Goal: Information Seeking & Learning: Check status

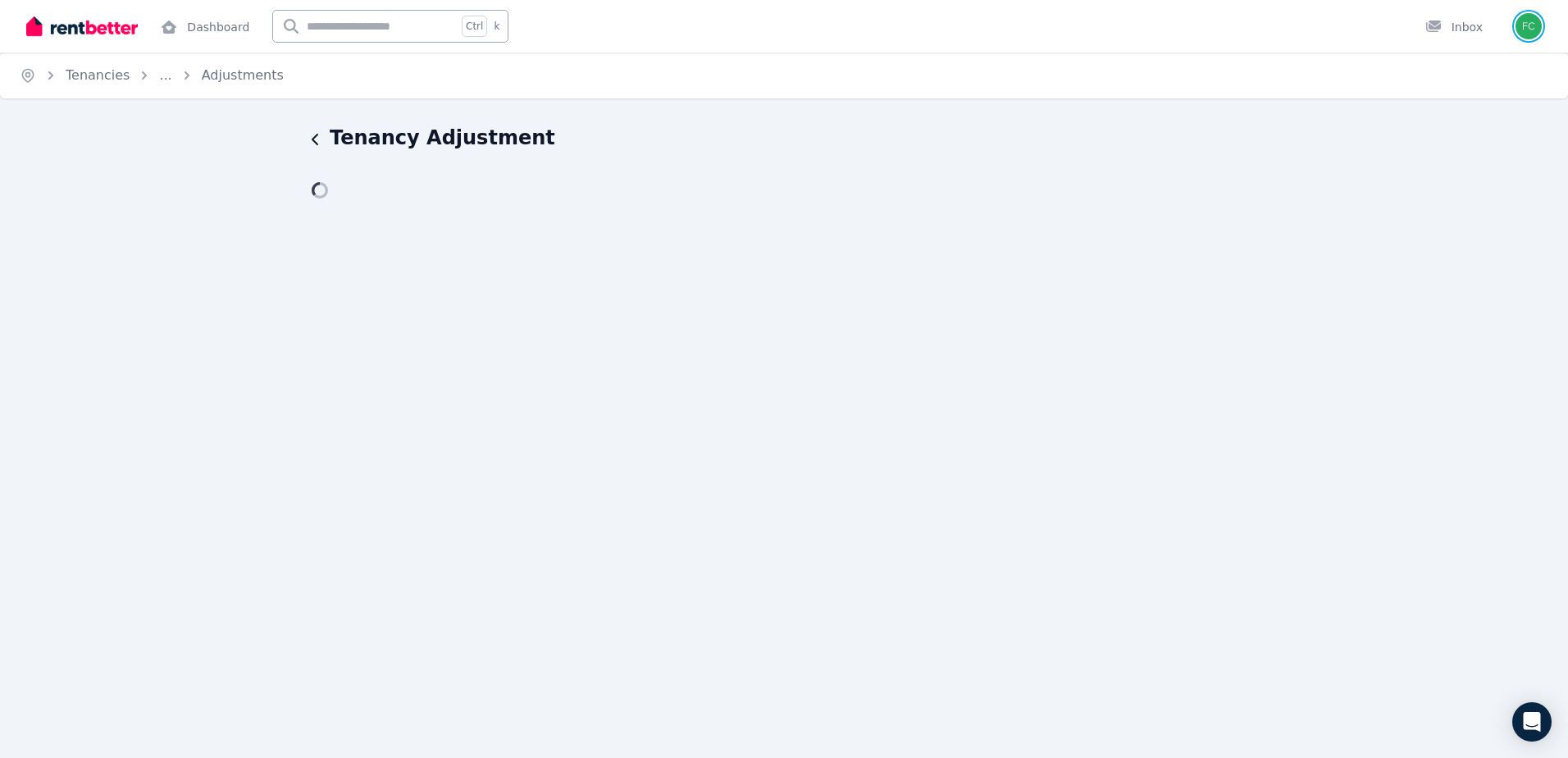
click at [1527, 23] on img "button" at bounding box center [1528, 26] width 26 height 26
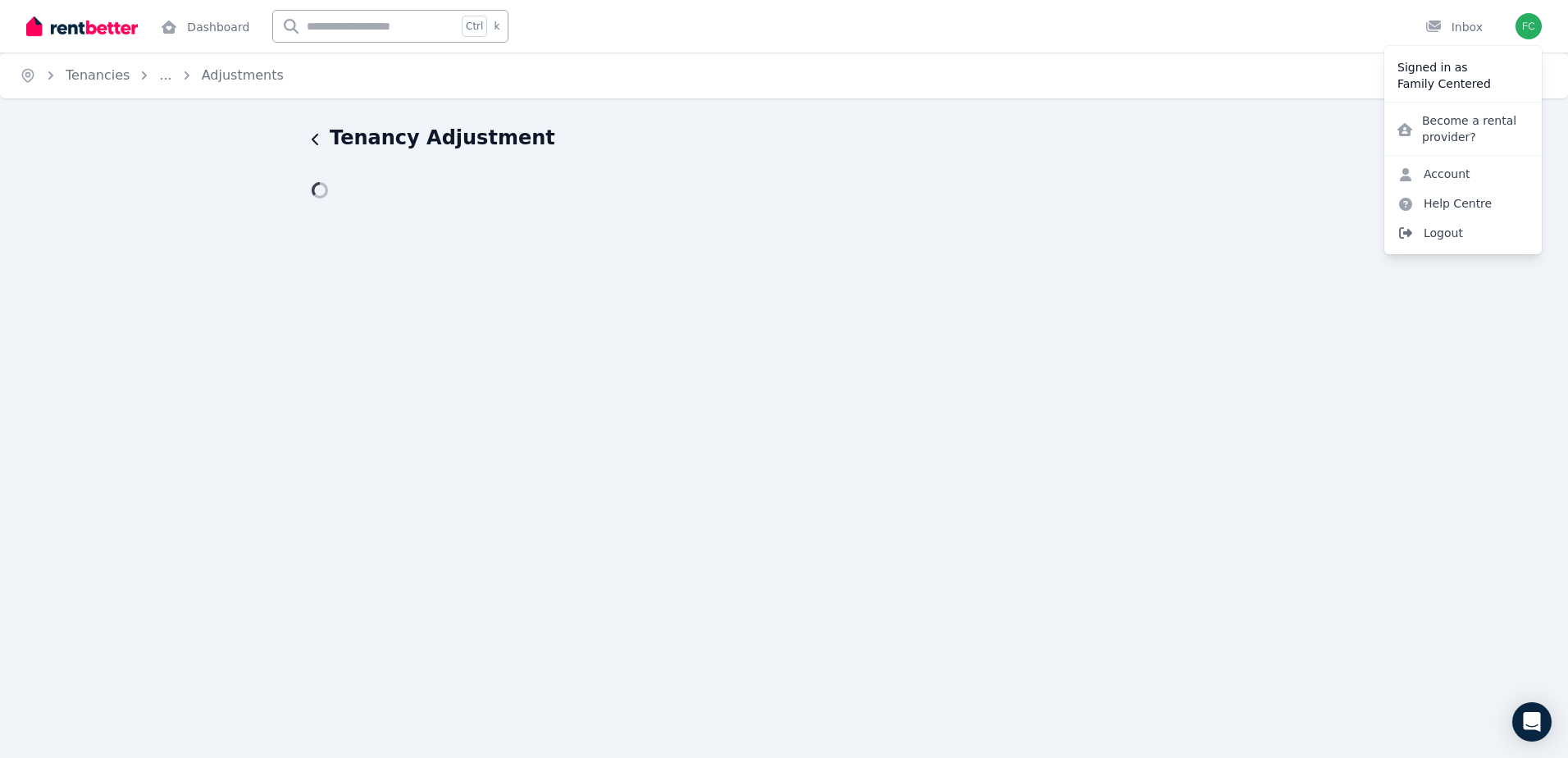
click at [1446, 233] on span "Logout" at bounding box center [1463, 233] width 158 height 30
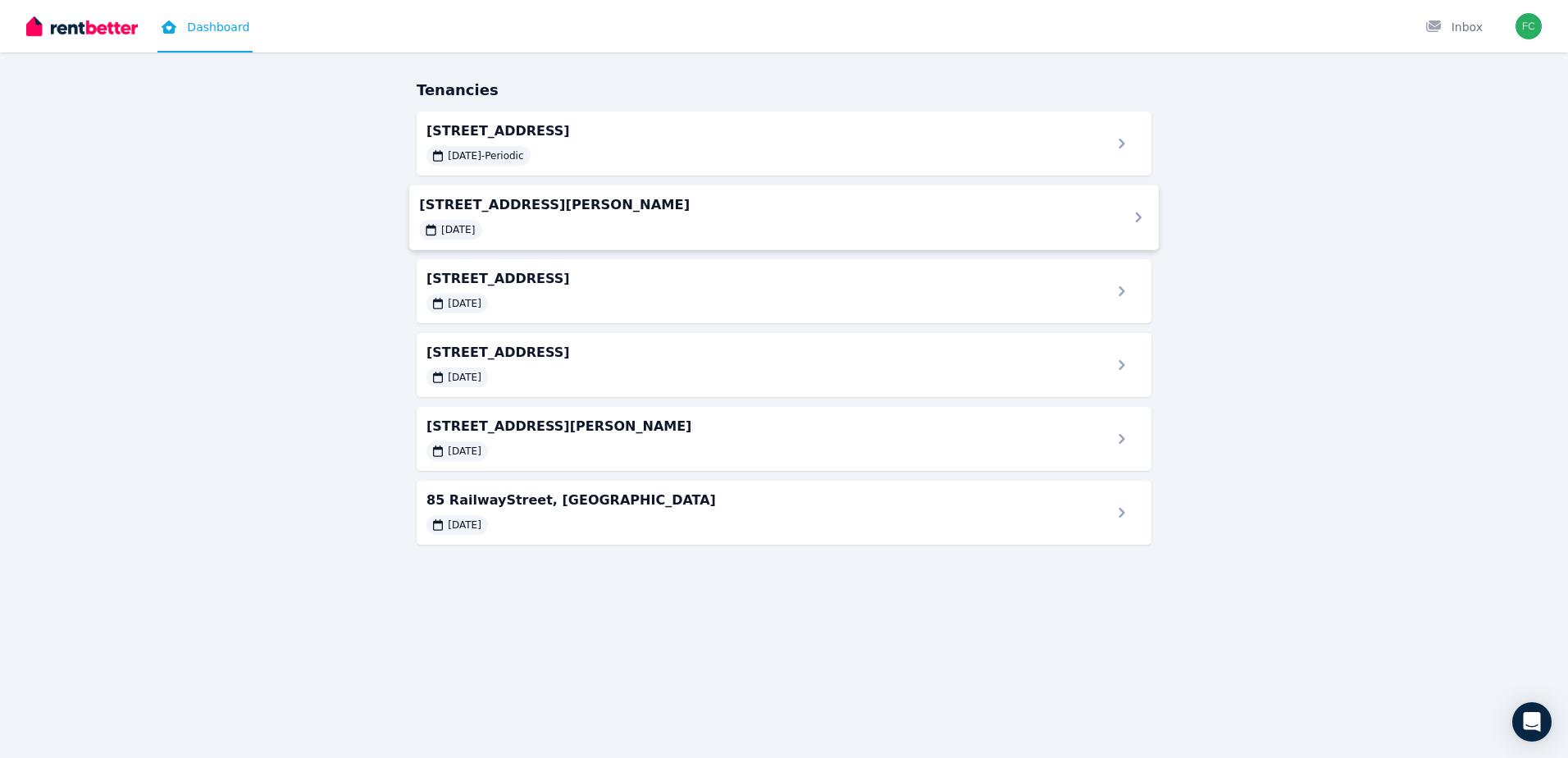
click at [593, 205] on span "[STREET_ADDRESS][PERSON_NAME]" at bounding box center [763, 205] width 688 height 20
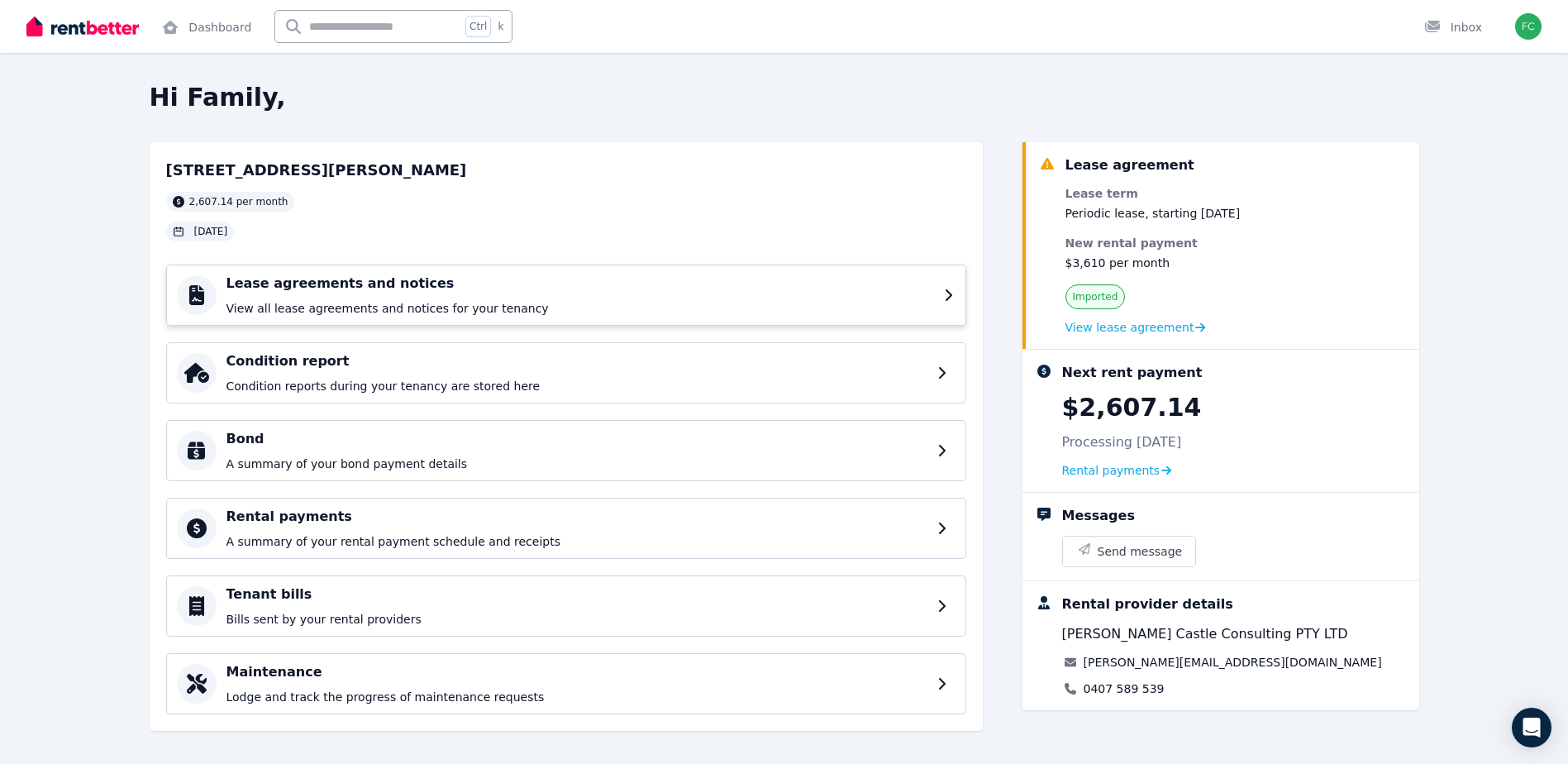
click at [649, 289] on h4 "Lease agreements and notices" at bounding box center [580, 283] width 708 height 20
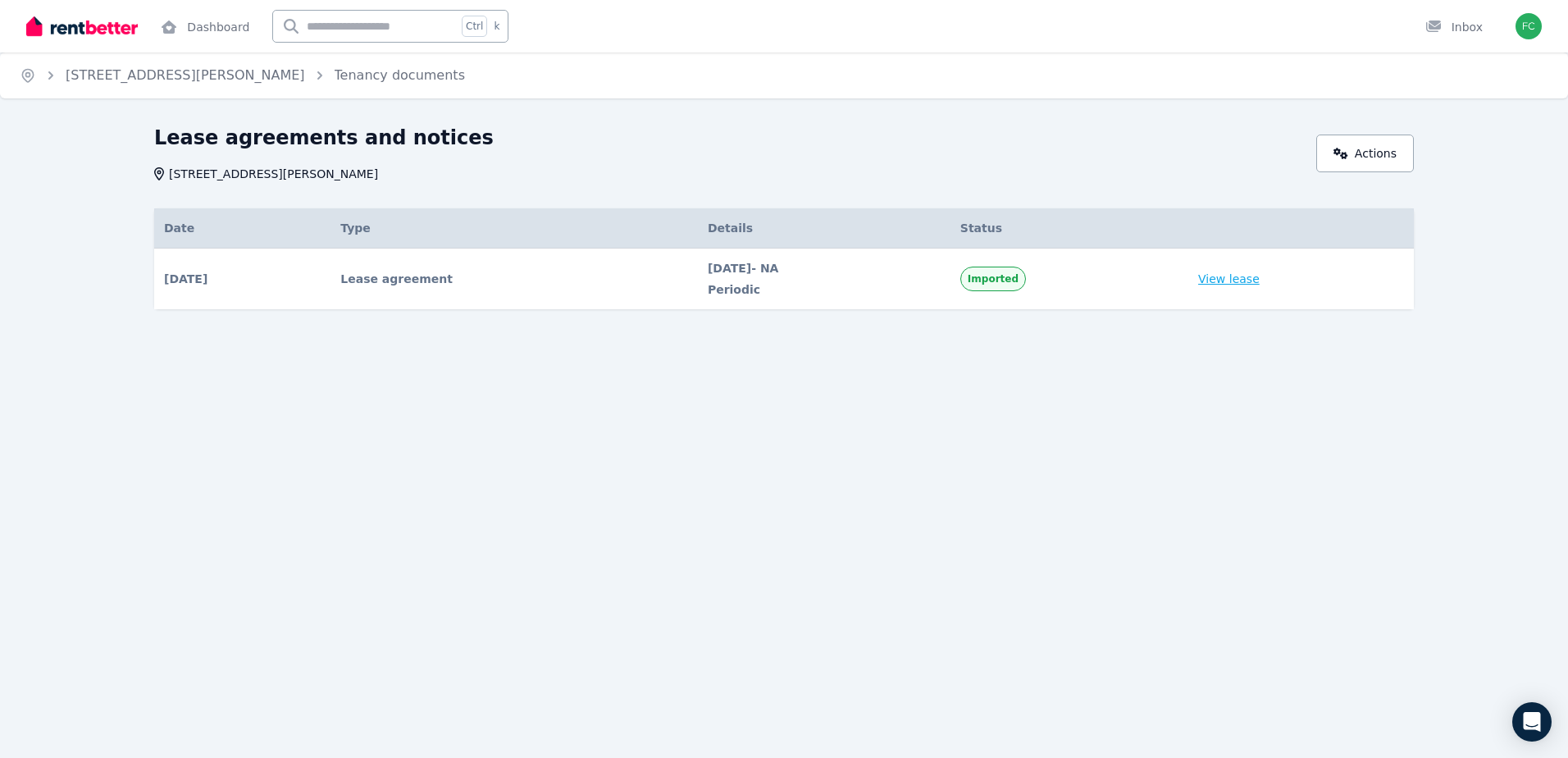
click at [1226, 279] on link "View lease" at bounding box center [1228, 279] width 61 height 16
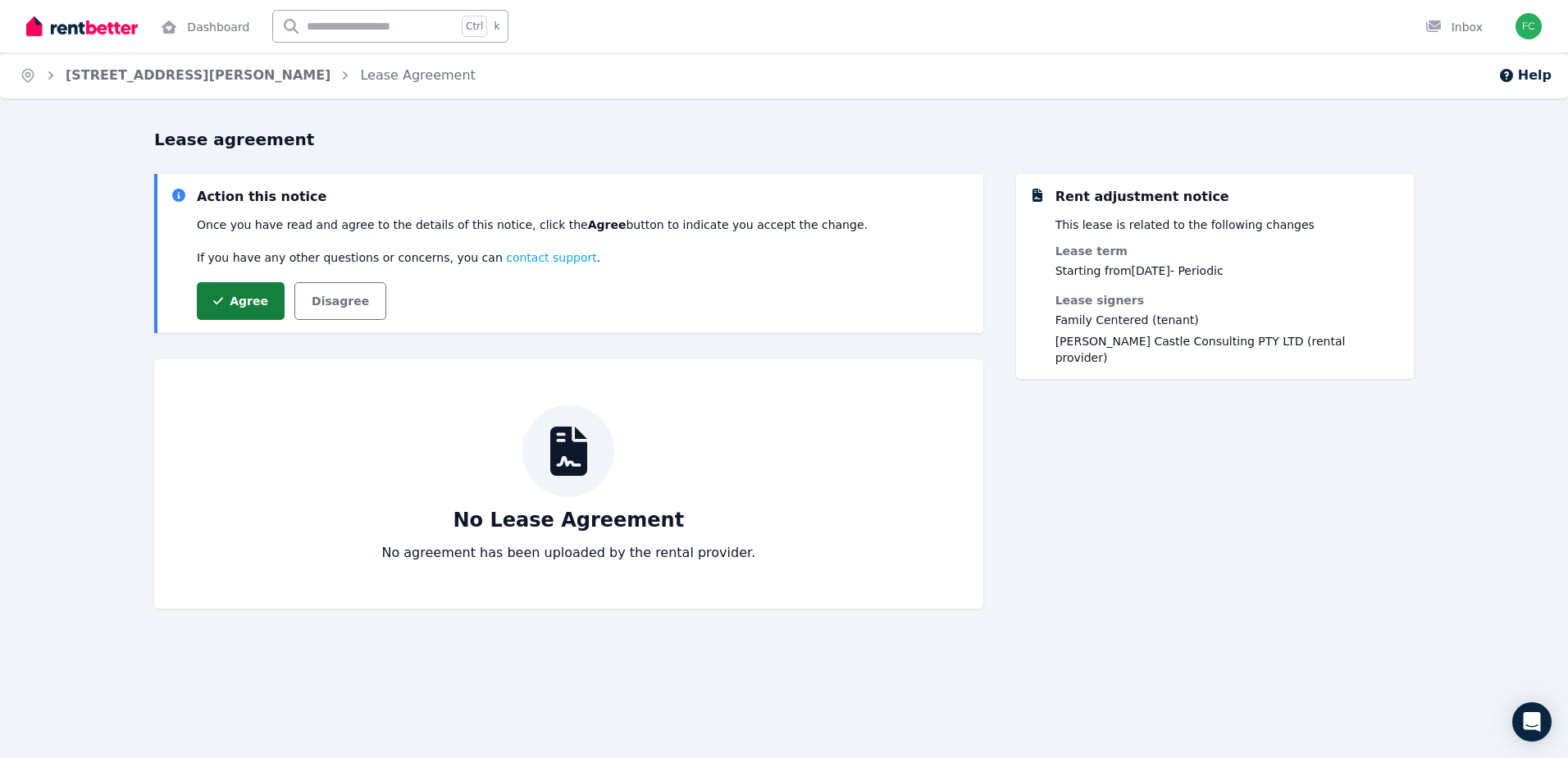
click at [223, 303] on icon "button" at bounding box center [218, 301] width 10 height 12
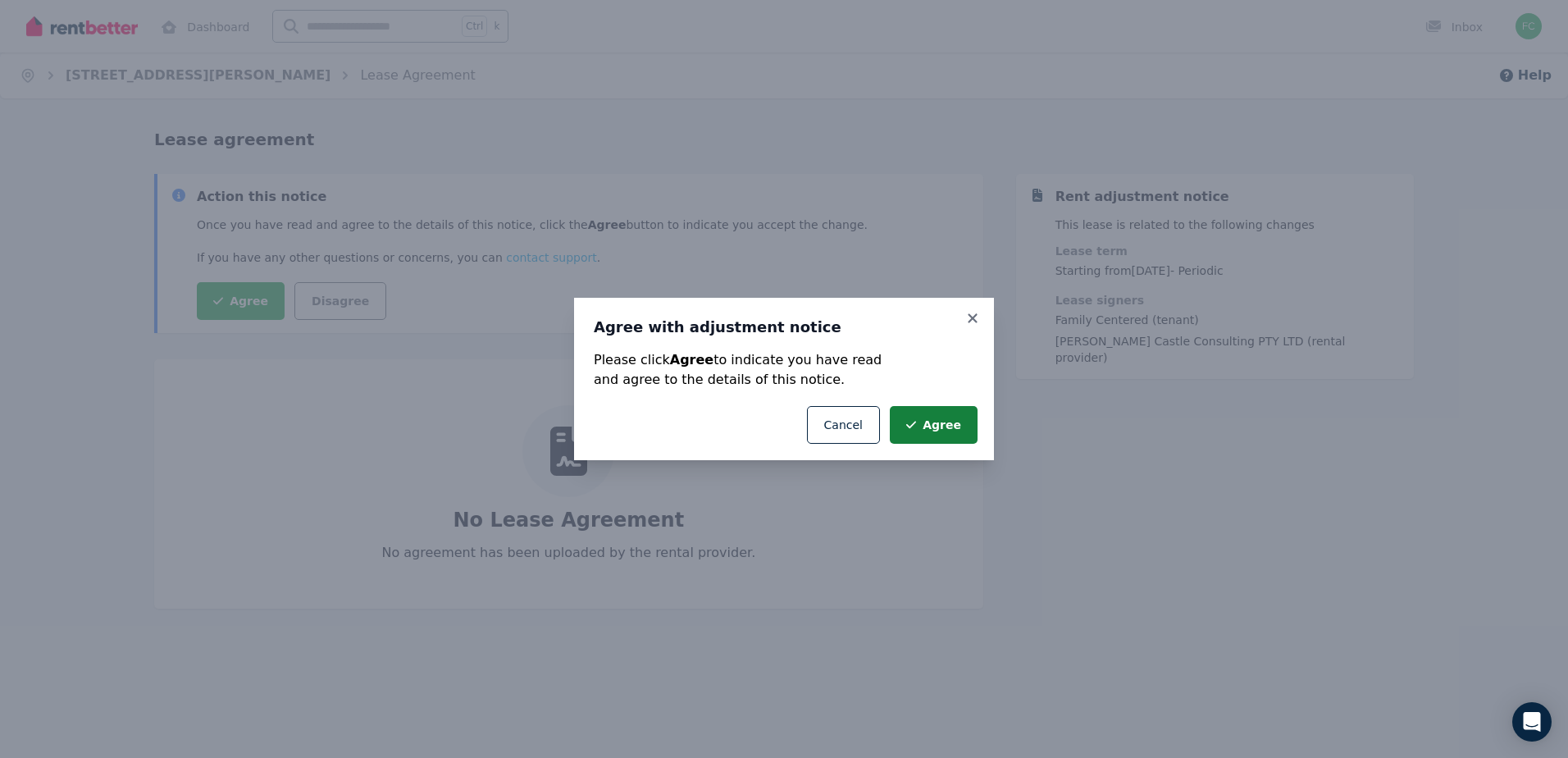
click at [916, 425] on icon "submit" at bounding box center [910, 425] width 10 height 12
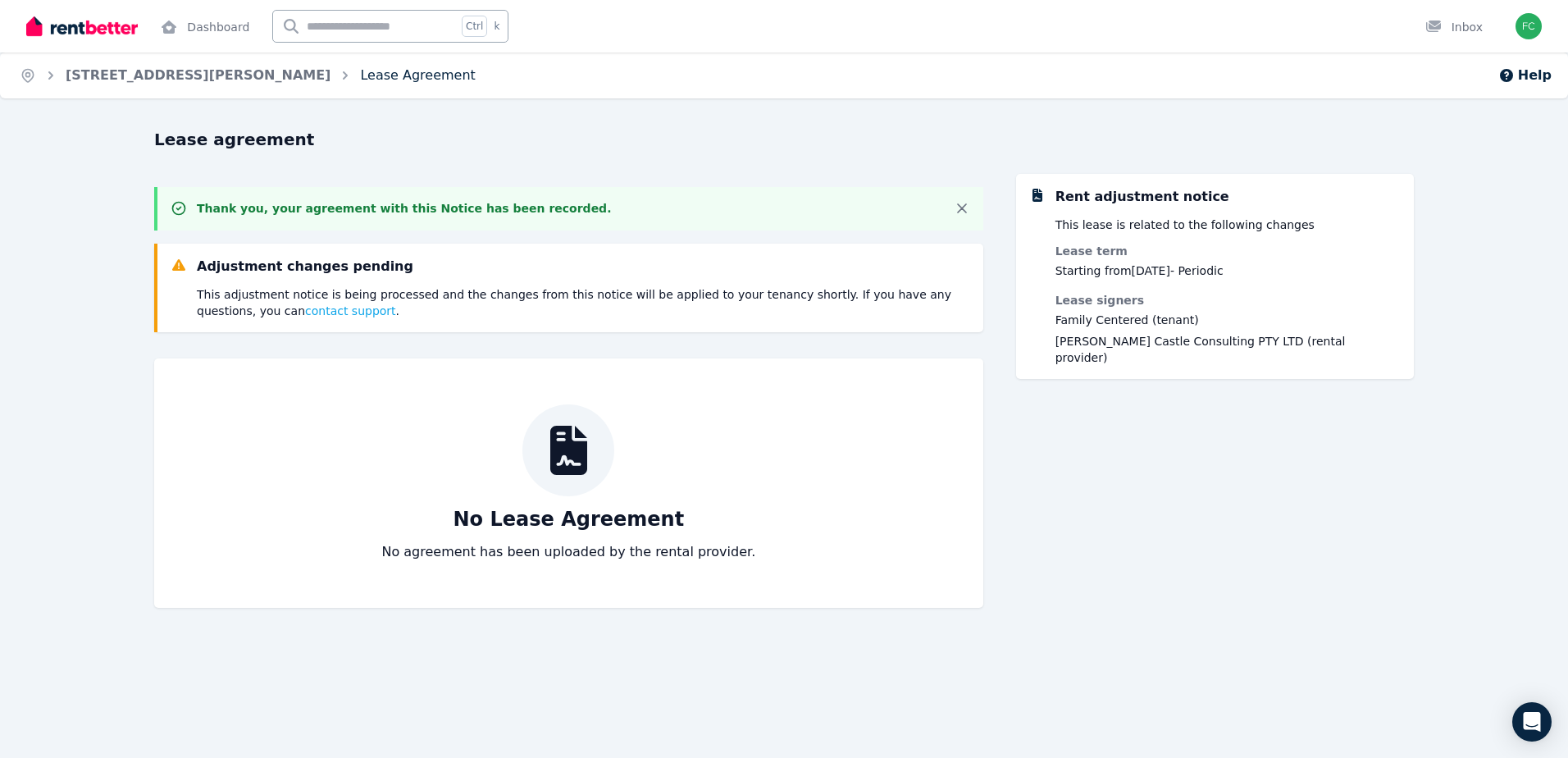
click at [360, 77] on link "Lease Agreement" at bounding box center [416, 75] width 114 height 15
click at [87, 78] on link "[STREET_ADDRESS][PERSON_NAME]" at bounding box center [198, 75] width 265 height 15
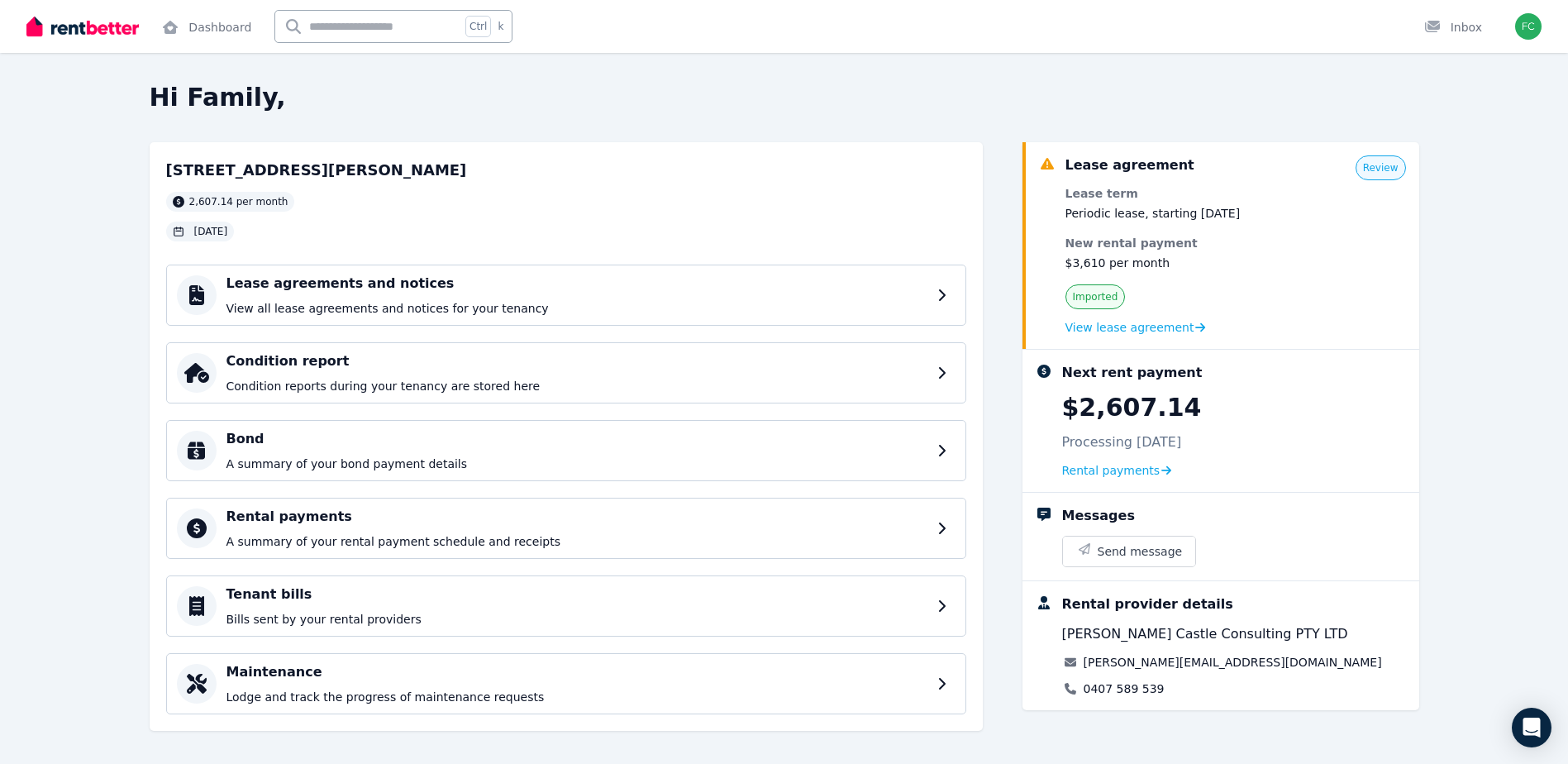
scroll to position [14, 0]
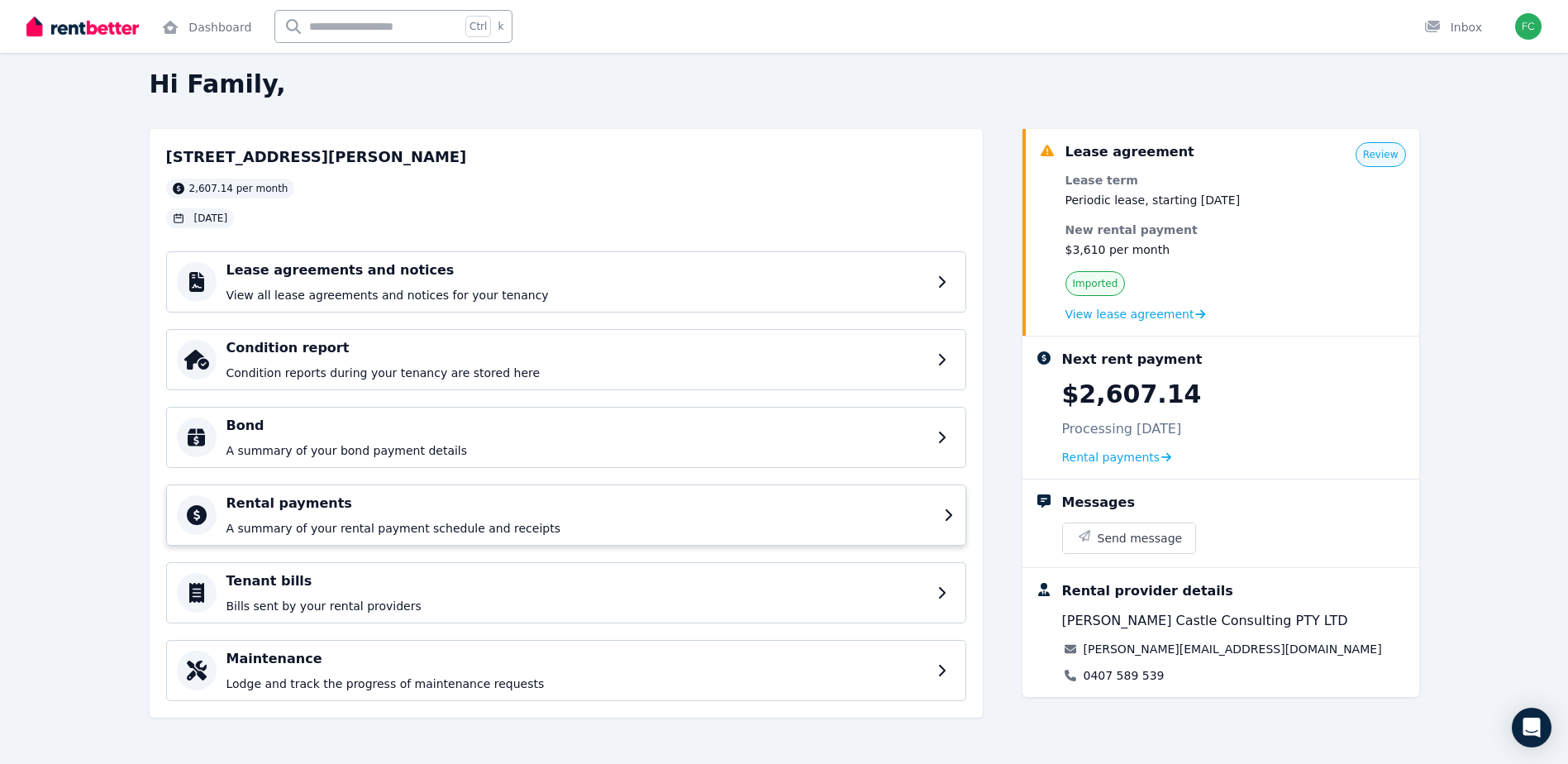
click at [378, 511] on h4 "Rental payments" at bounding box center [580, 503] width 708 height 20
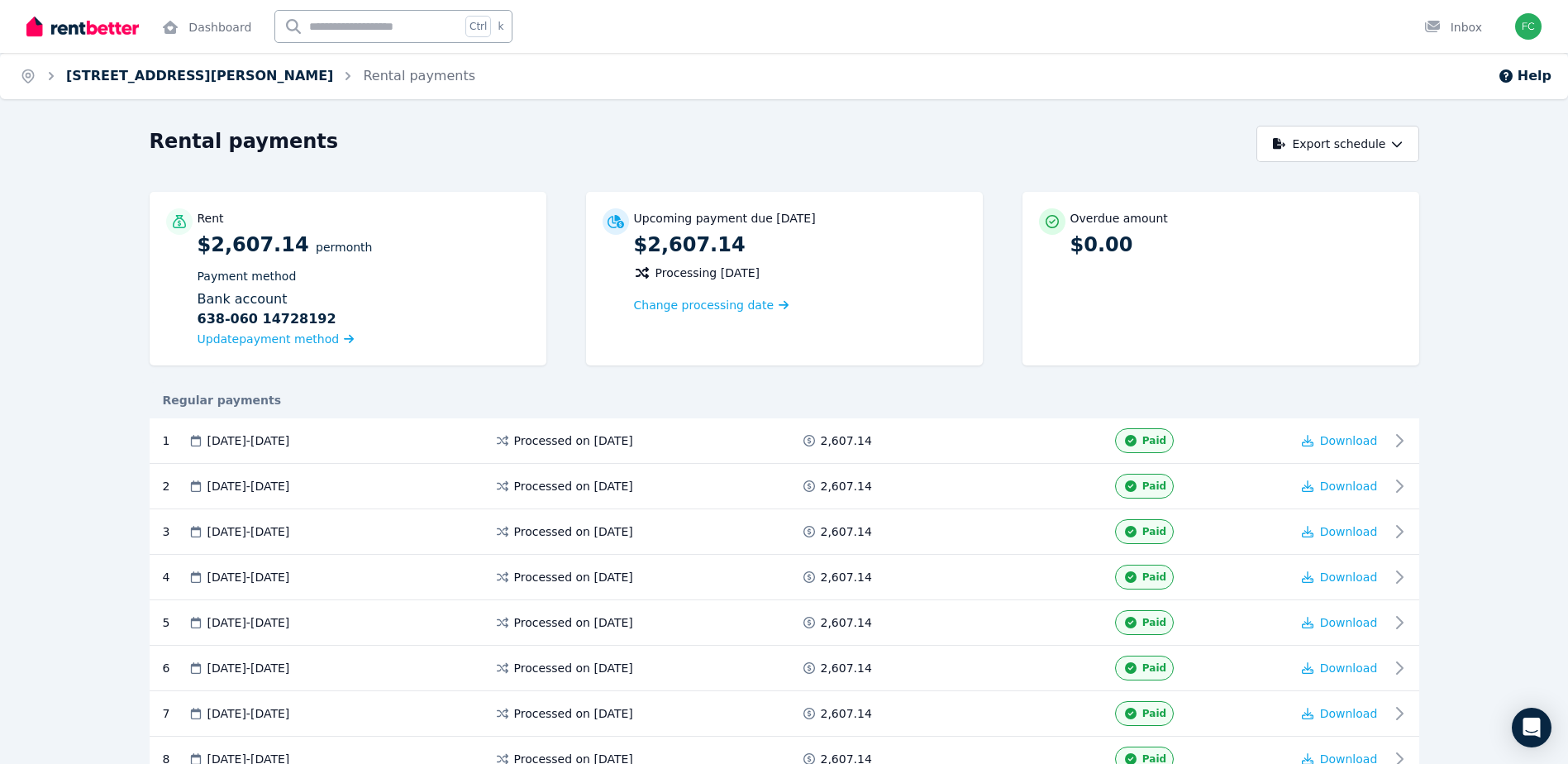
click at [175, 78] on link "[STREET_ADDRESS][PERSON_NAME]" at bounding box center [200, 75] width 267 height 15
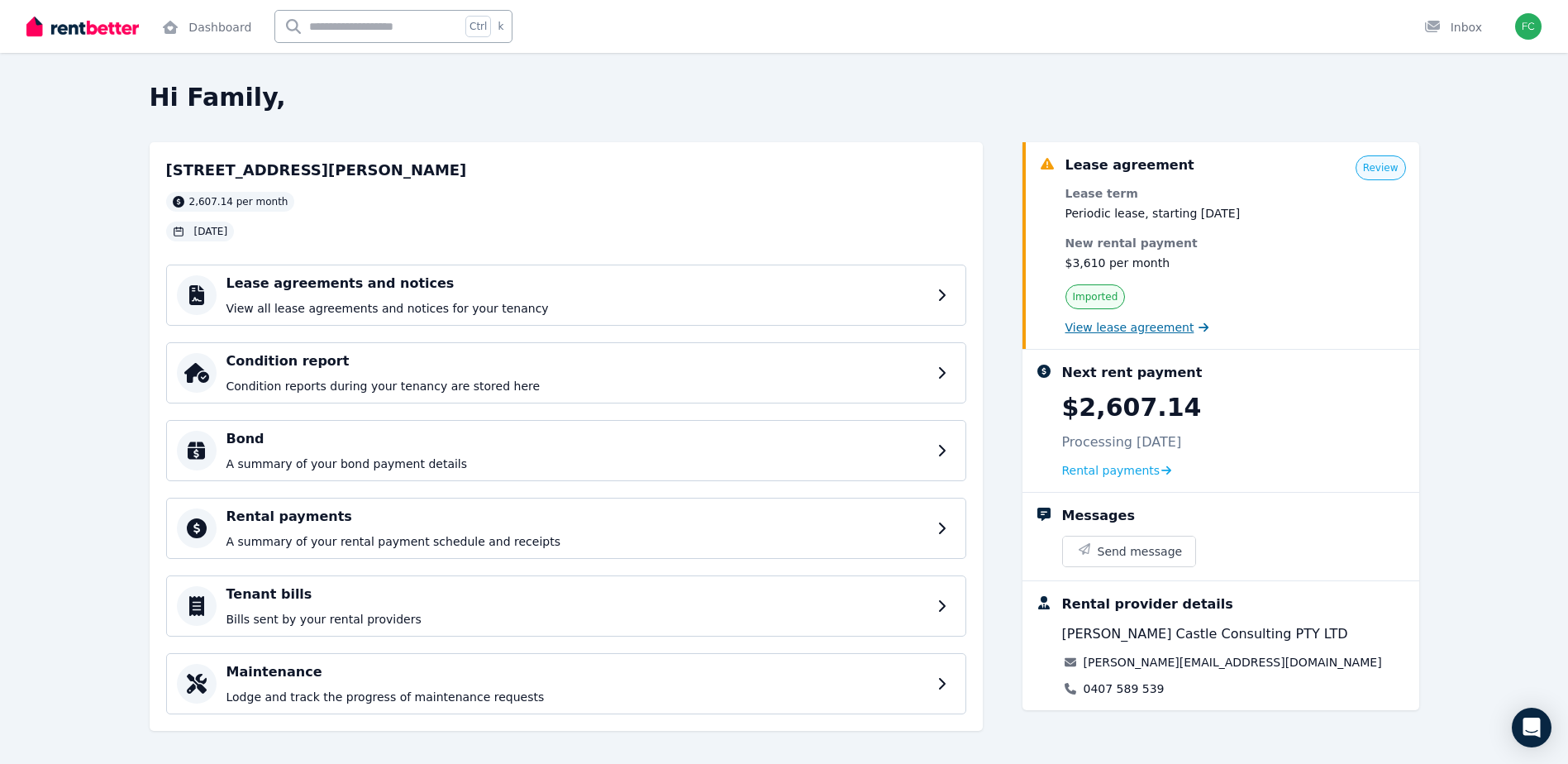
click at [1156, 325] on span "View lease agreement" at bounding box center [1130, 327] width 129 height 16
drag, startPoint x: 1097, startPoint y: 264, endPoint x: 1071, endPoint y: 263, distance: 26.0
click at [1071, 263] on dd "$3,610 per month" at bounding box center [1153, 263] width 175 height 16
copy dd "3,610"
click at [317, 291] on h4 "Lease agreements and notices" at bounding box center [580, 283] width 708 height 20
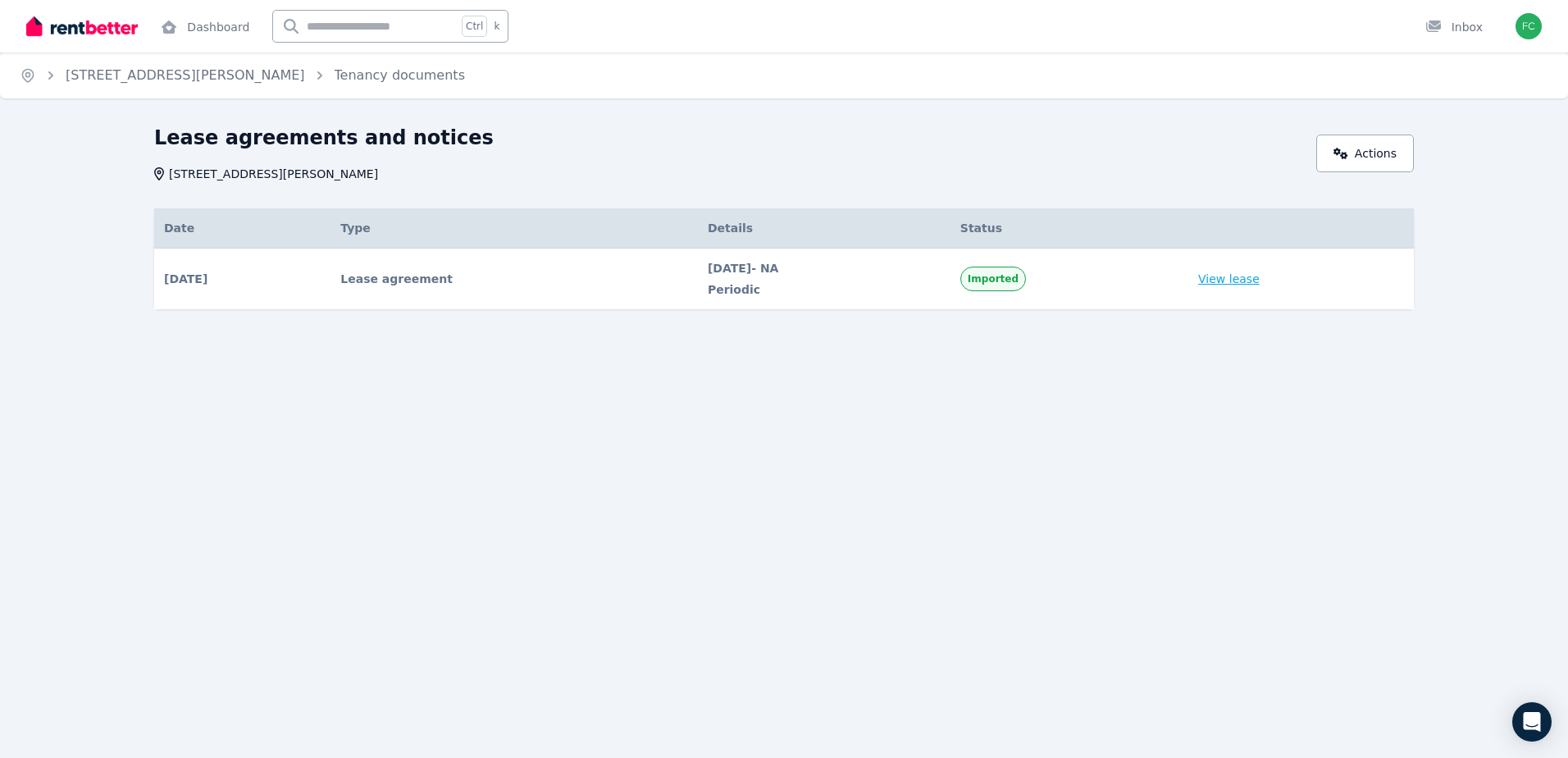
click at [1236, 273] on link "View lease" at bounding box center [1228, 279] width 61 height 16
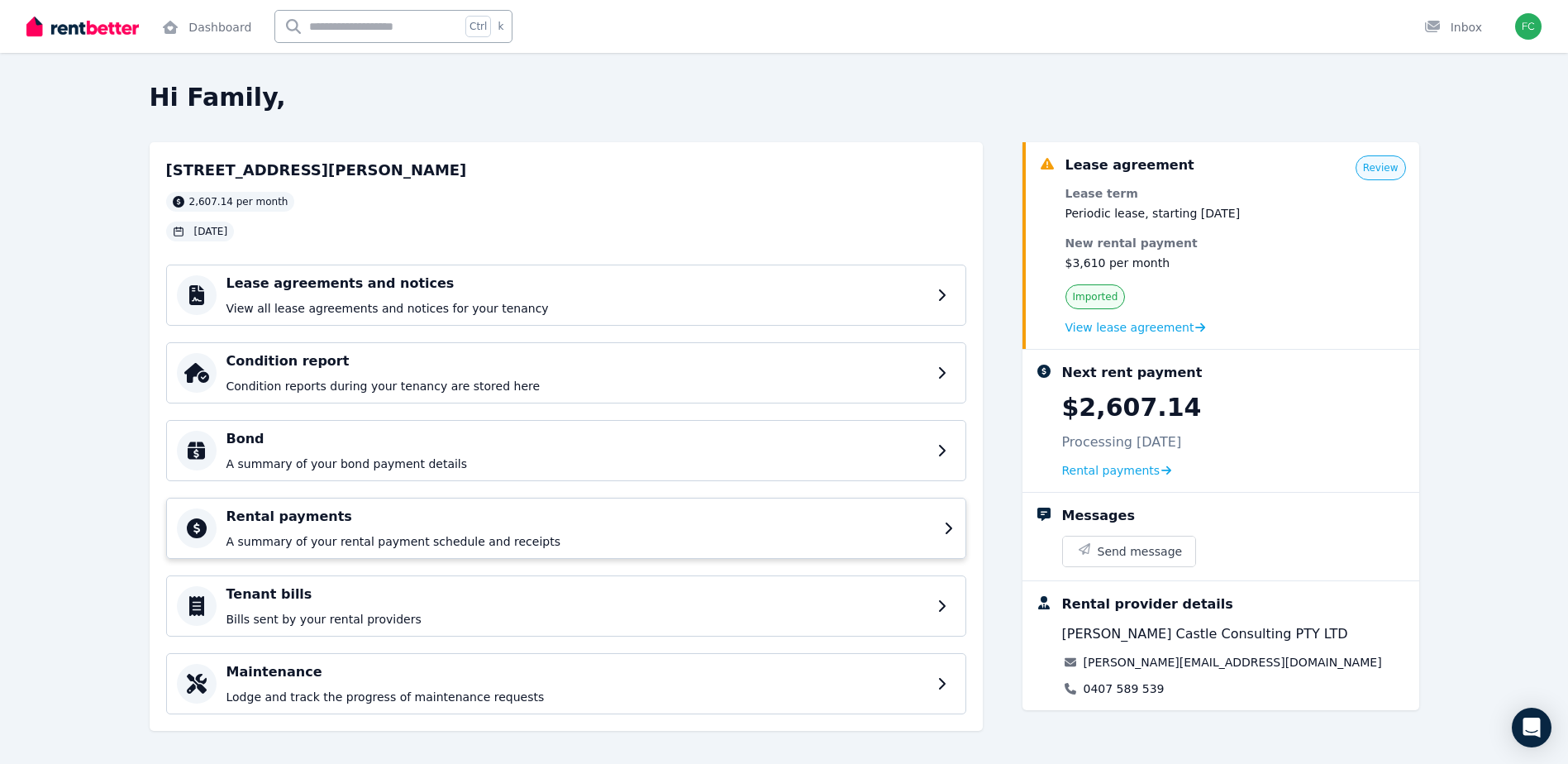
click at [286, 513] on h4 "Rental payments" at bounding box center [580, 517] width 708 height 20
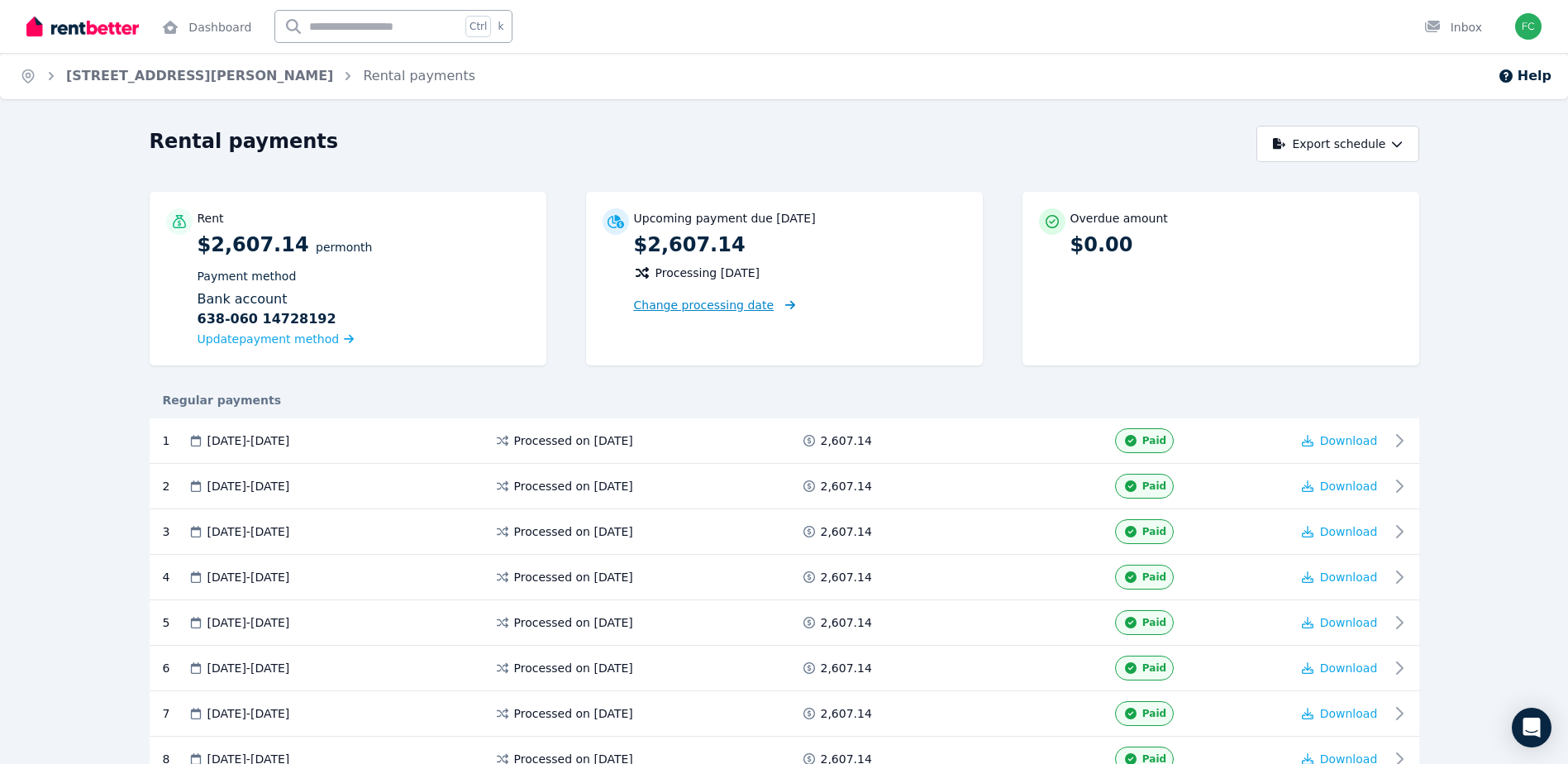
click at [673, 303] on span "Change processing date" at bounding box center [704, 305] width 141 height 16
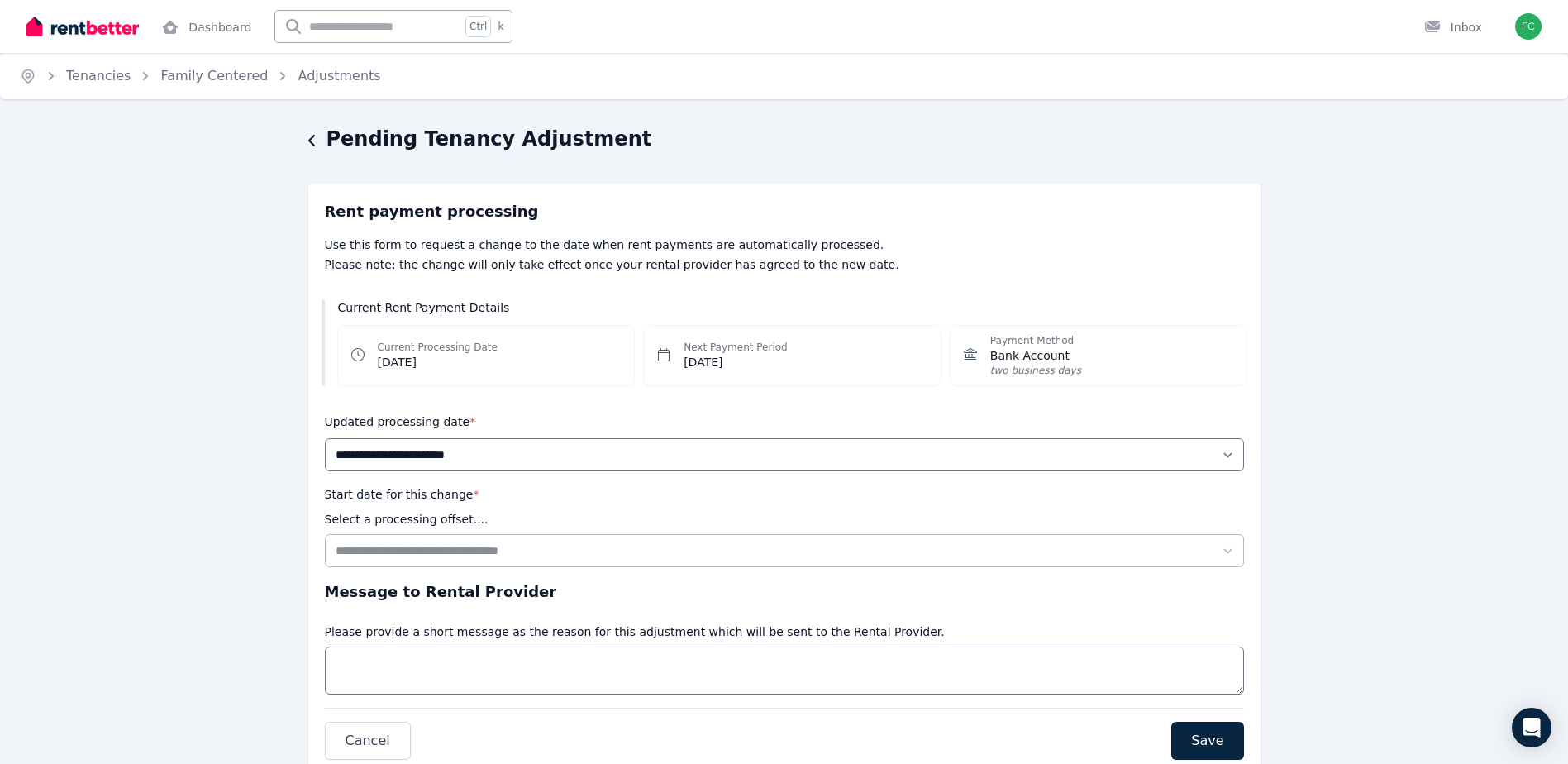
scroll to position [78, 0]
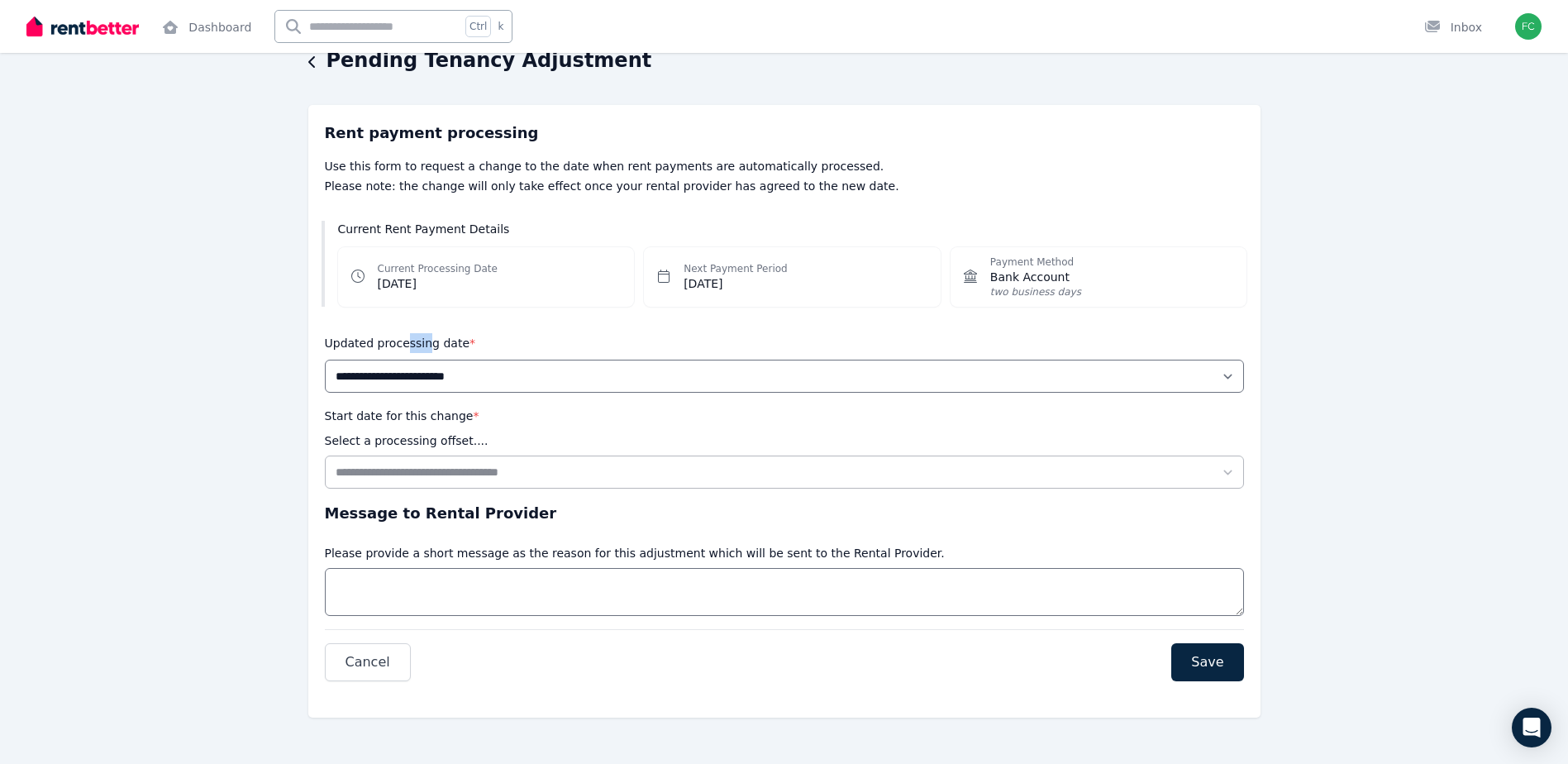
drag, startPoint x: 420, startPoint y: 340, endPoint x: 402, endPoint y: 341, distance: 18.0
click at [402, 341] on label "Updated processing date *" at bounding box center [401, 342] width 152 height 14
drag, startPoint x: 402, startPoint y: 341, endPoint x: 598, endPoint y: 342, distance: 196.0
click at [598, 342] on div "Updated processing date *" at bounding box center [785, 343] width 919 height 20
click at [588, 374] on select "**********" at bounding box center [785, 376] width 919 height 33
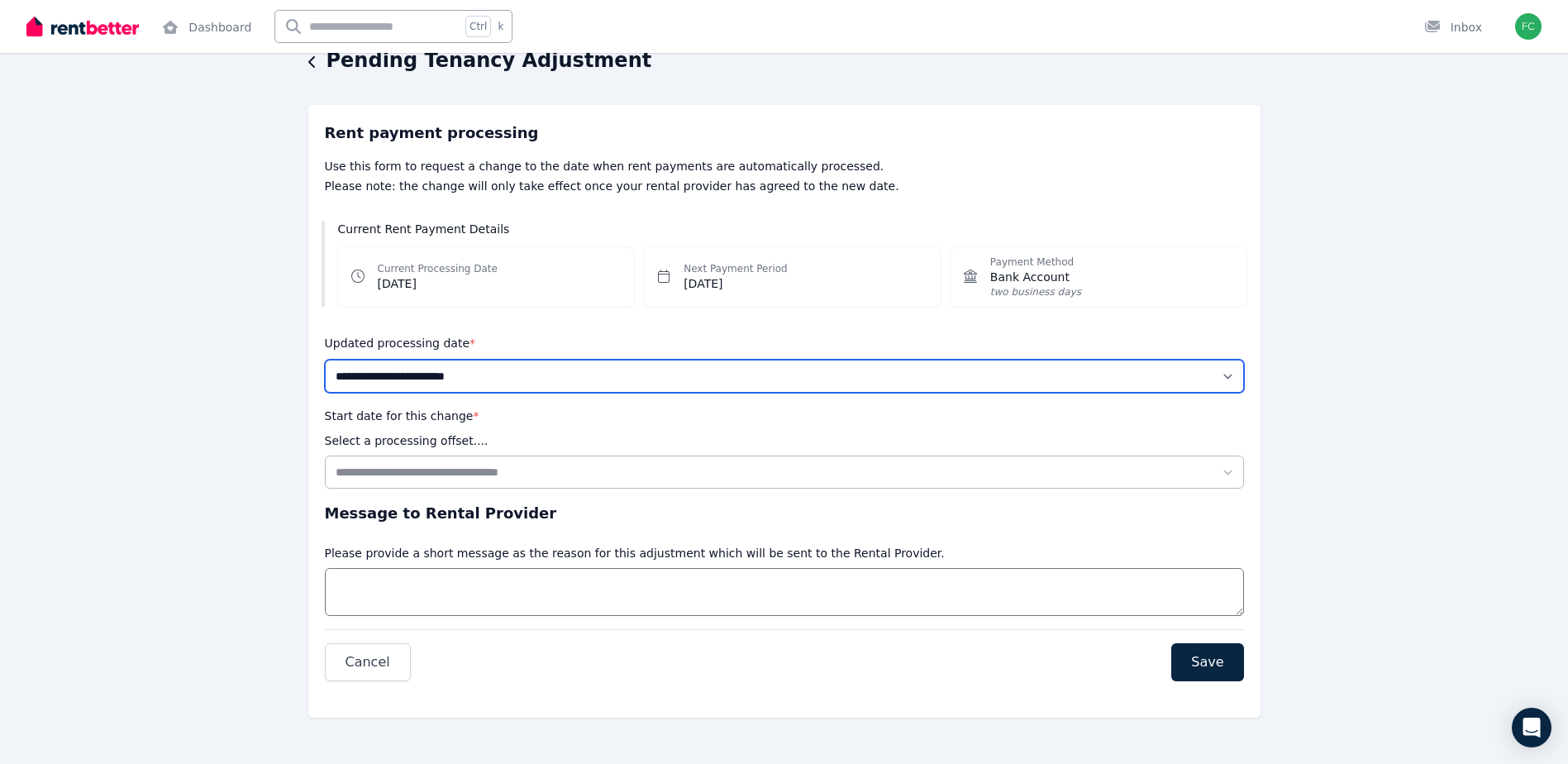
click at [588, 374] on select "**********" at bounding box center [785, 376] width 919 height 33
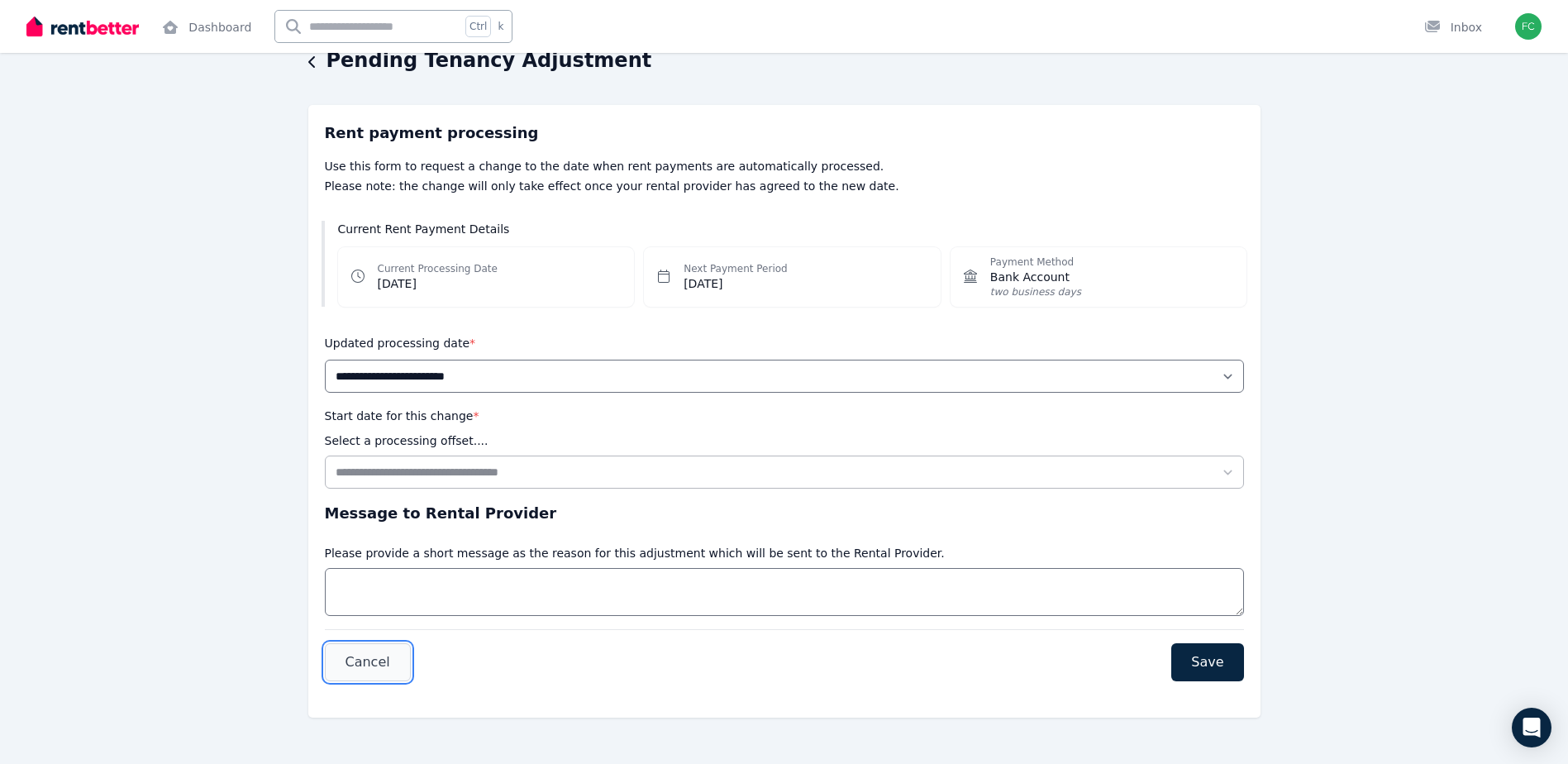
click at [372, 659] on span "Cancel" at bounding box center [367, 662] width 45 height 20
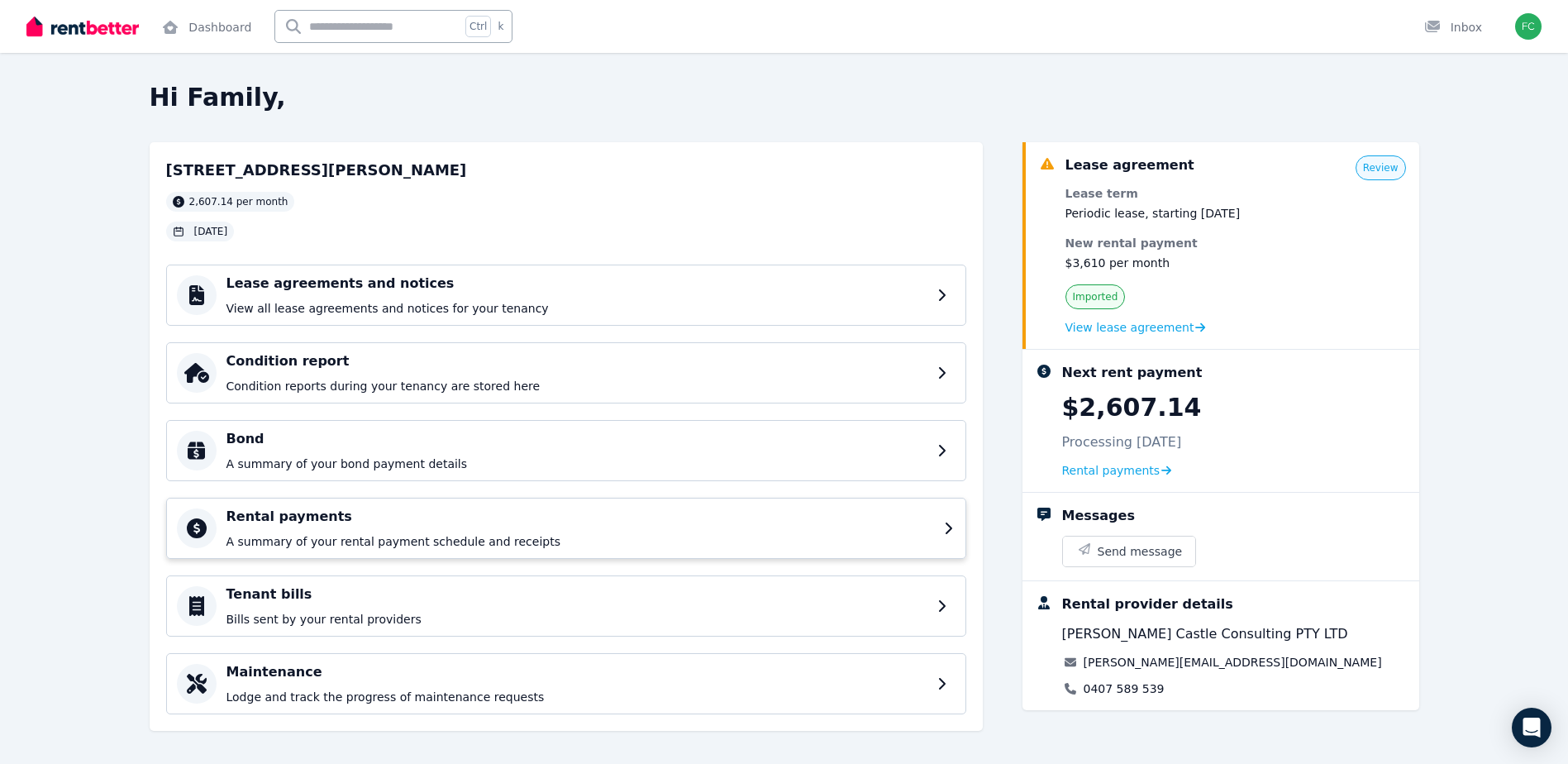
click at [285, 523] on h4 "Rental payments" at bounding box center [580, 517] width 708 height 20
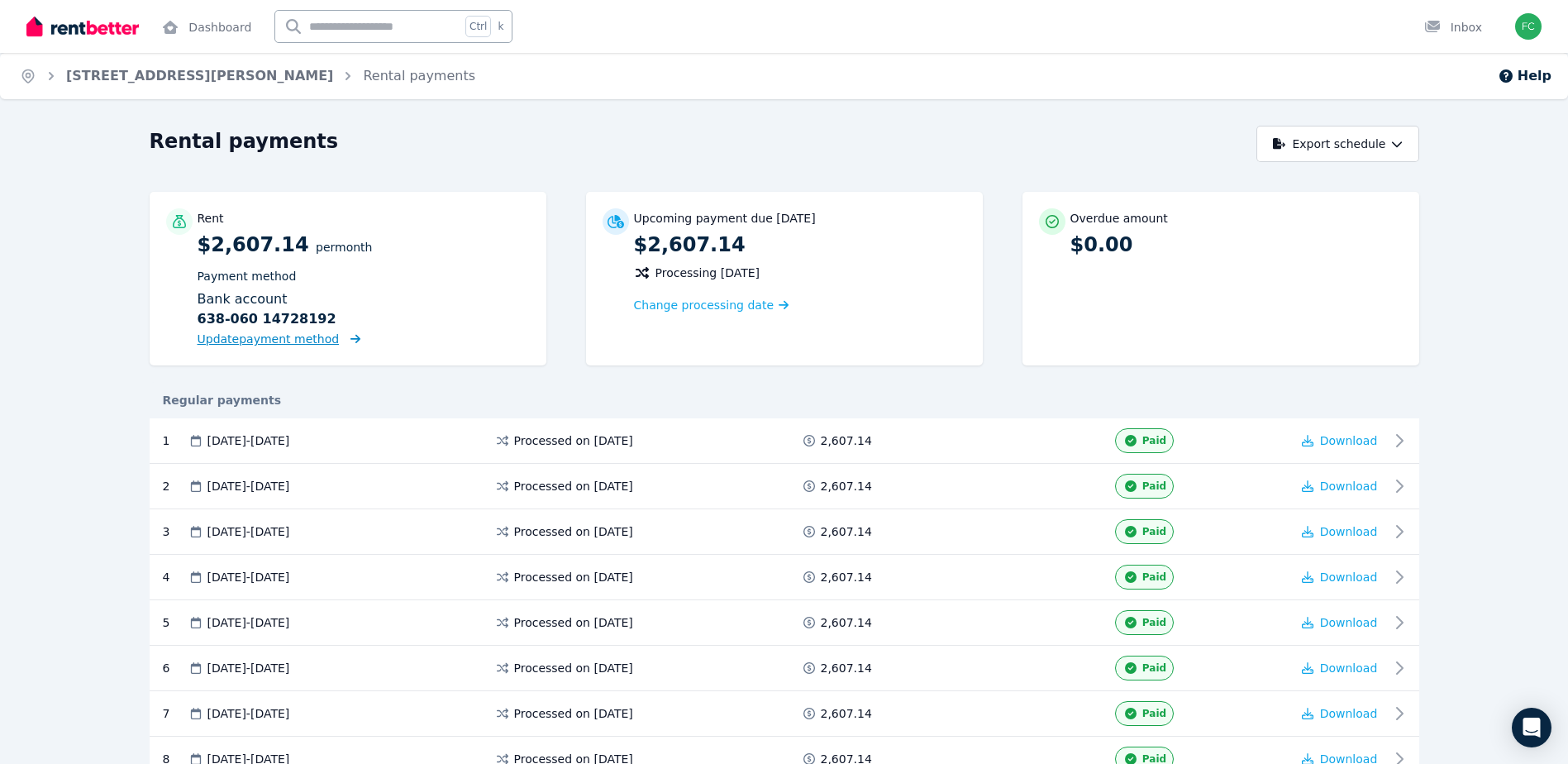
click at [259, 340] on span "Update payment method" at bounding box center [268, 339] width 143 height 14
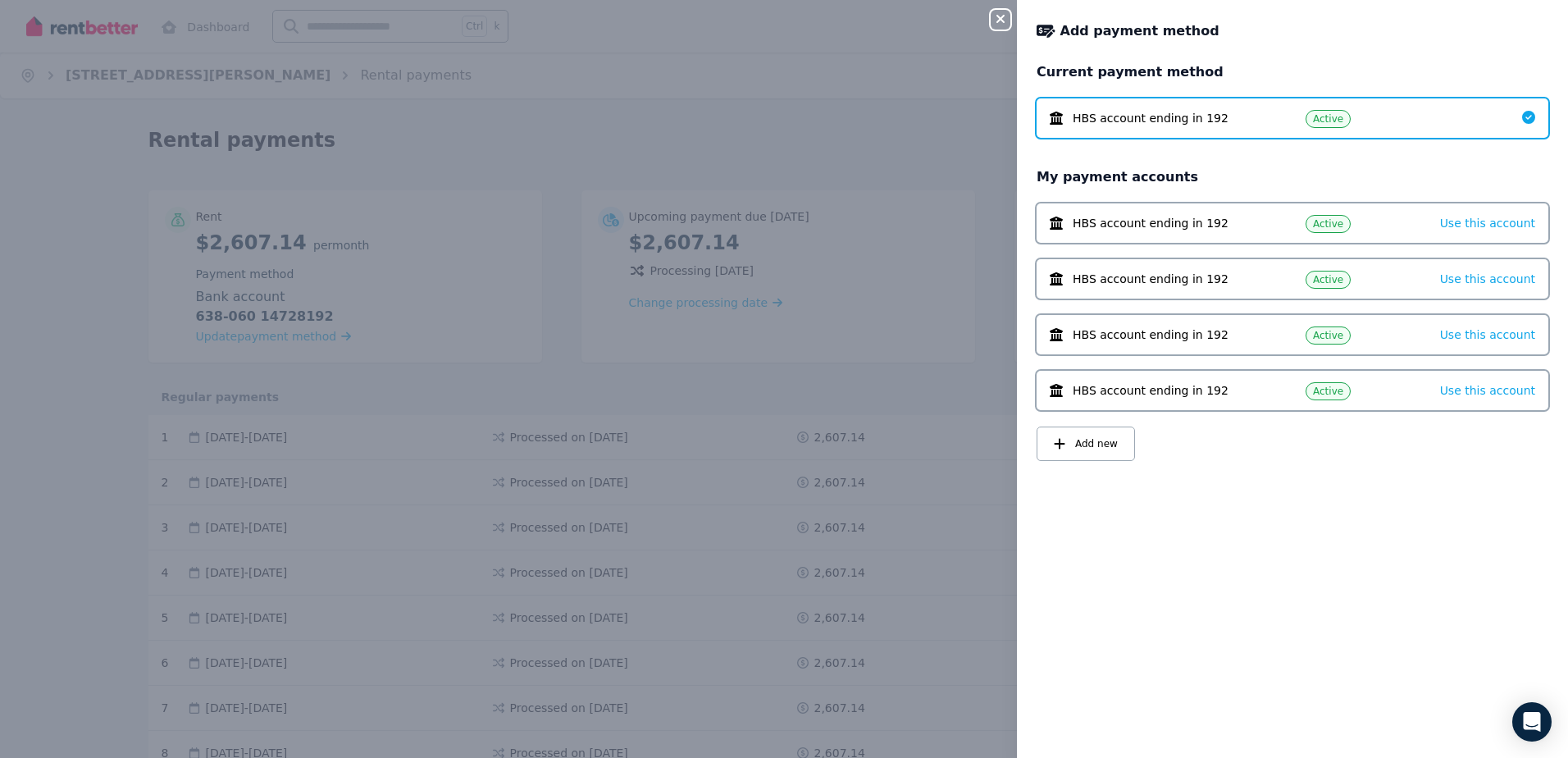
click at [997, 22] on icon "button" at bounding box center [1000, 19] width 20 height 14
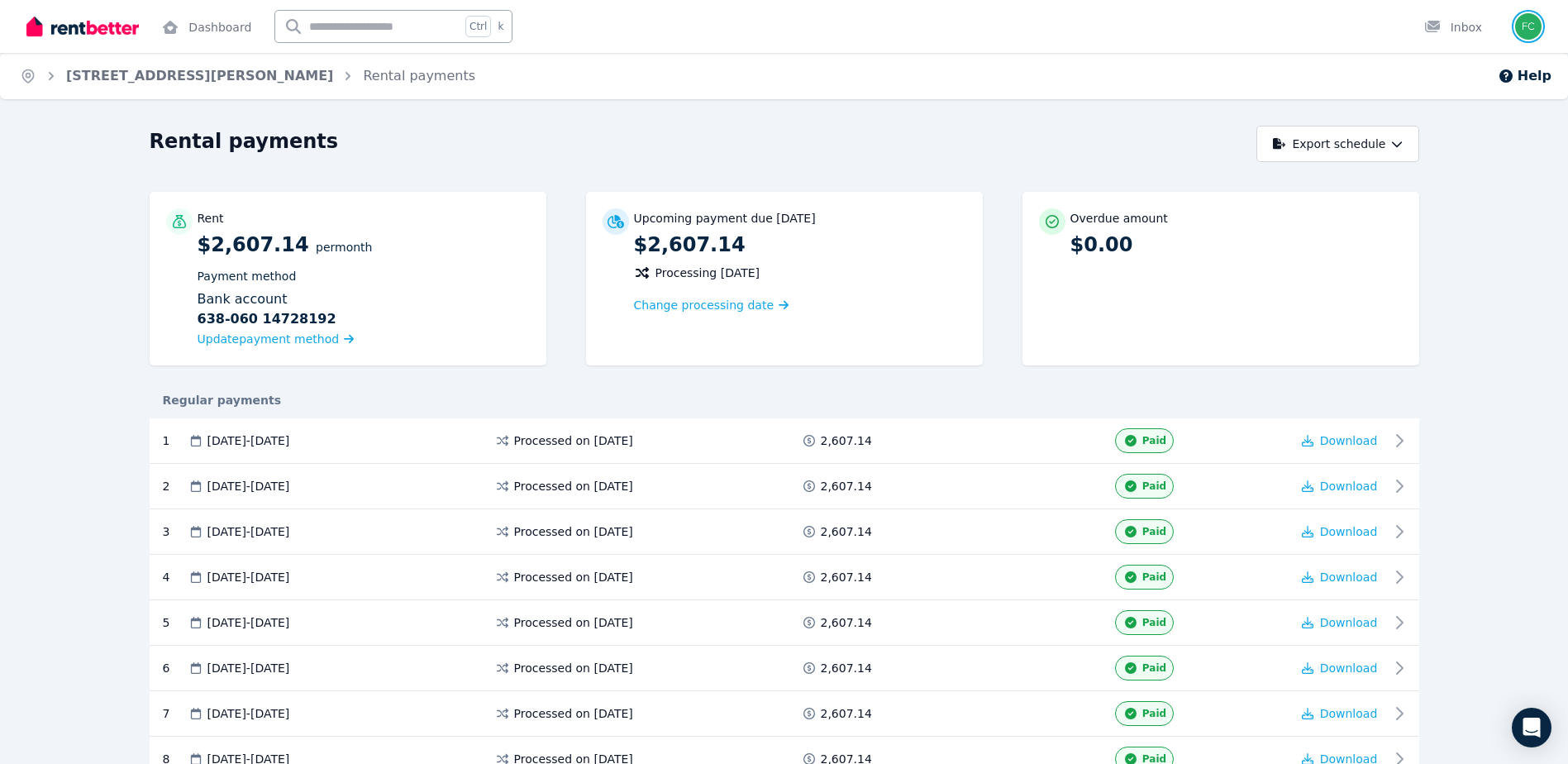
click at [1523, 23] on img "button" at bounding box center [1528, 26] width 26 height 26
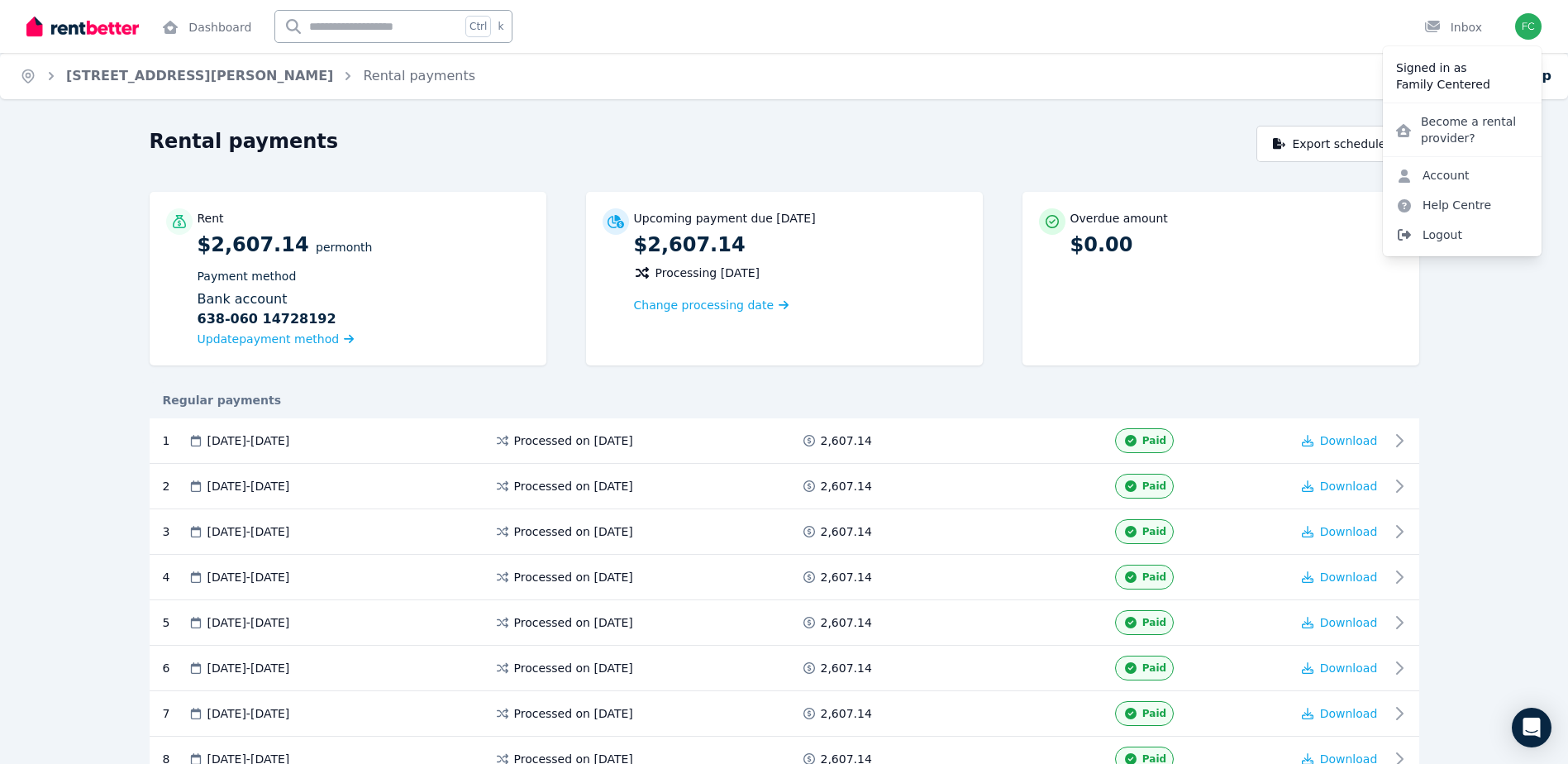
click at [1429, 239] on span "Logout" at bounding box center [1462, 234] width 159 height 30
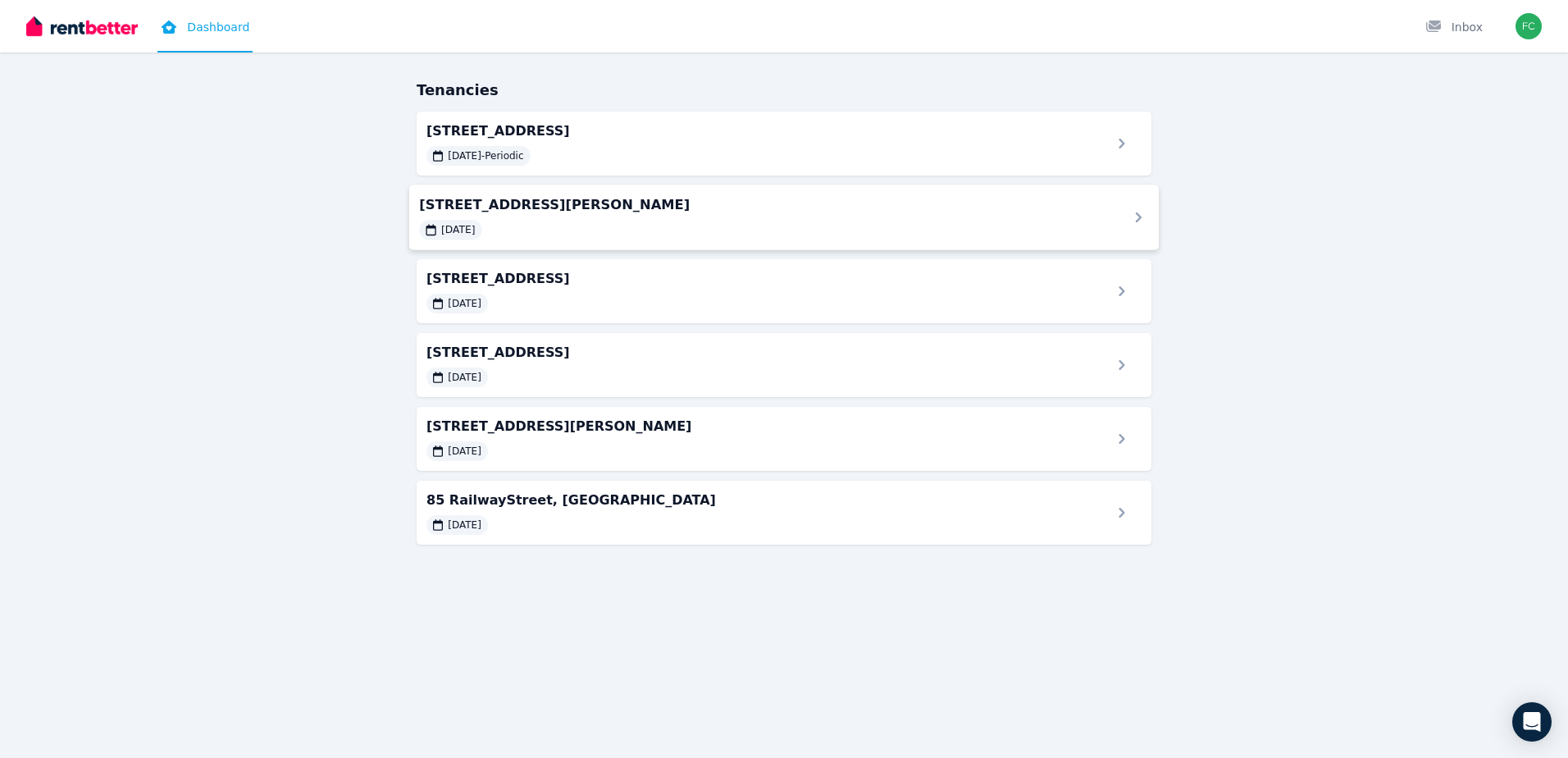
click at [570, 212] on span "[STREET_ADDRESS][PERSON_NAME]" at bounding box center [763, 205] width 688 height 20
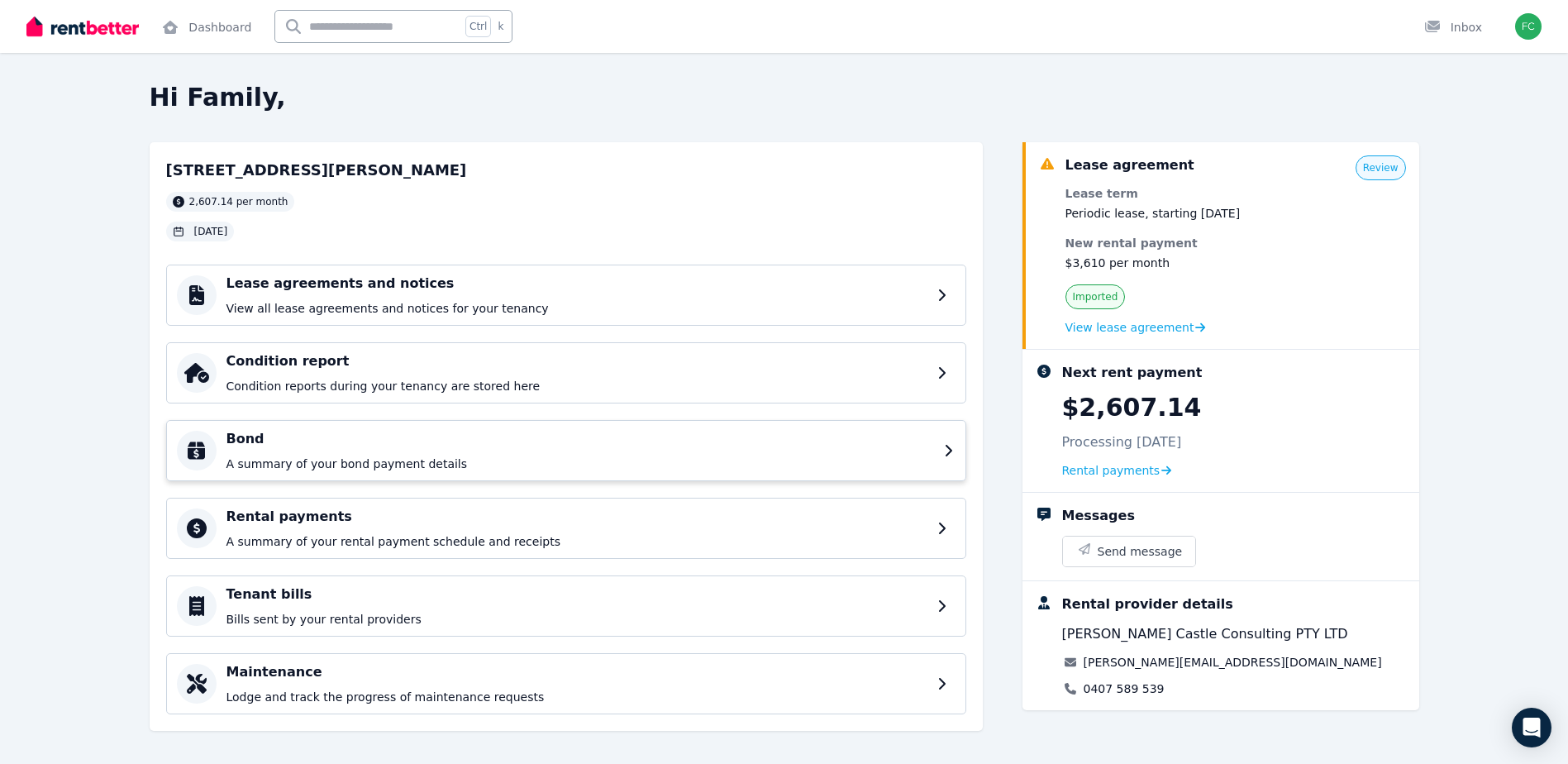
click at [424, 455] on p "A summary of your bond payment details" at bounding box center [580, 463] width 708 height 16
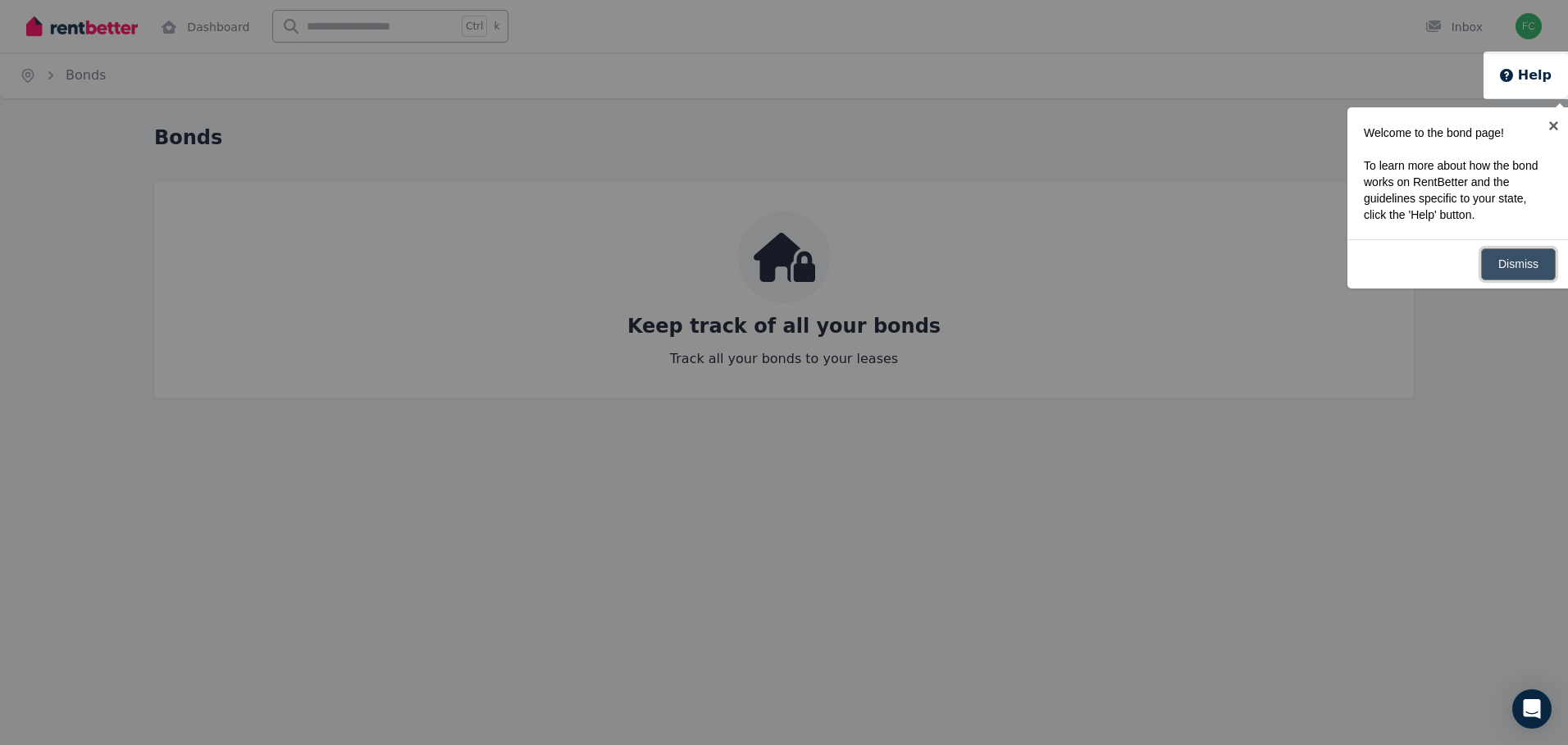
click at [1518, 267] on link "Dismiss" at bounding box center [1518, 264] width 75 height 32
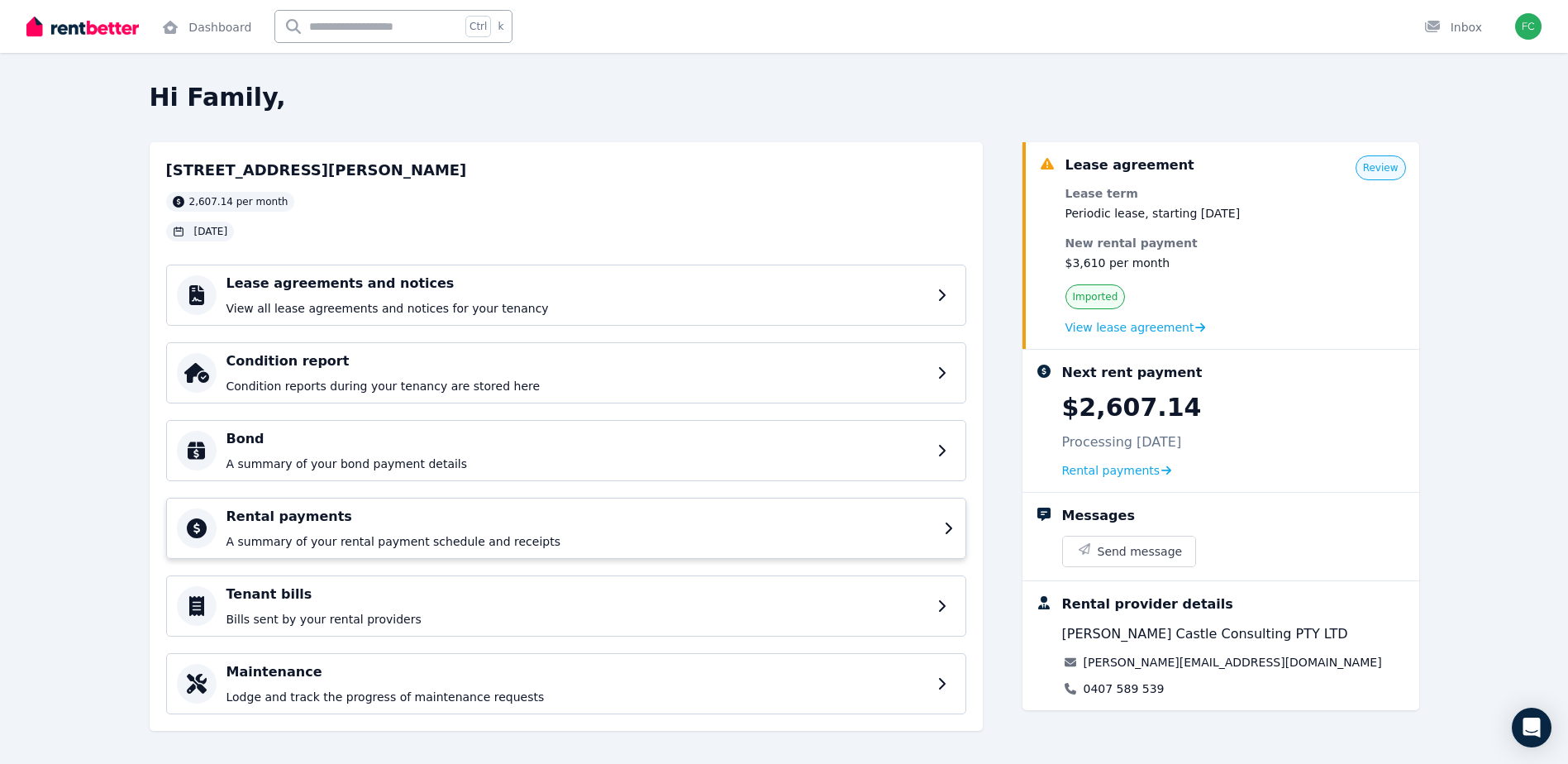
click at [305, 530] on div "Rental payments A summary of your rental payment schedule and receipts" at bounding box center [580, 528] width 708 height 43
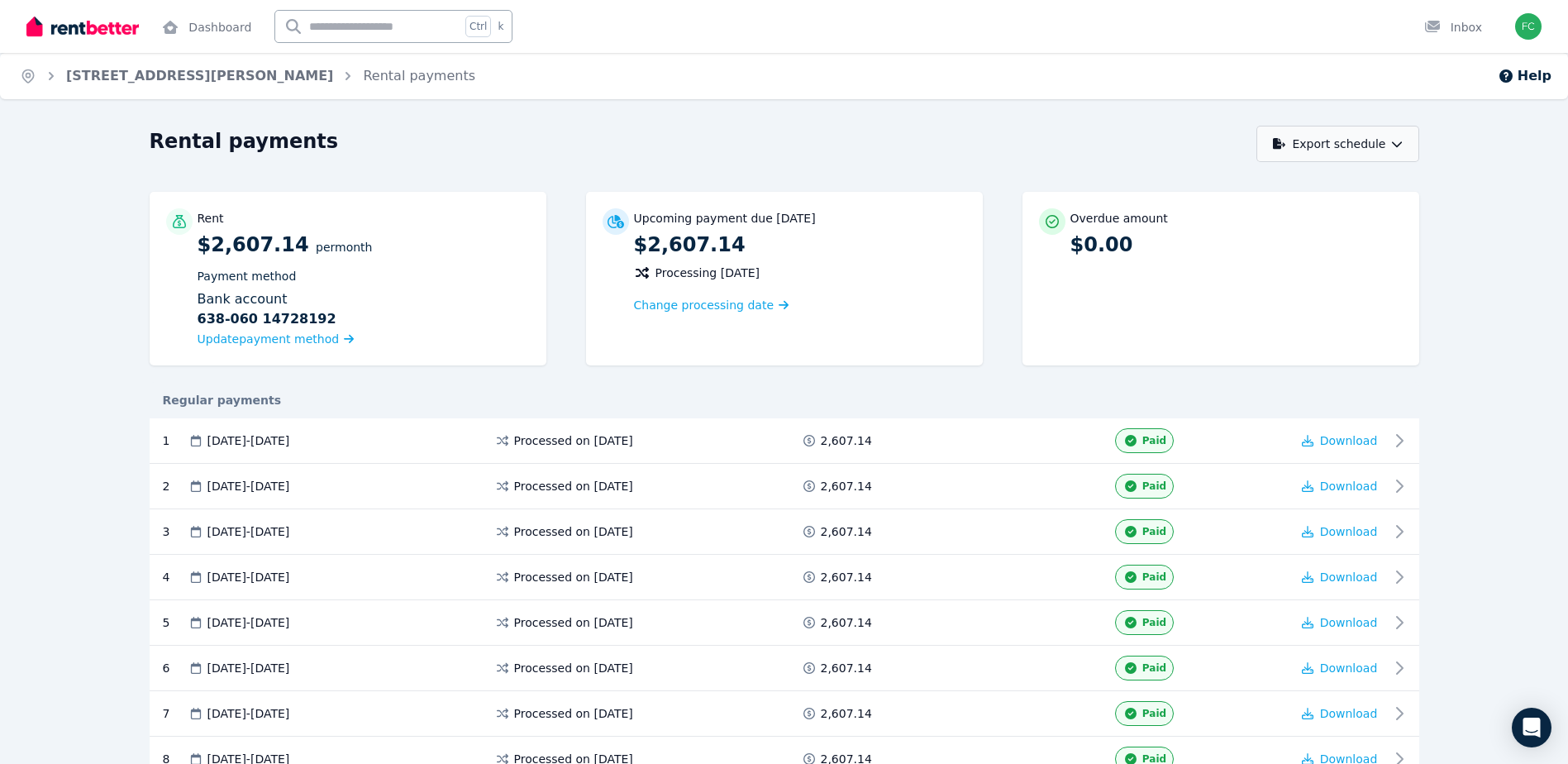
click at [1410, 142] on button "Export schedule" at bounding box center [1337, 144] width 163 height 36
click at [297, 332] on span "Update payment method" at bounding box center [268, 339] width 143 height 14
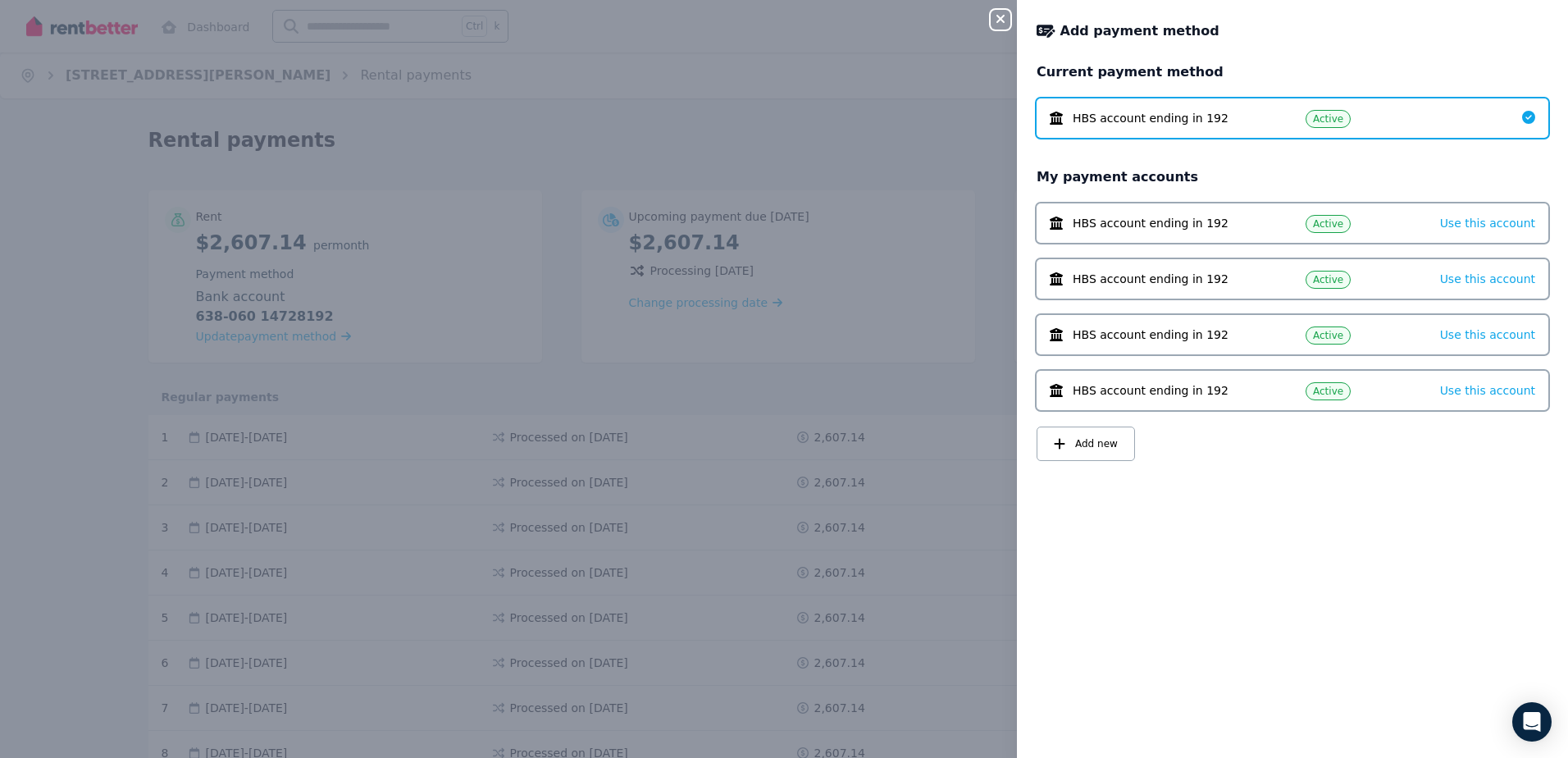
click at [1152, 116] on span "HBS account ending in 192" at bounding box center [1150, 118] width 156 height 16
click at [1170, 125] on span "HBS account ending in 192" at bounding box center [1150, 118] width 156 height 16
click at [1342, 117] on span "Active" at bounding box center [1328, 119] width 45 height 18
click at [994, 19] on icon "button" at bounding box center [1000, 19] width 20 height 14
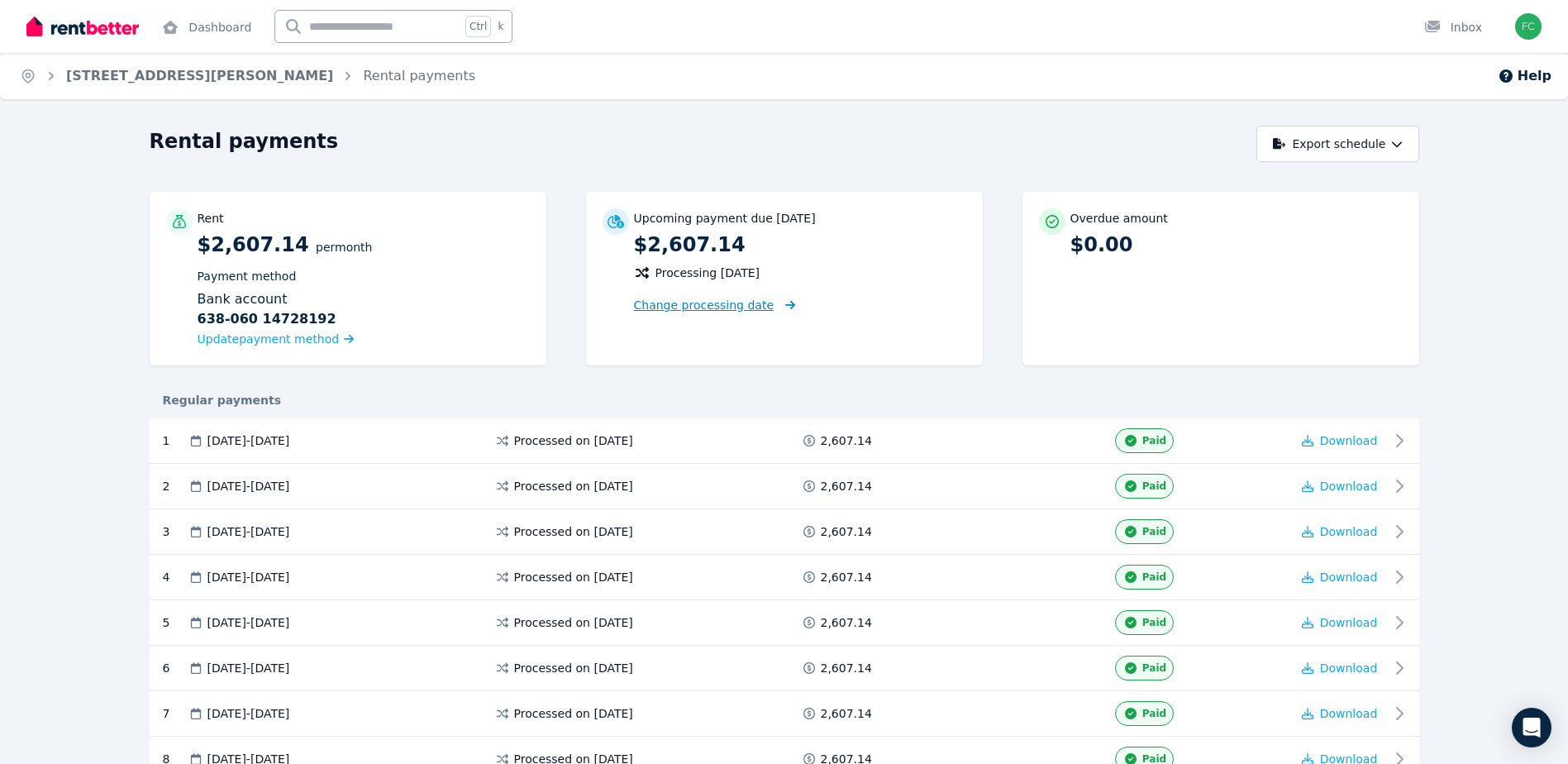
click at [729, 306] on span "Change processing date" at bounding box center [704, 305] width 141 height 16
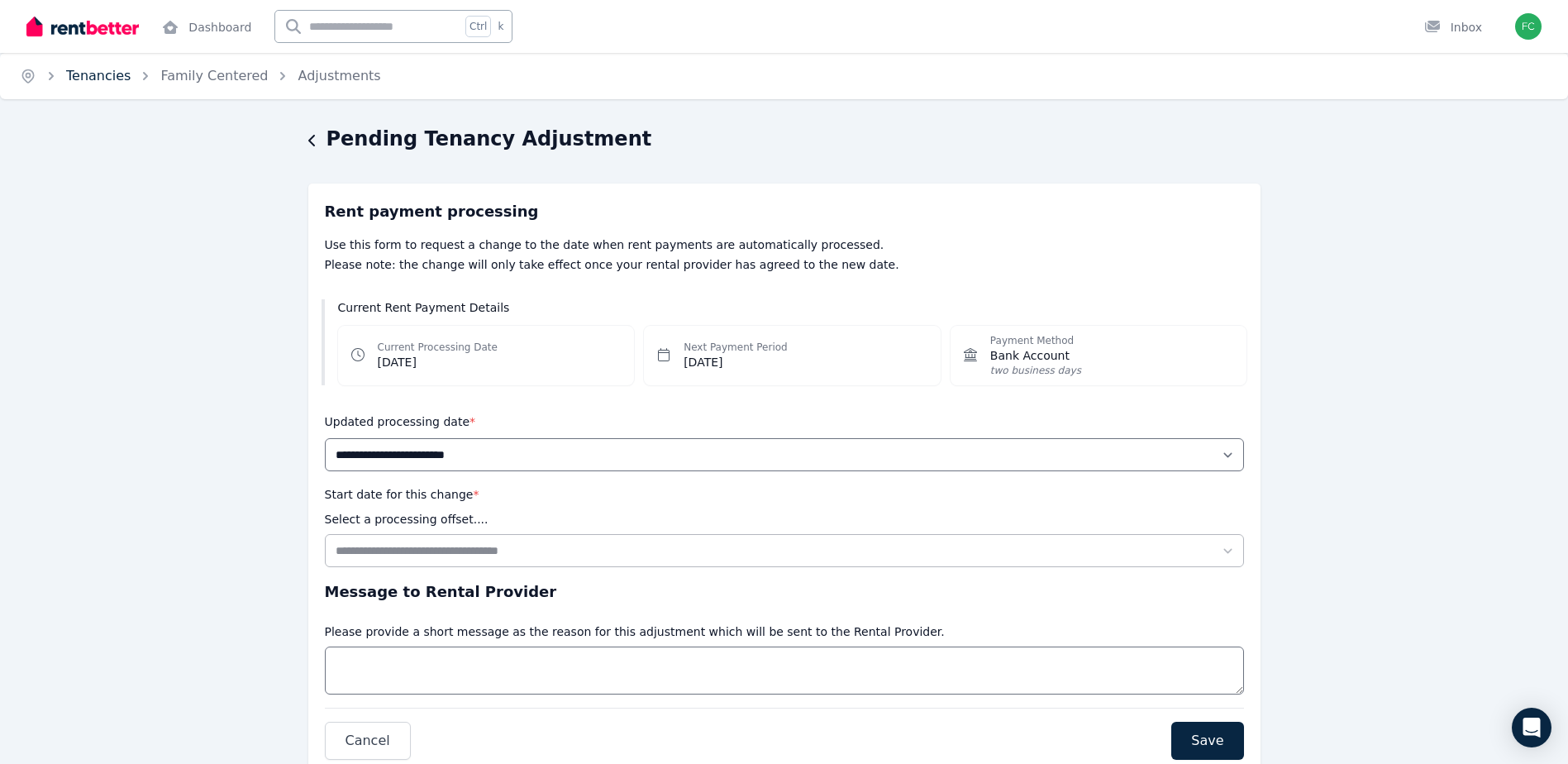
click at [104, 70] on link "Tenancies" at bounding box center [98, 75] width 65 height 15
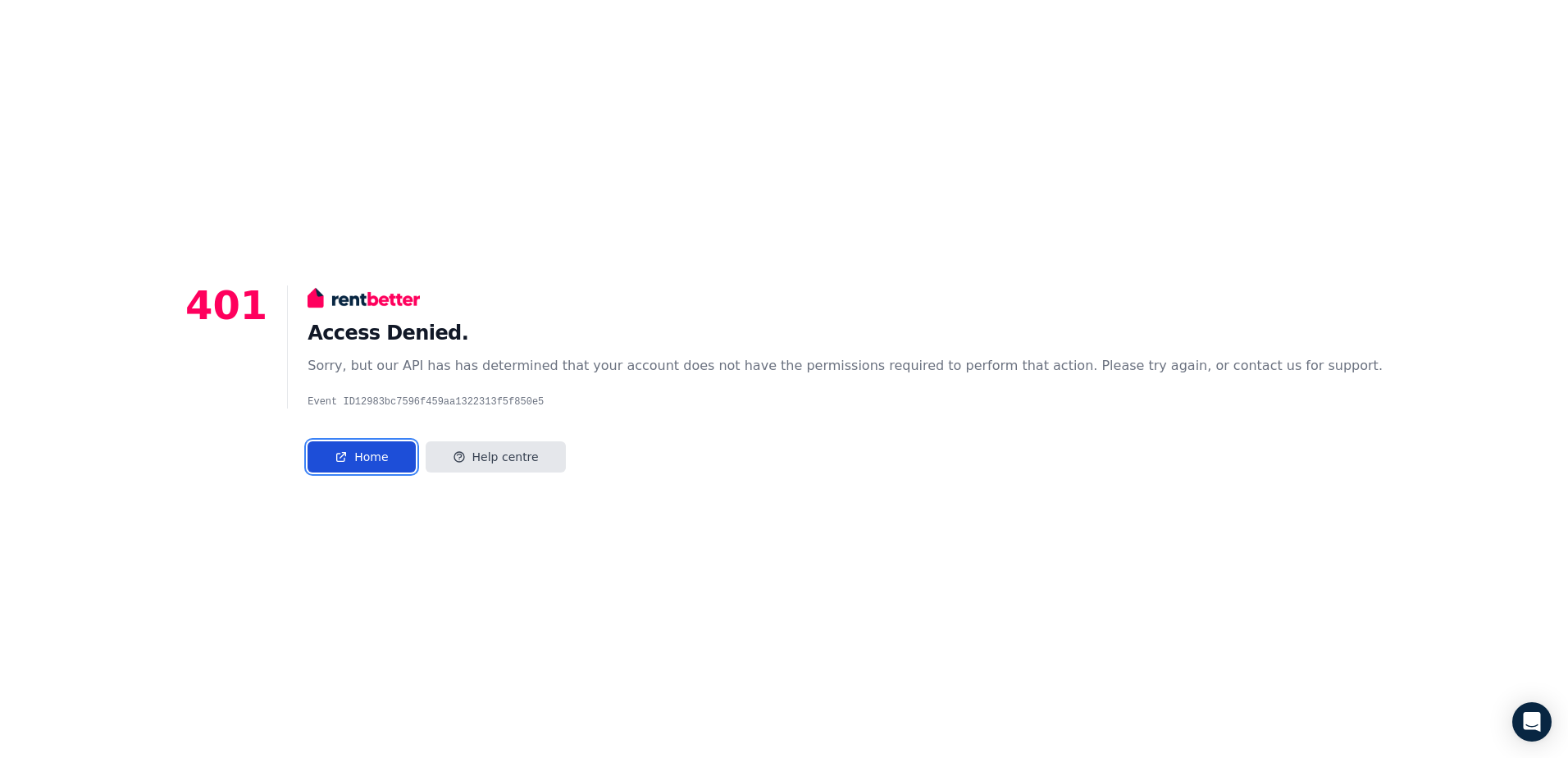
click at [415, 464] on link "Home" at bounding box center [360, 457] width 107 height 32
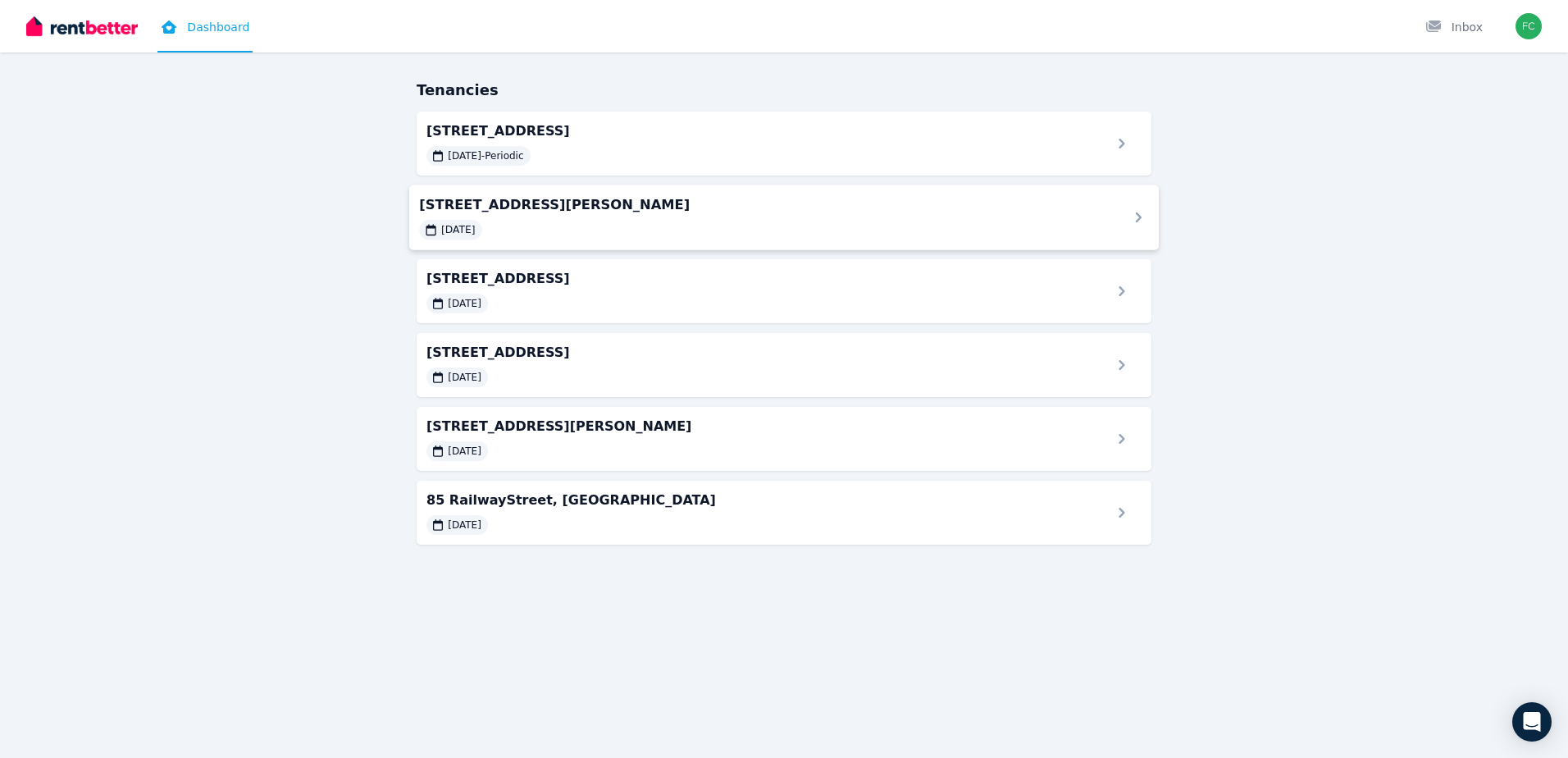
click at [538, 210] on span "[STREET_ADDRESS][PERSON_NAME]" at bounding box center [763, 205] width 688 height 20
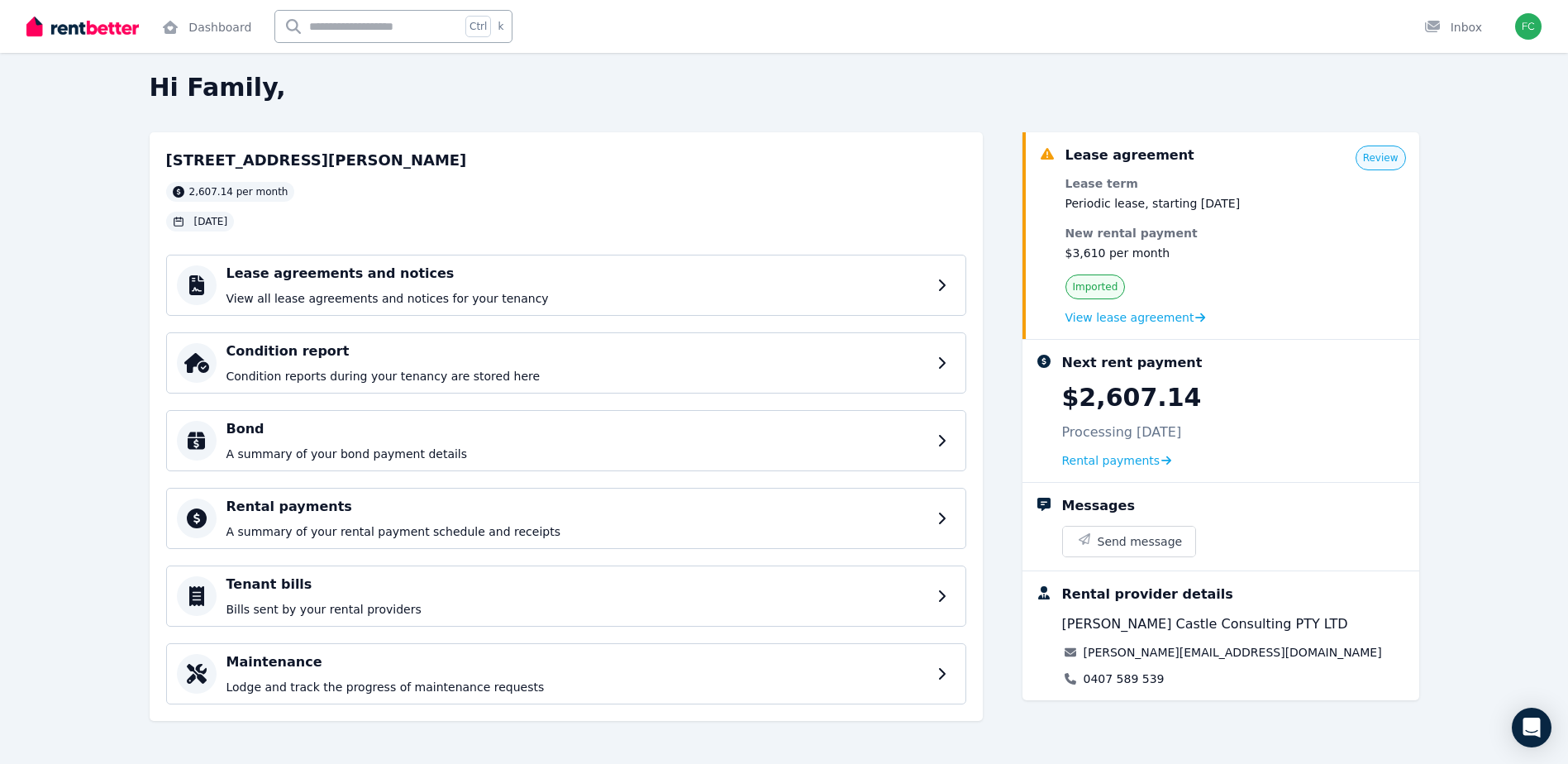
scroll to position [14, 0]
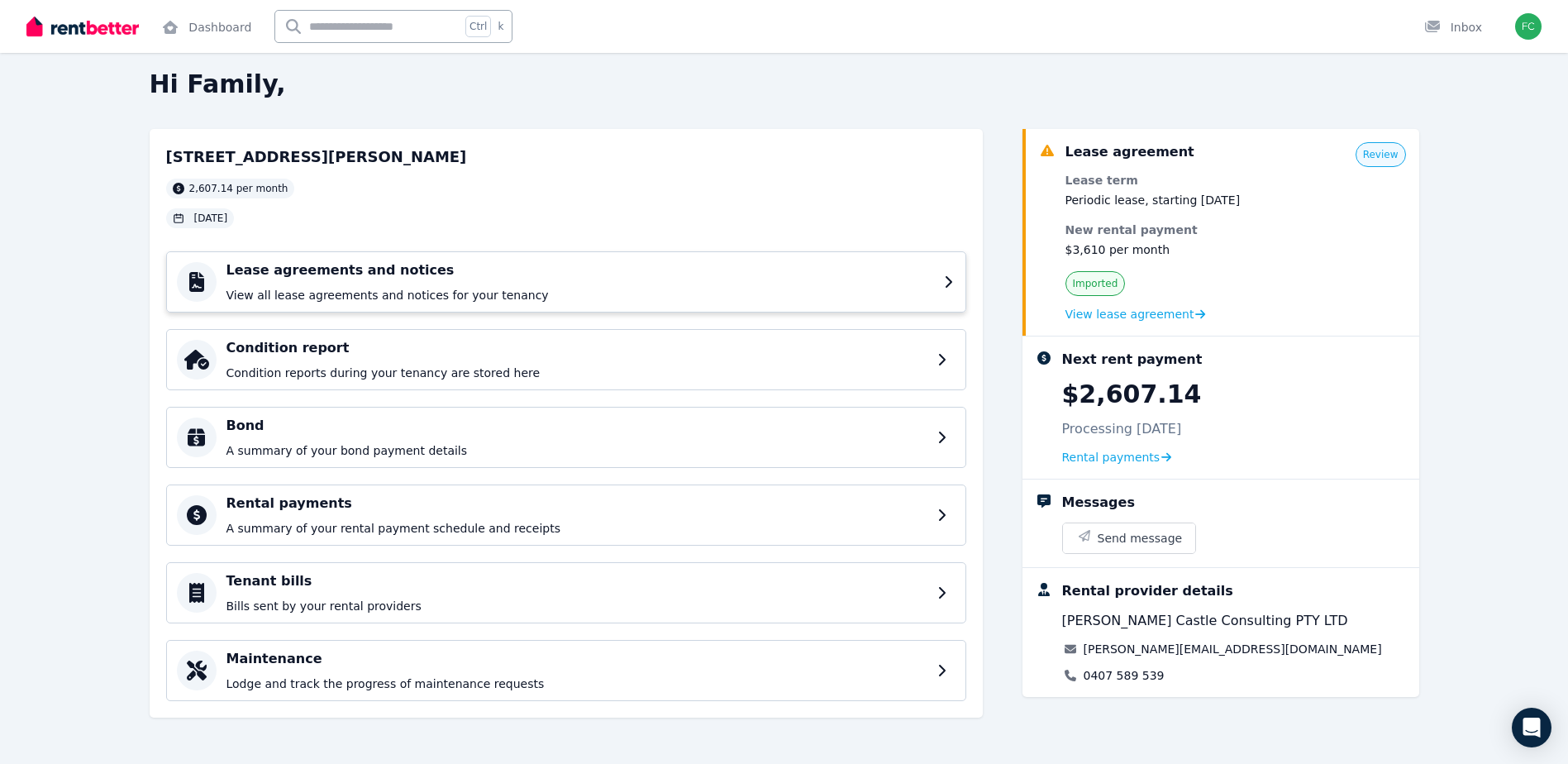
click at [518, 283] on div "Lease agreements and notices View all lease agreements and notices for your ten…" at bounding box center [580, 282] width 708 height 43
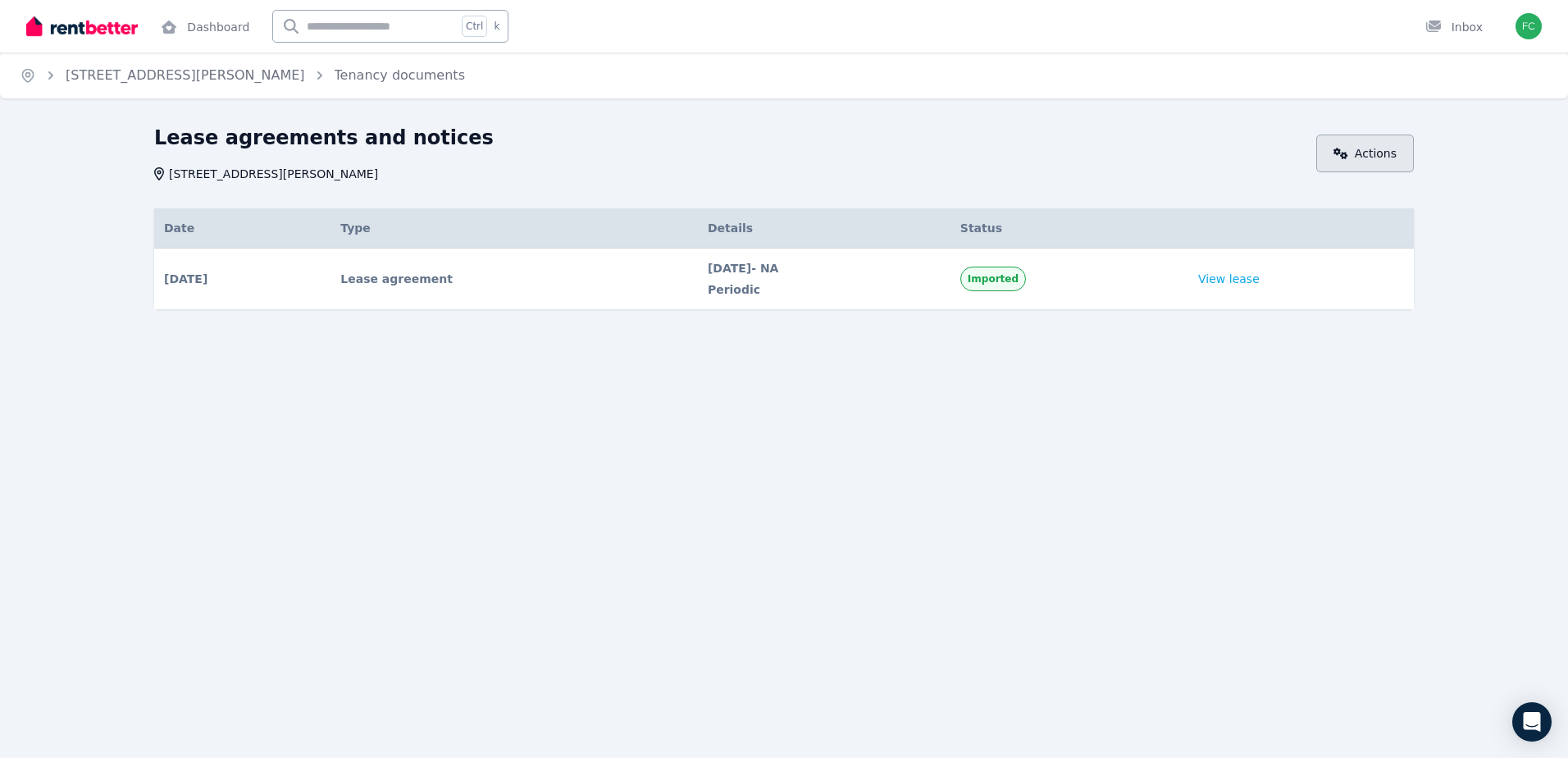
click at [1345, 150] on icon at bounding box center [1341, 153] width 14 height 12
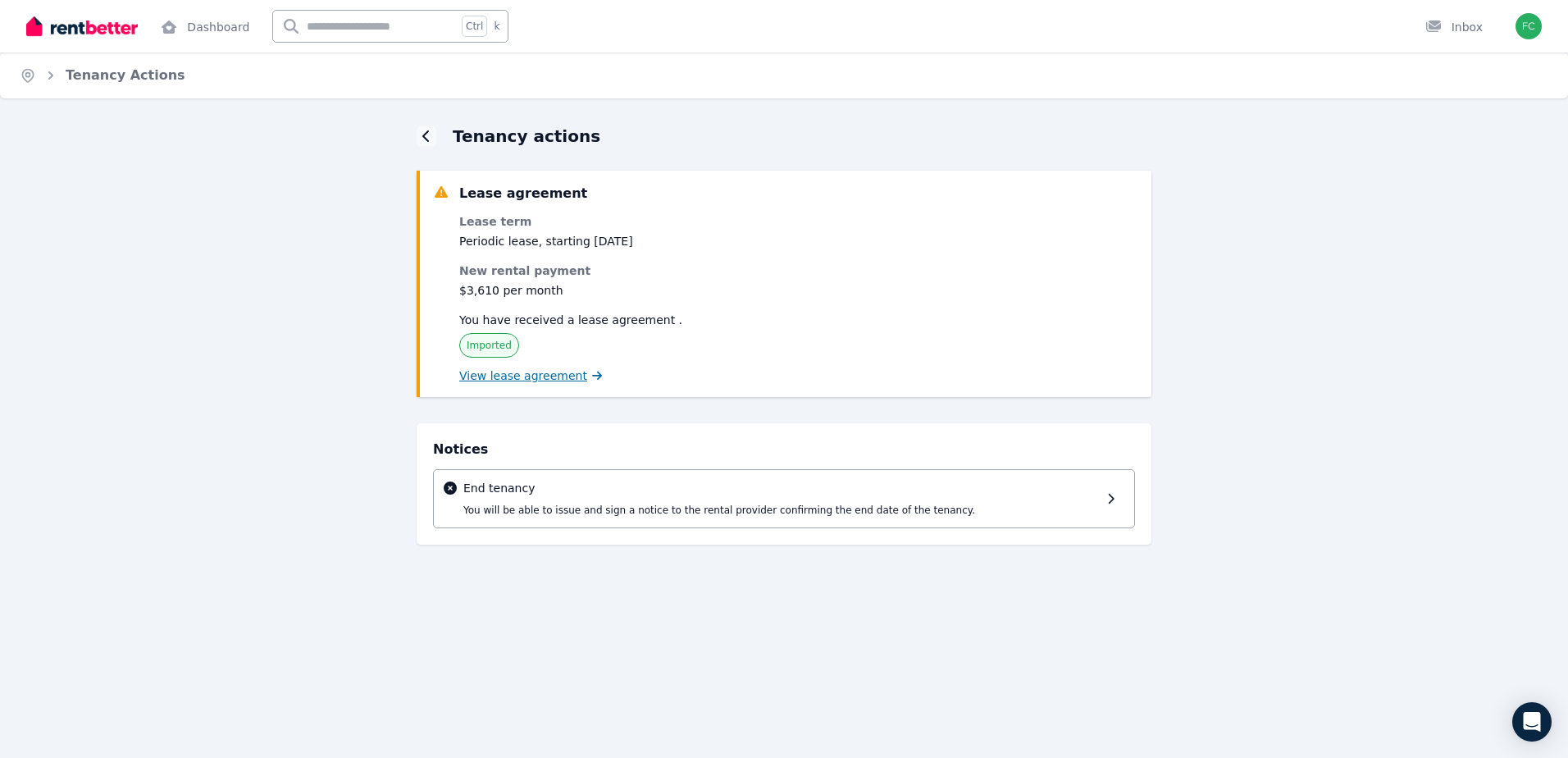
click at [502, 378] on span "View lease agreement" at bounding box center [524, 376] width 128 height 16
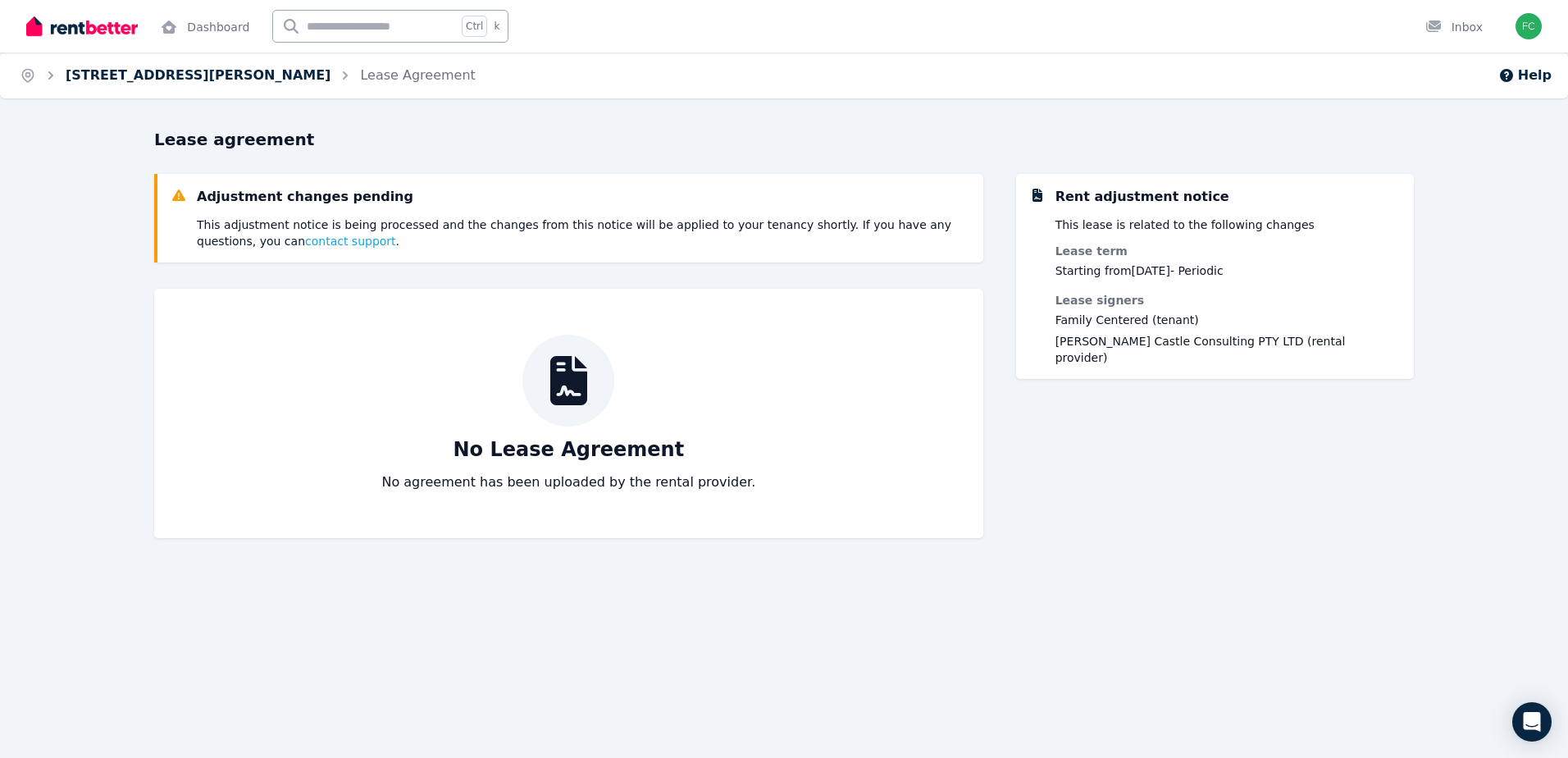
click at [105, 78] on link "[STREET_ADDRESS][PERSON_NAME]" at bounding box center [198, 75] width 265 height 15
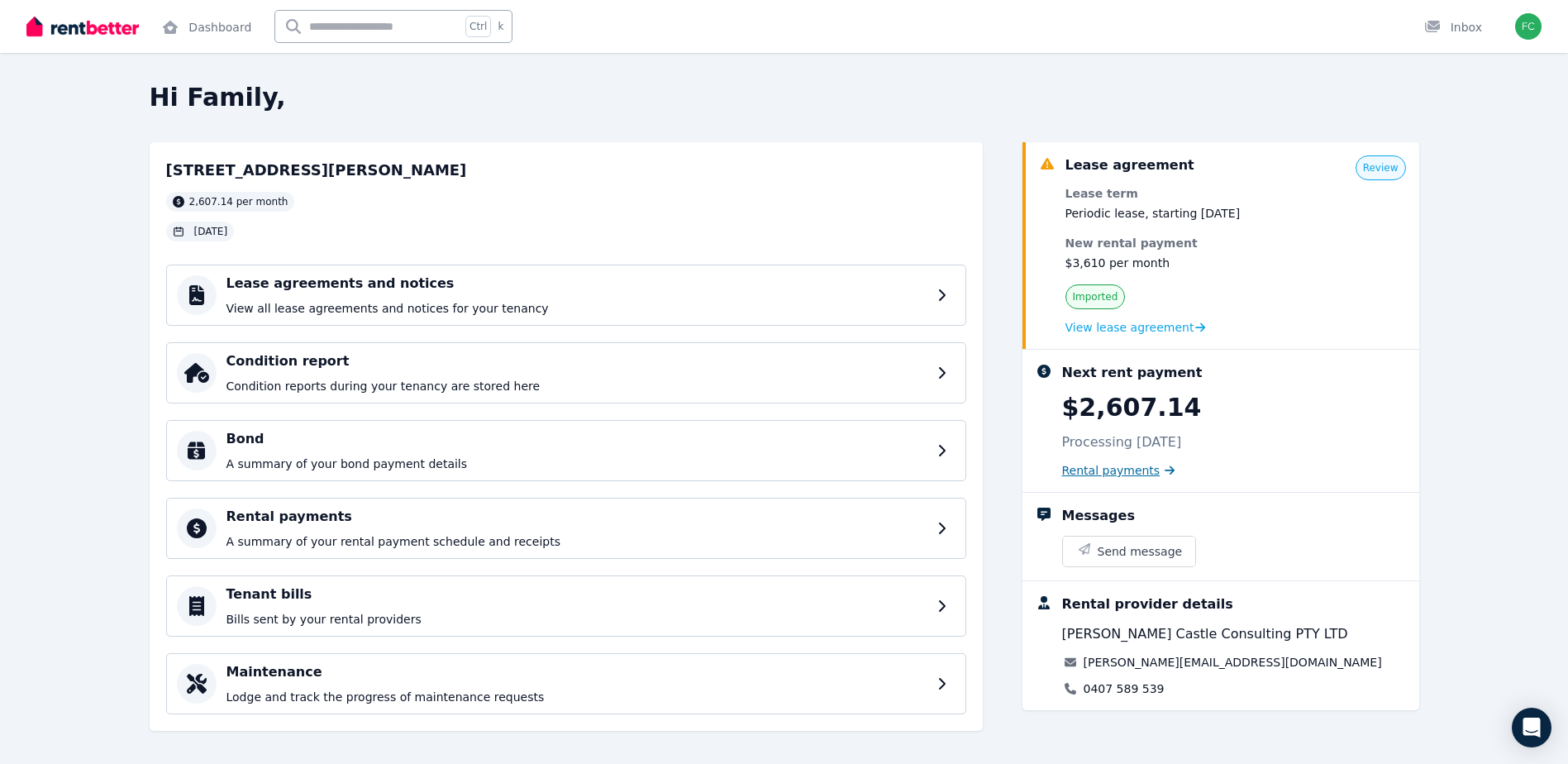
click at [1123, 473] on span "Rental payments" at bounding box center [1111, 471] width 98 height 16
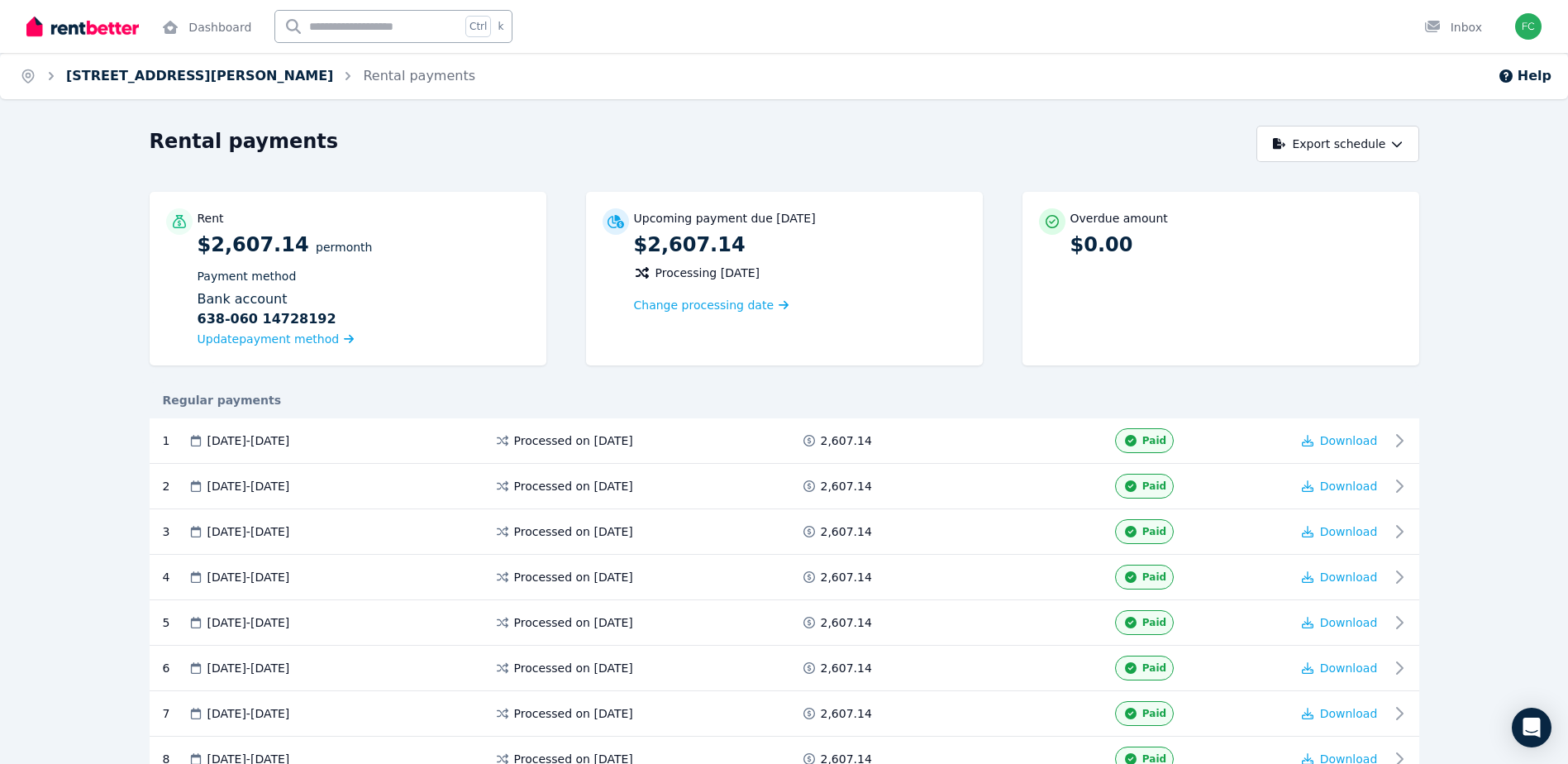
click at [105, 78] on link "[STREET_ADDRESS][PERSON_NAME]" at bounding box center [200, 75] width 267 height 15
click at [154, 78] on link "[STREET_ADDRESS][PERSON_NAME]" at bounding box center [200, 75] width 267 height 15
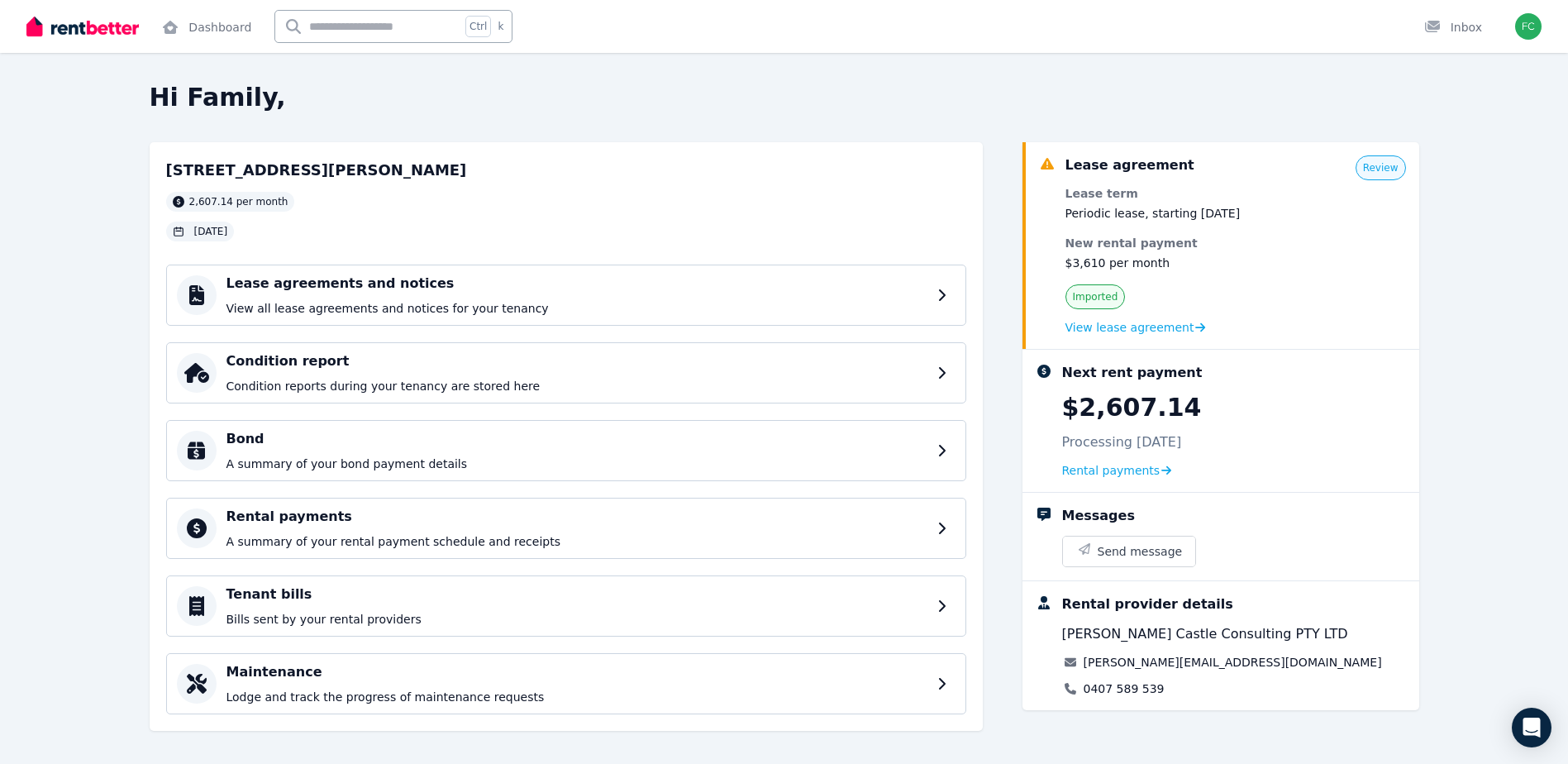
click at [258, 172] on h2 "[STREET_ADDRESS][PERSON_NAME]" at bounding box center [316, 170] width 301 height 23
drag, startPoint x: 258, startPoint y: 172, endPoint x: 360, endPoint y: 287, distance: 153.7
click at [360, 287] on h4 "Lease agreements and notices" at bounding box center [580, 283] width 708 height 20
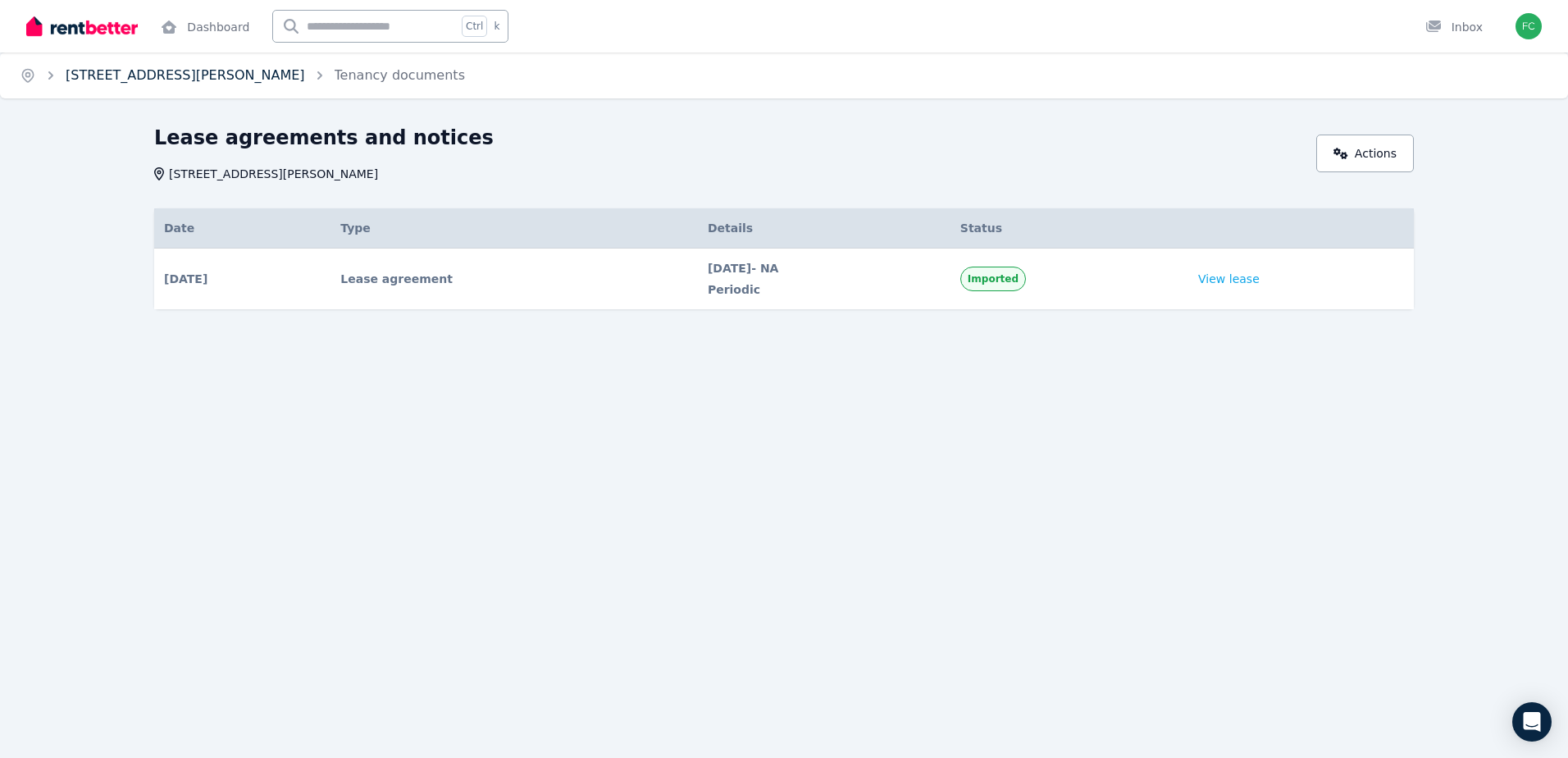
click at [164, 70] on link "[STREET_ADDRESS][PERSON_NAME]" at bounding box center [186, 75] width 240 height 15
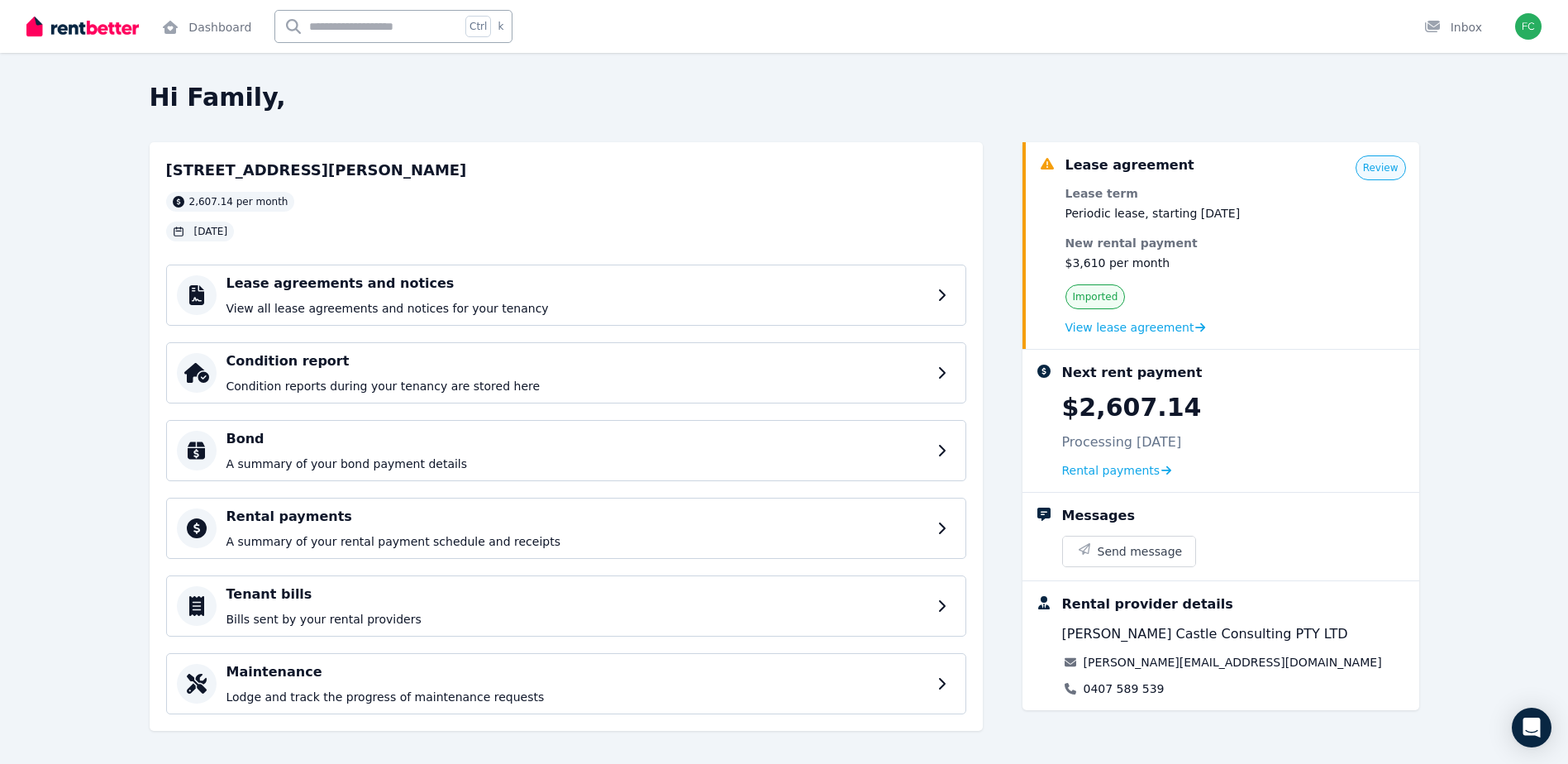
click at [317, 28] on input "text" at bounding box center [368, 26] width 185 height 32
type input "*******"
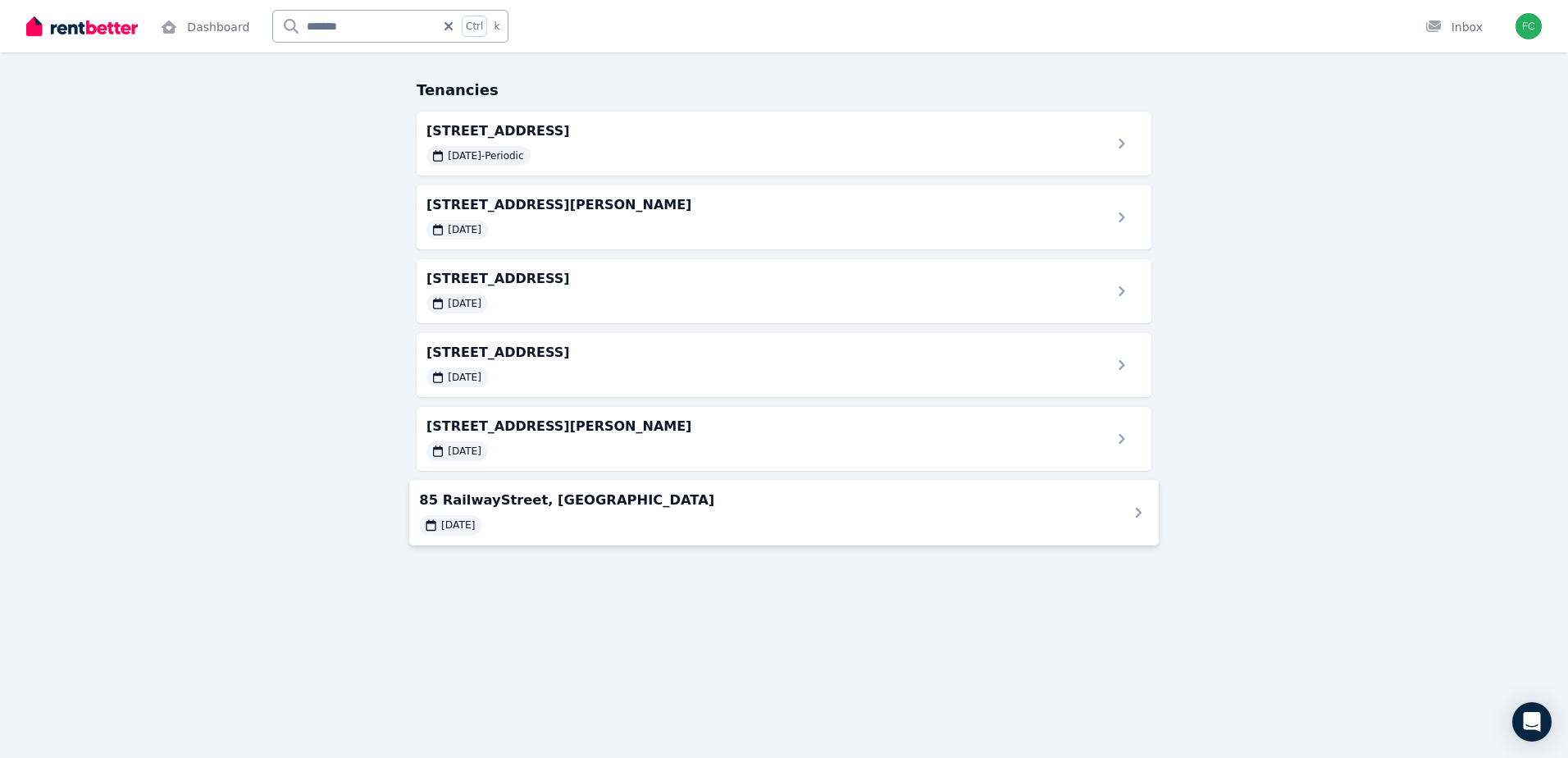
click at [586, 505] on span "85 RailwayStreet, [GEOGRAPHIC_DATA]" at bounding box center [763, 499] width 688 height 20
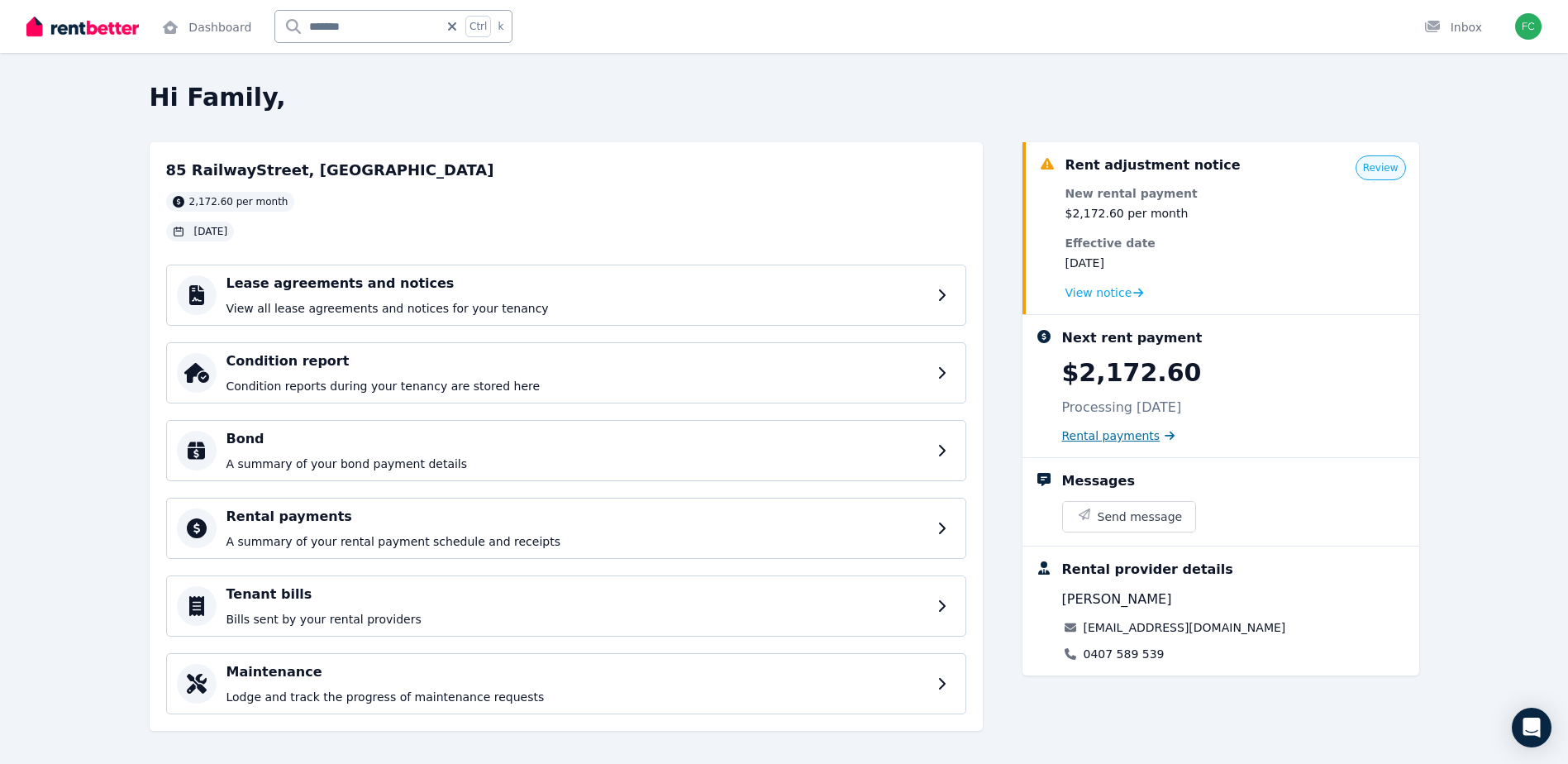
click at [1099, 438] on span "Rental payments" at bounding box center [1111, 435] width 98 height 16
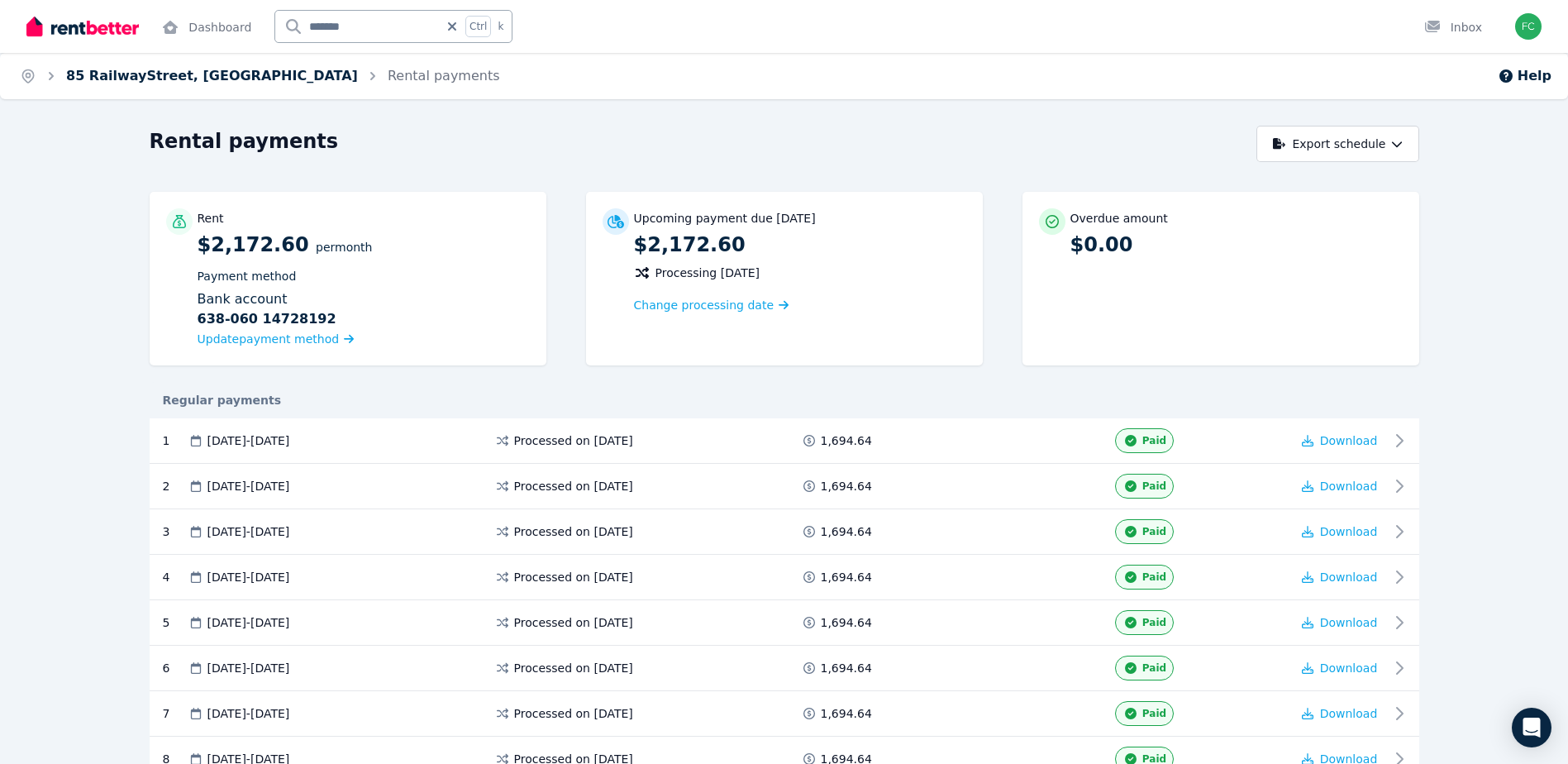
click at [143, 72] on link "85 RailwayStreet, [GEOGRAPHIC_DATA]" at bounding box center [212, 75] width 292 height 15
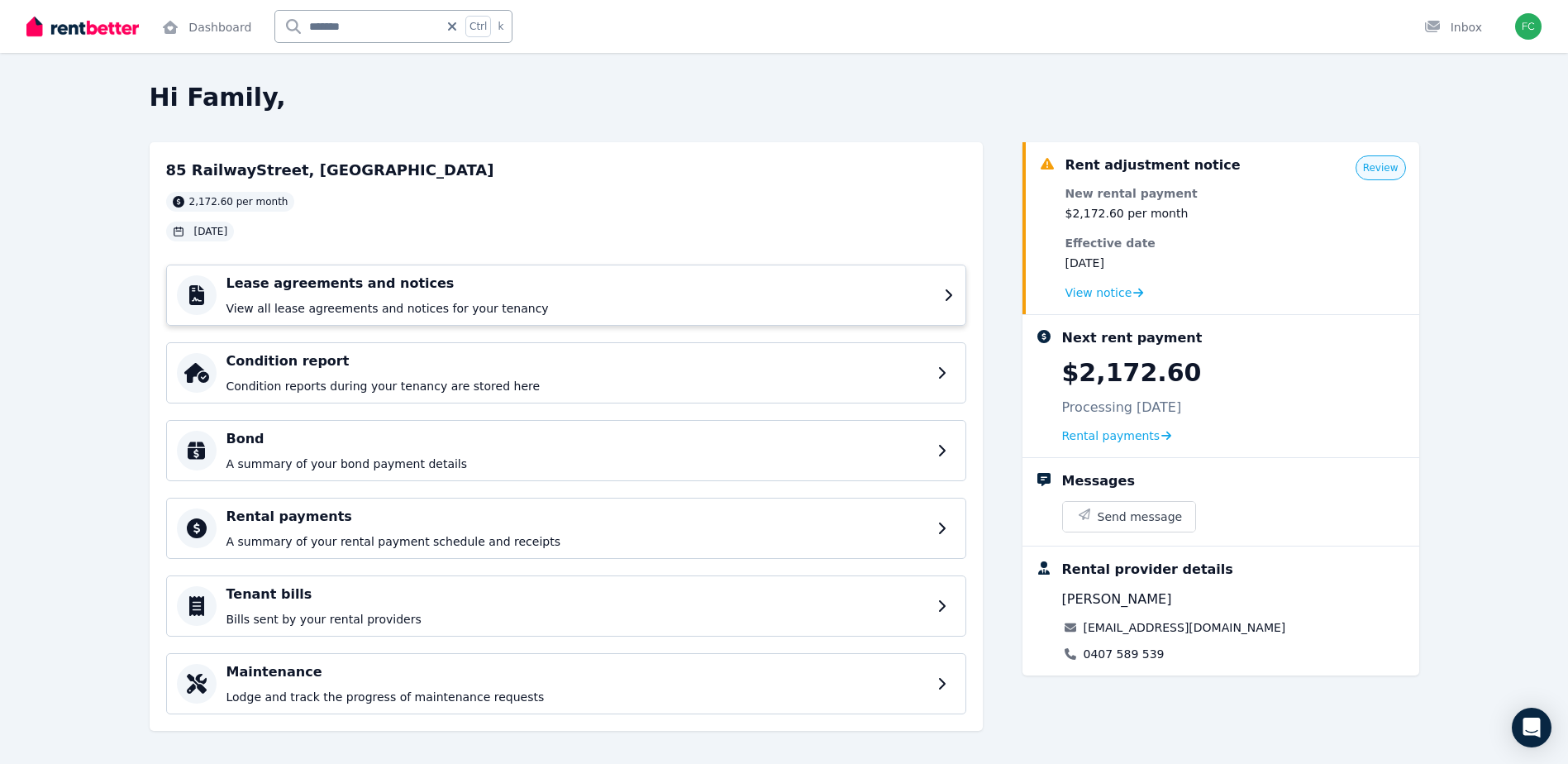
click at [418, 312] on p "View all lease agreements and notices for your tenancy" at bounding box center [580, 308] width 708 height 16
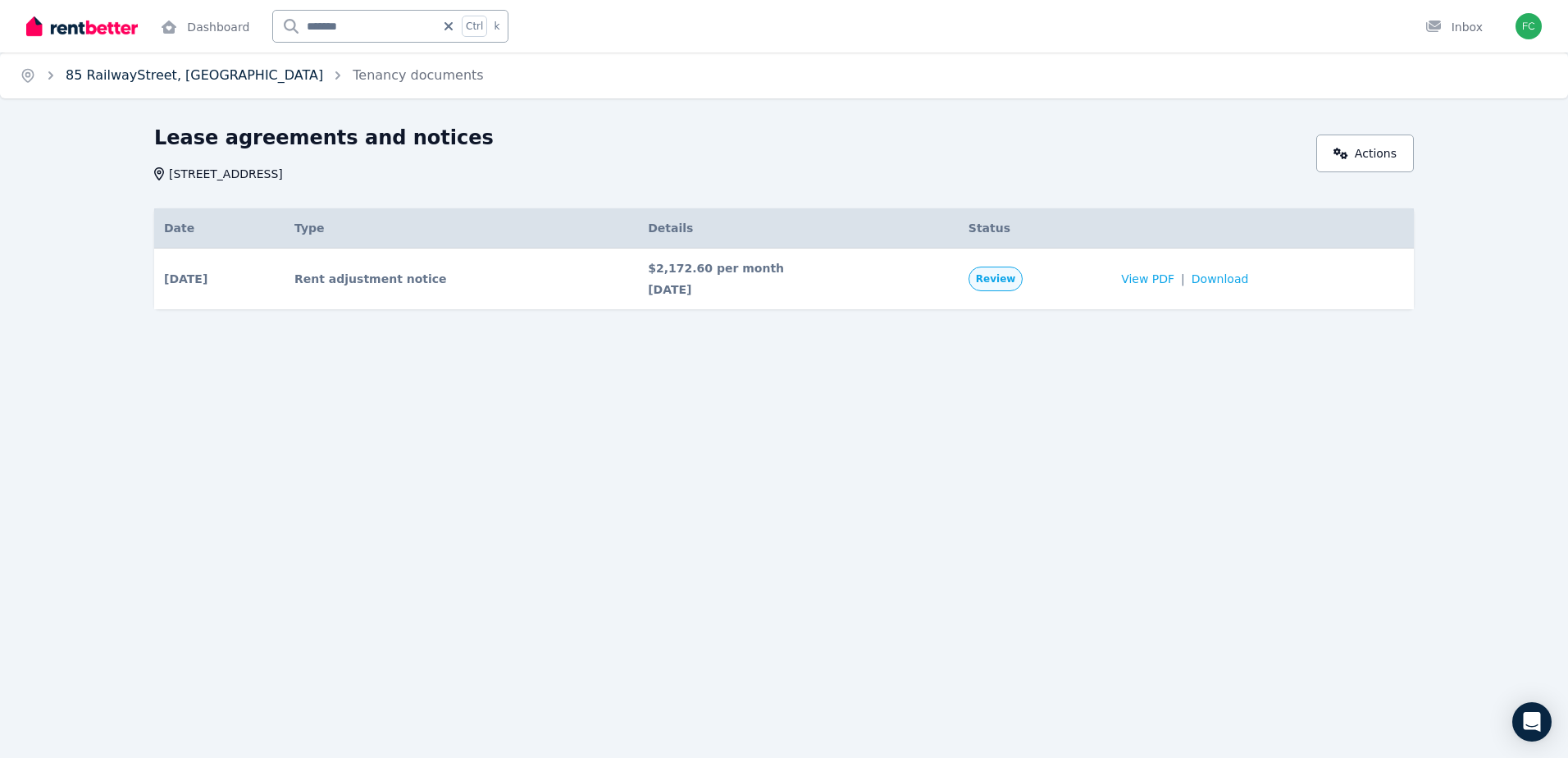
click at [144, 77] on link "85 RailwayStreet, [GEOGRAPHIC_DATA]" at bounding box center [195, 75] width 258 height 15
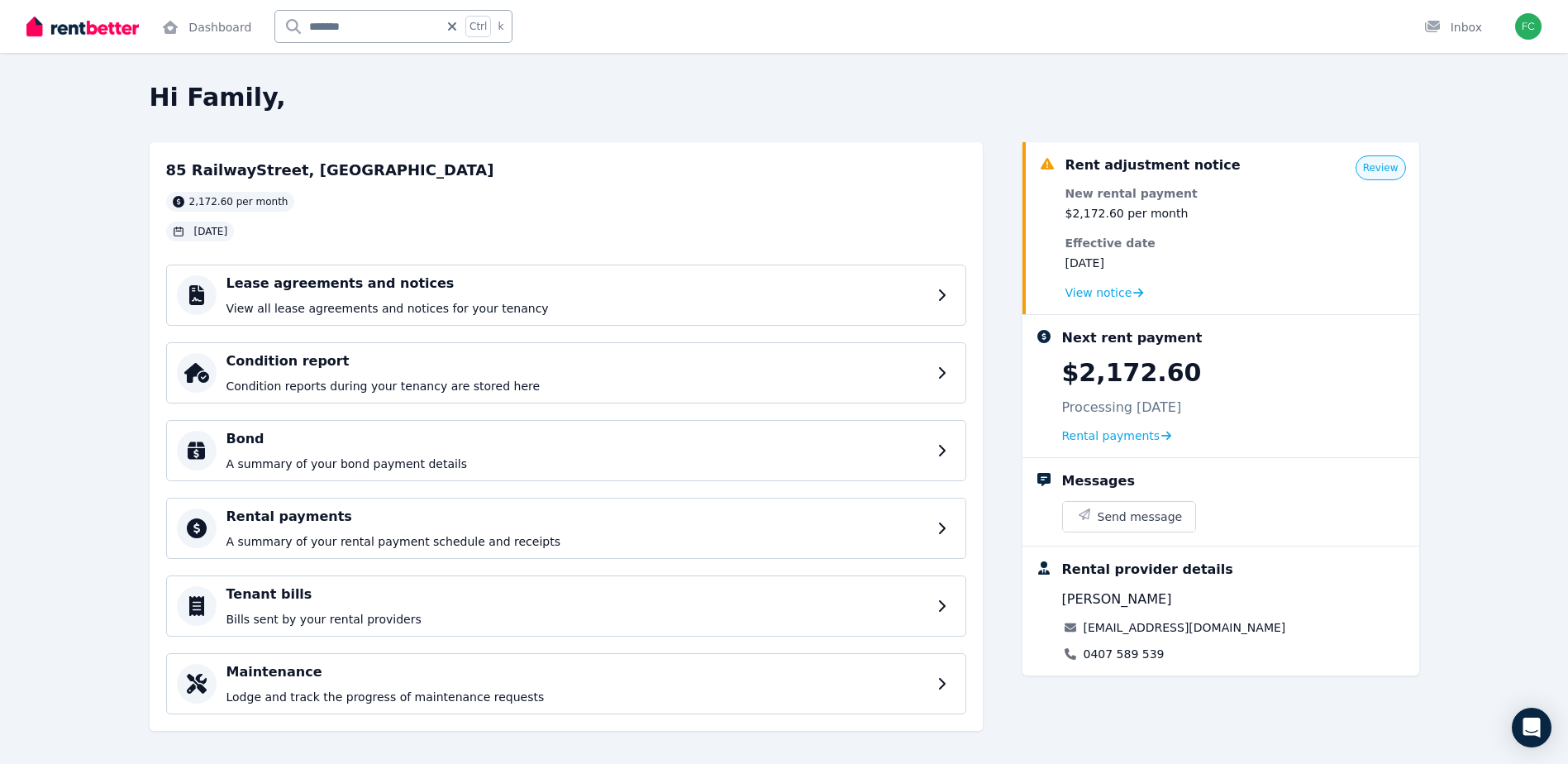
click at [273, 170] on h2 "85 RailwayStreet, [GEOGRAPHIC_DATA]" at bounding box center [330, 170] width 328 height 23
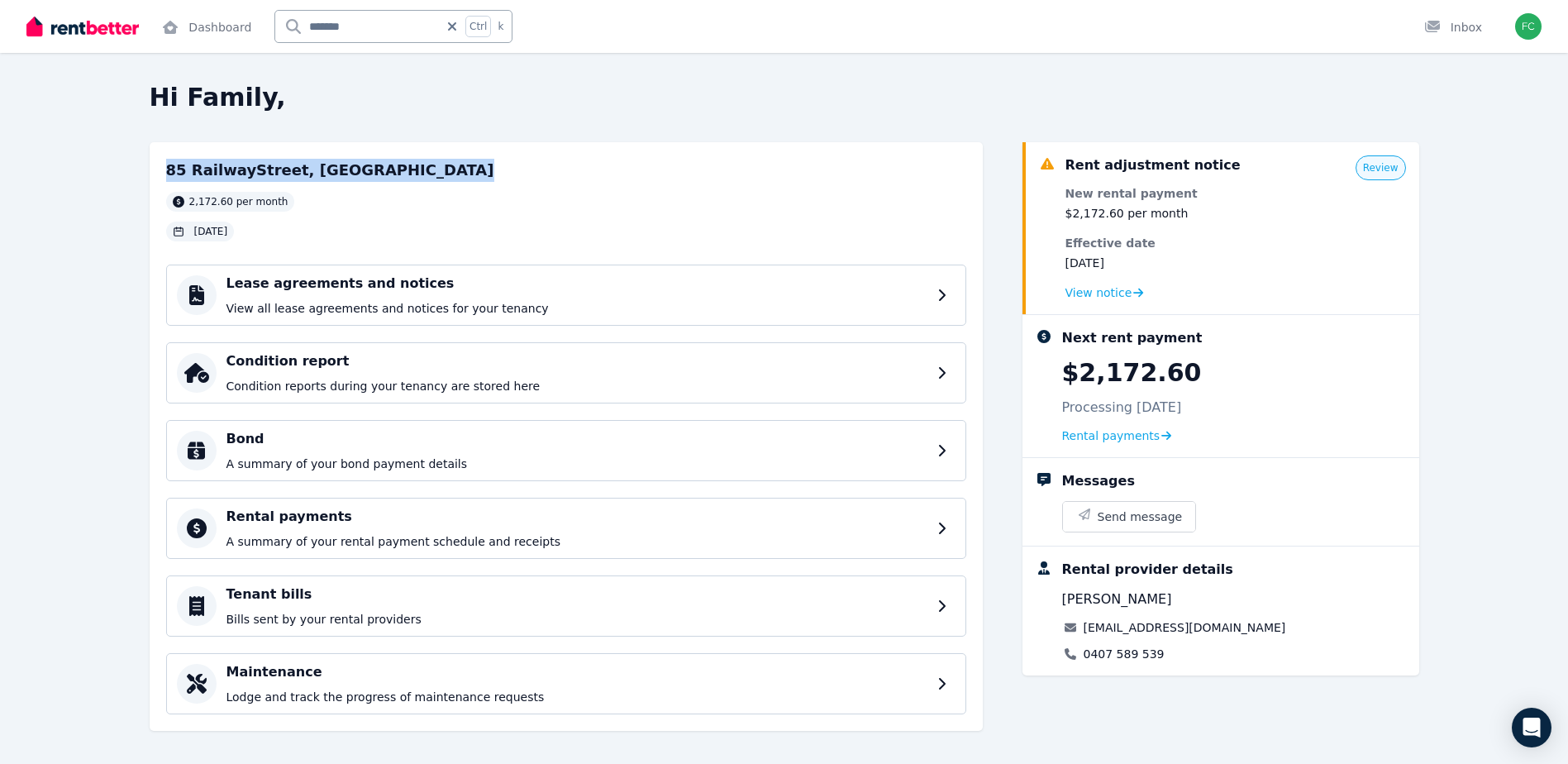
drag, startPoint x: 273, startPoint y: 170, endPoint x: 304, endPoint y: 177, distance: 31.8
click at [304, 177] on h2 "85 RailwayStreet, [GEOGRAPHIC_DATA]" at bounding box center [330, 170] width 328 height 23
click at [342, 19] on input "*******" at bounding box center [357, 26] width 164 height 32
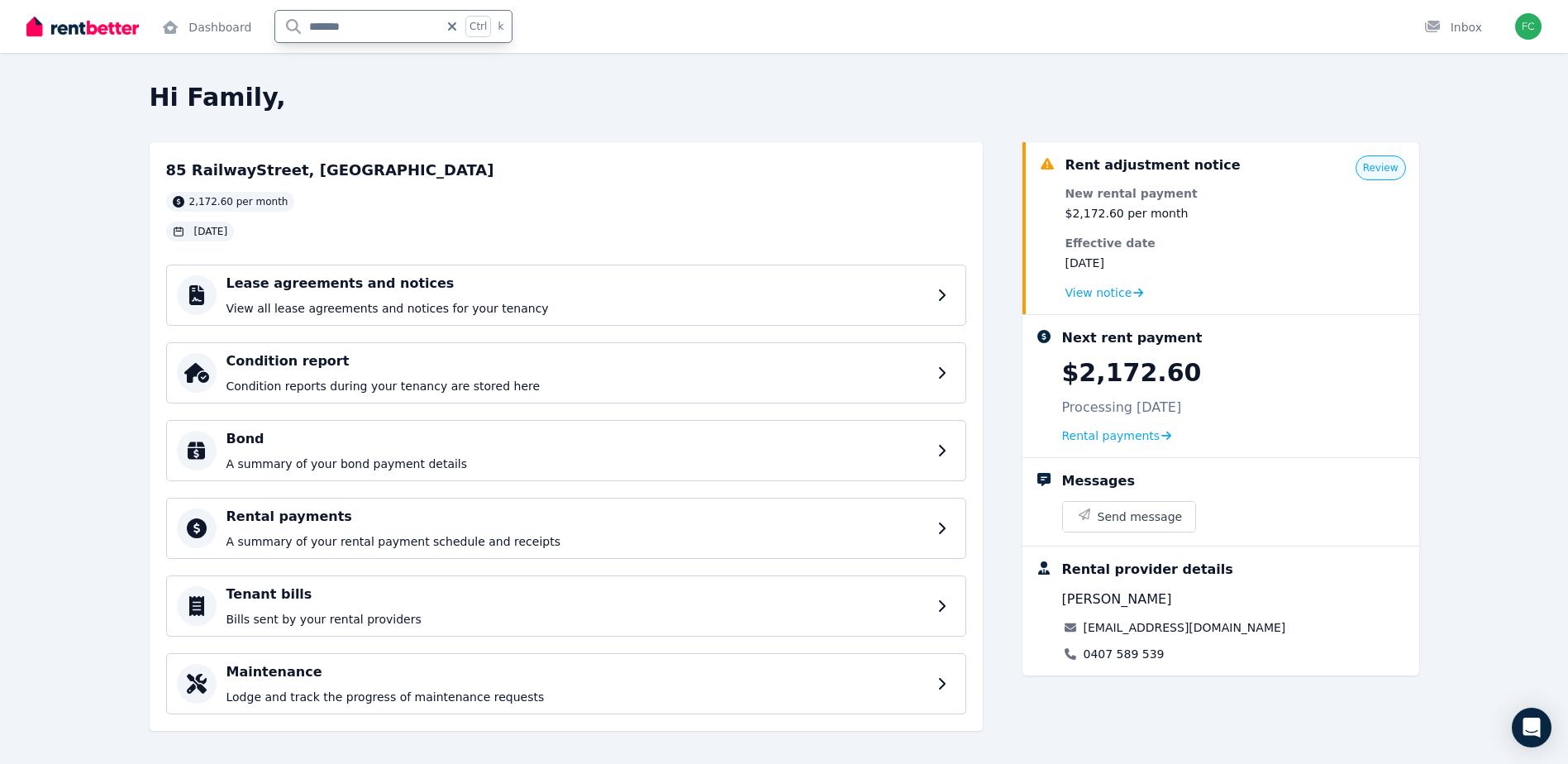
click at [344, 22] on input "*******" at bounding box center [357, 26] width 164 height 32
type input "********"
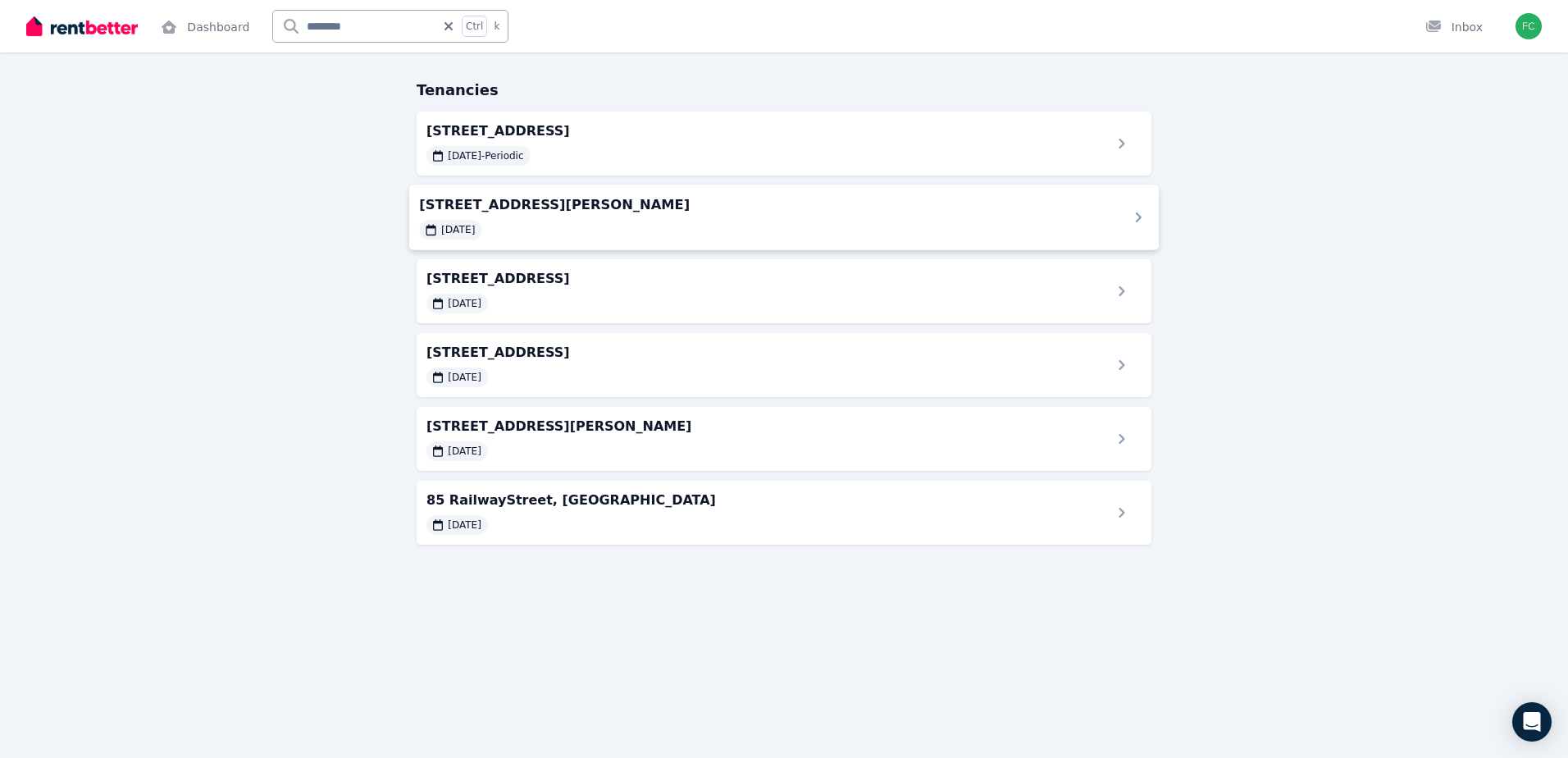
click at [597, 205] on span "[STREET_ADDRESS][PERSON_NAME]" at bounding box center [763, 205] width 688 height 20
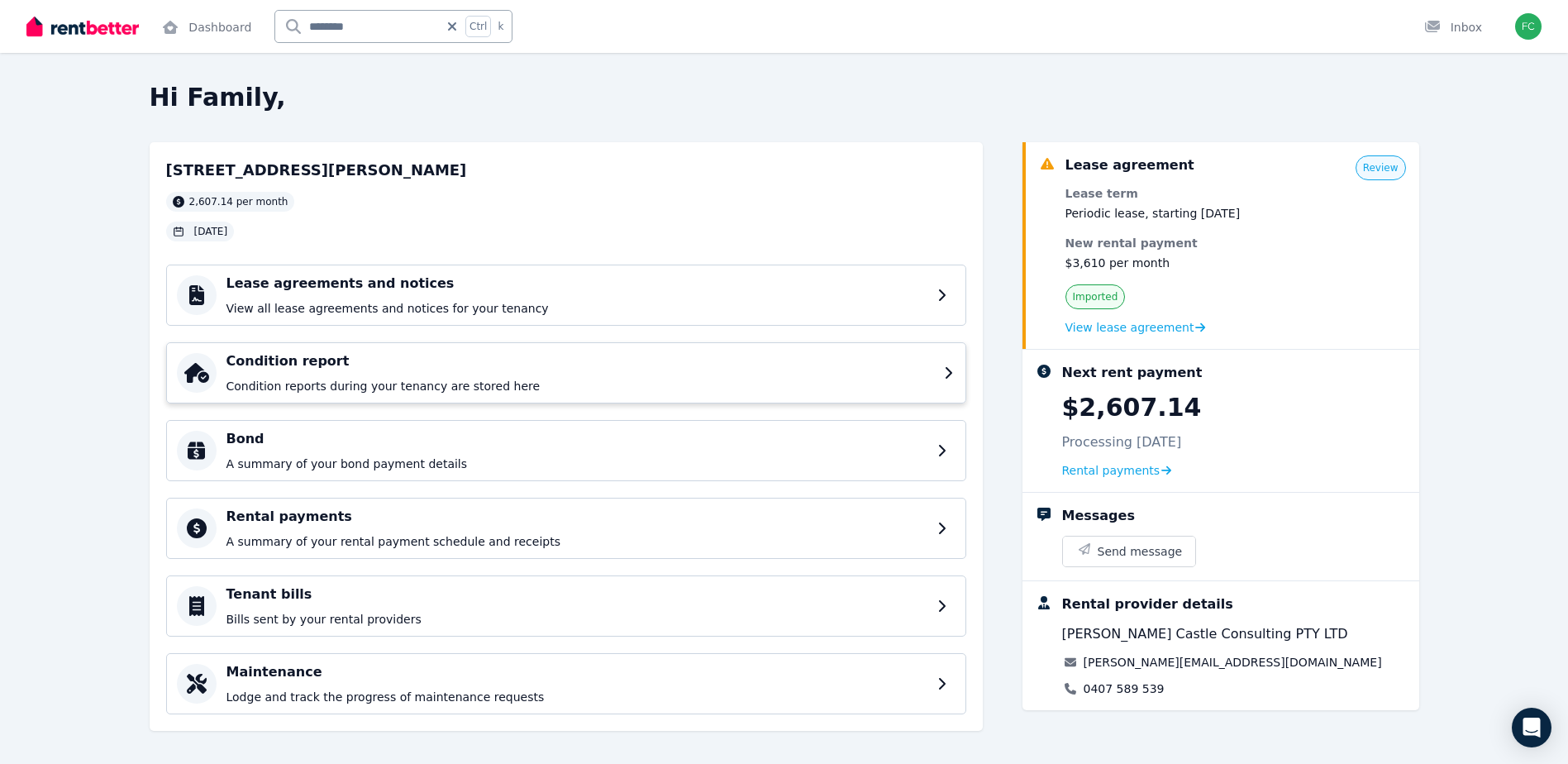
scroll to position [14, 0]
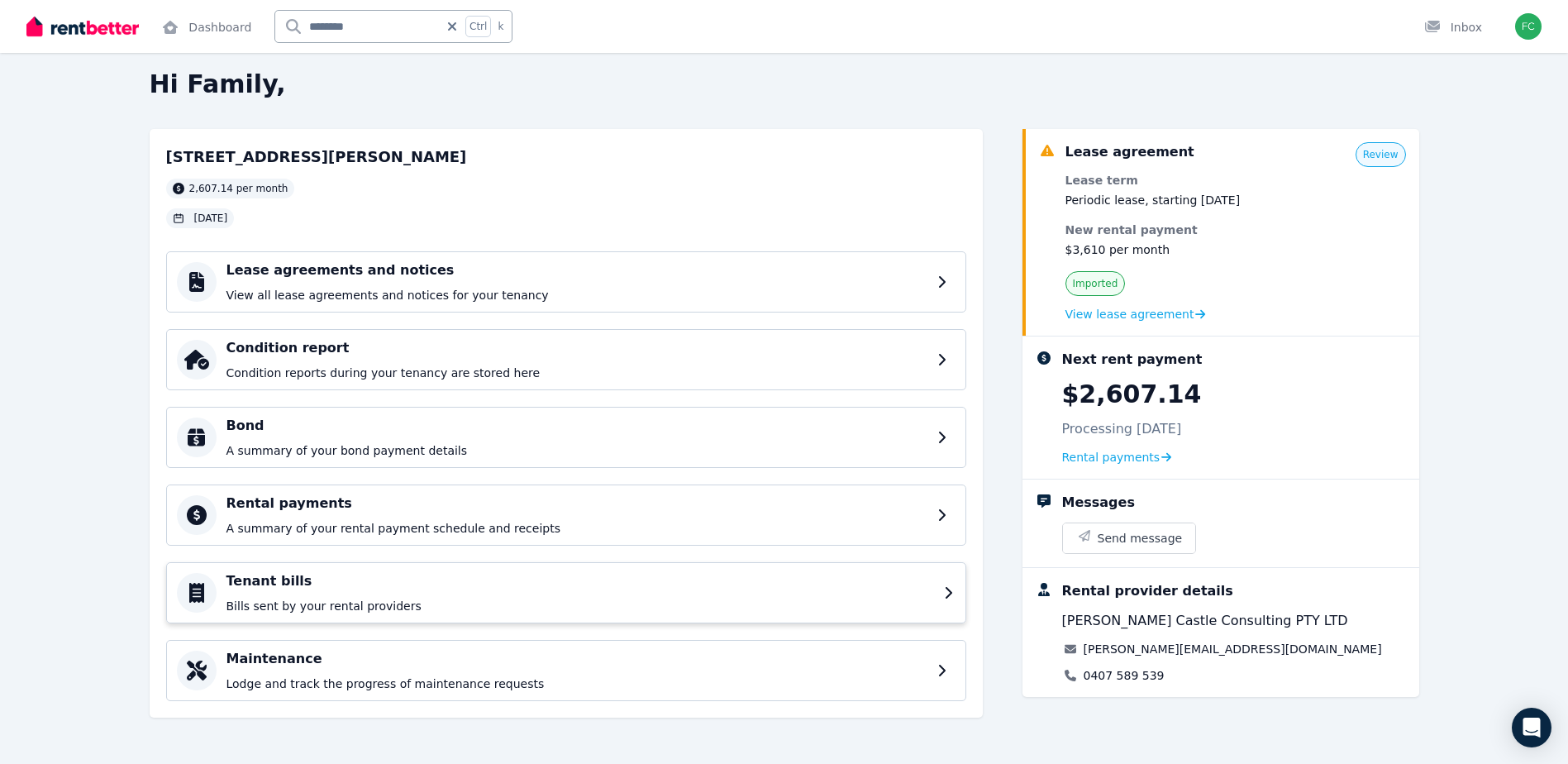
click at [394, 598] on p "Bills sent by your rental providers" at bounding box center [580, 606] width 708 height 16
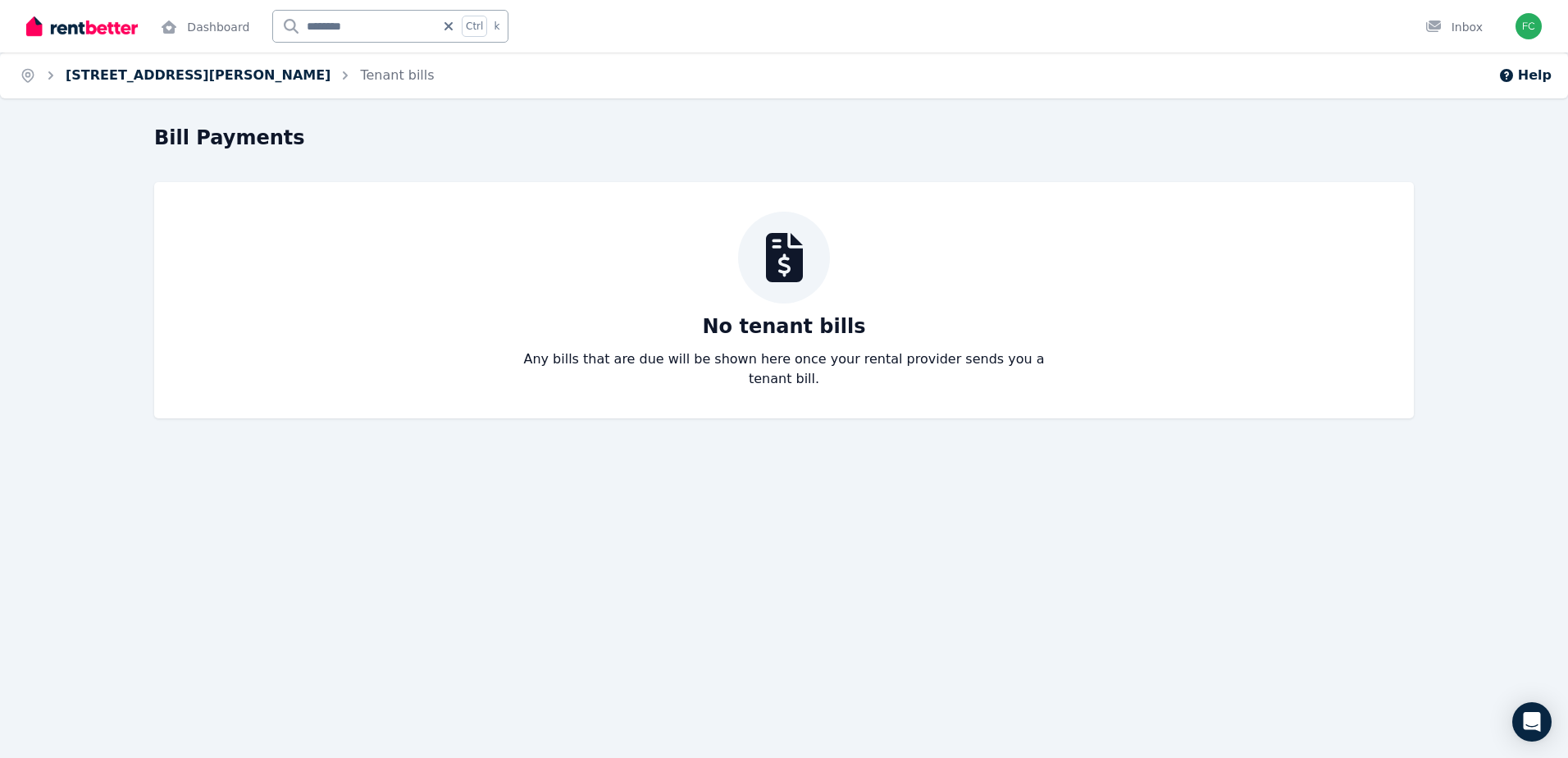
click at [123, 81] on link "[STREET_ADDRESS][PERSON_NAME]" at bounding box center [198, 75] width 265 height 15
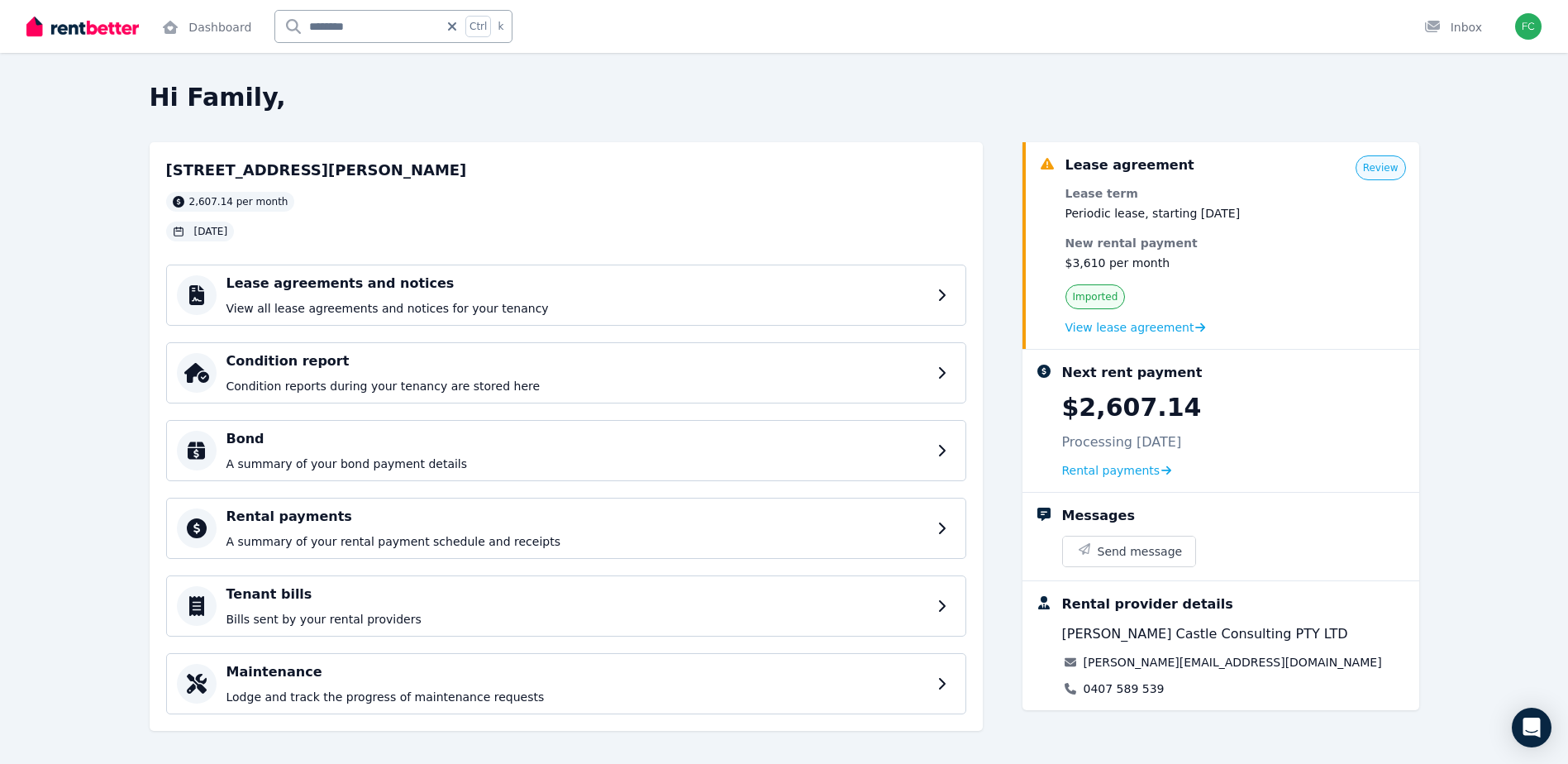
click at [1381, 162] on span "Review" at bounding box center [1380, 167] width 35 height 14
click at [1118, 333] on span "View lease agreement" at bounding box center [1130, 327] width 129 height 16
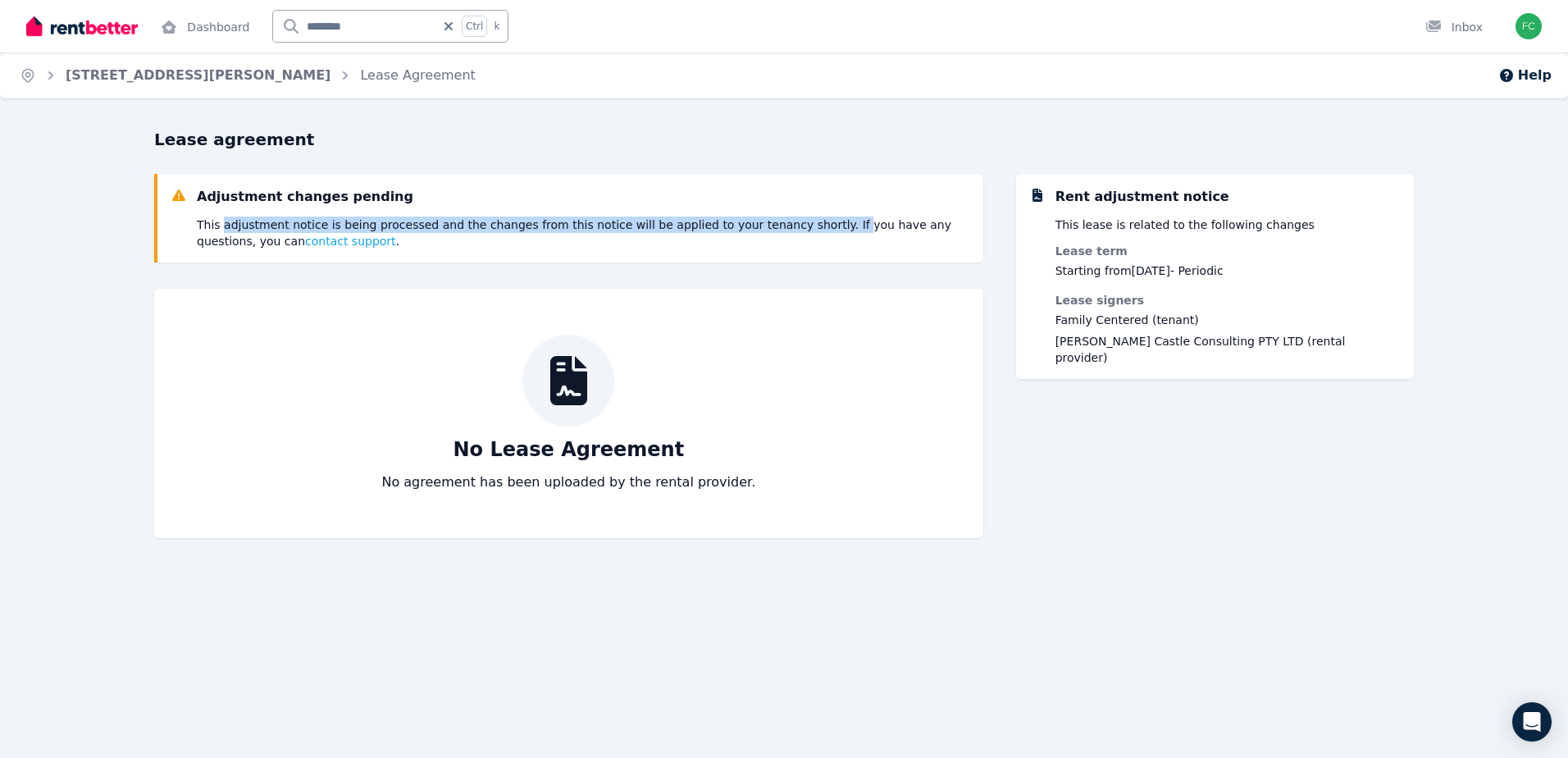
drag, startPoint x: 221, startPoint y: 224, endPoint x: 789, endPoint y: 220, distance: 568.0
click at [789, 220] on p "This adjustment notice is being processed and the changes from this notice will…" at bounding box center [583, 233] width 773 height 32
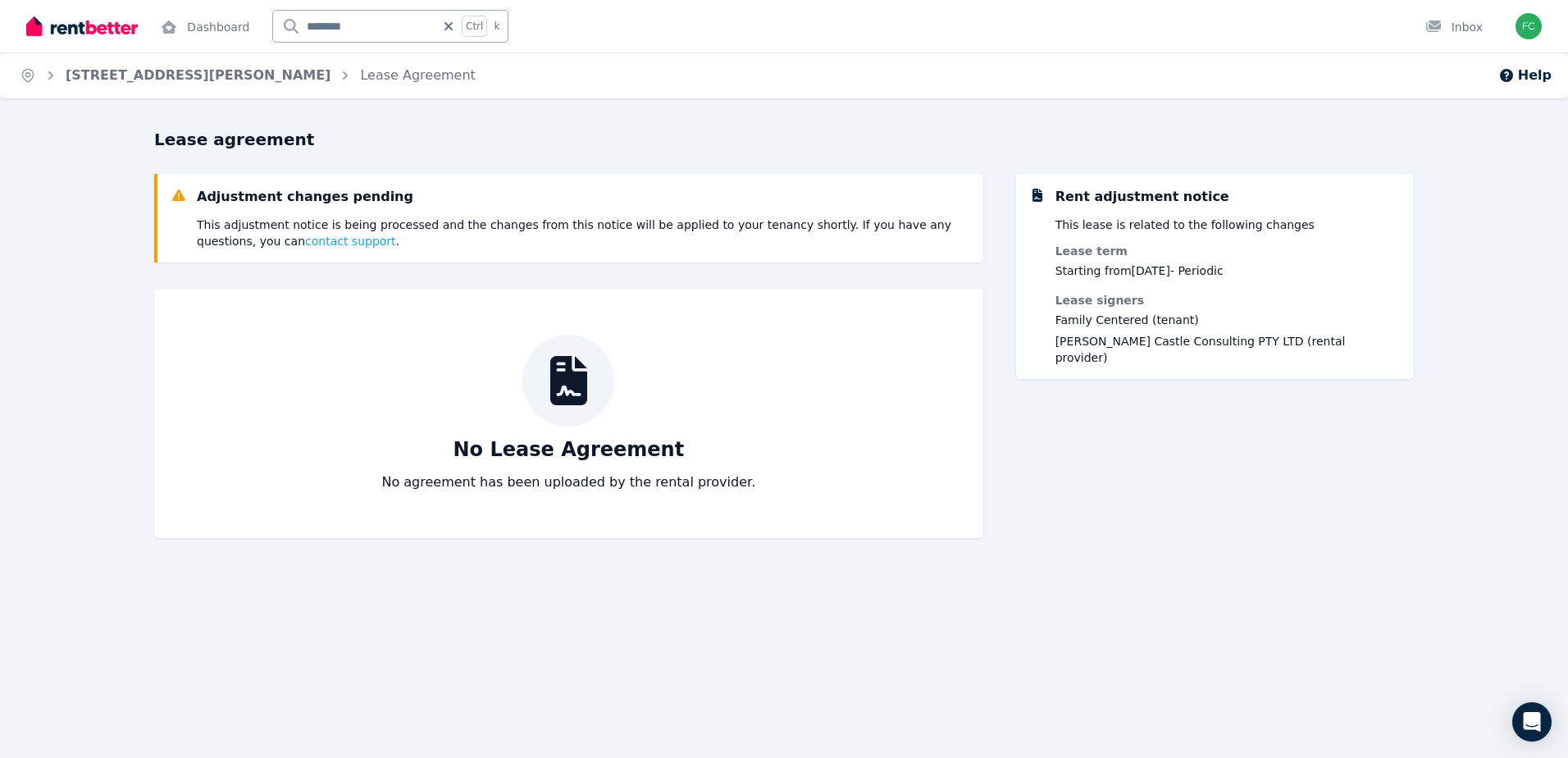
drag, startPoint x: 789, startPoint y: 220, endPoint x: 848, endPoint y: 285, distance: 87.8
click at [848, 285] on div "Adjustment changes pending This adjustment notice is being processed and the ch…" at bounding box center [569, 364] width 829 height 380
click at [184, 69] on link "[STREET_ADDRESS][PERSON_NAME]" at bounding box center [198, 75] width 265 height 15
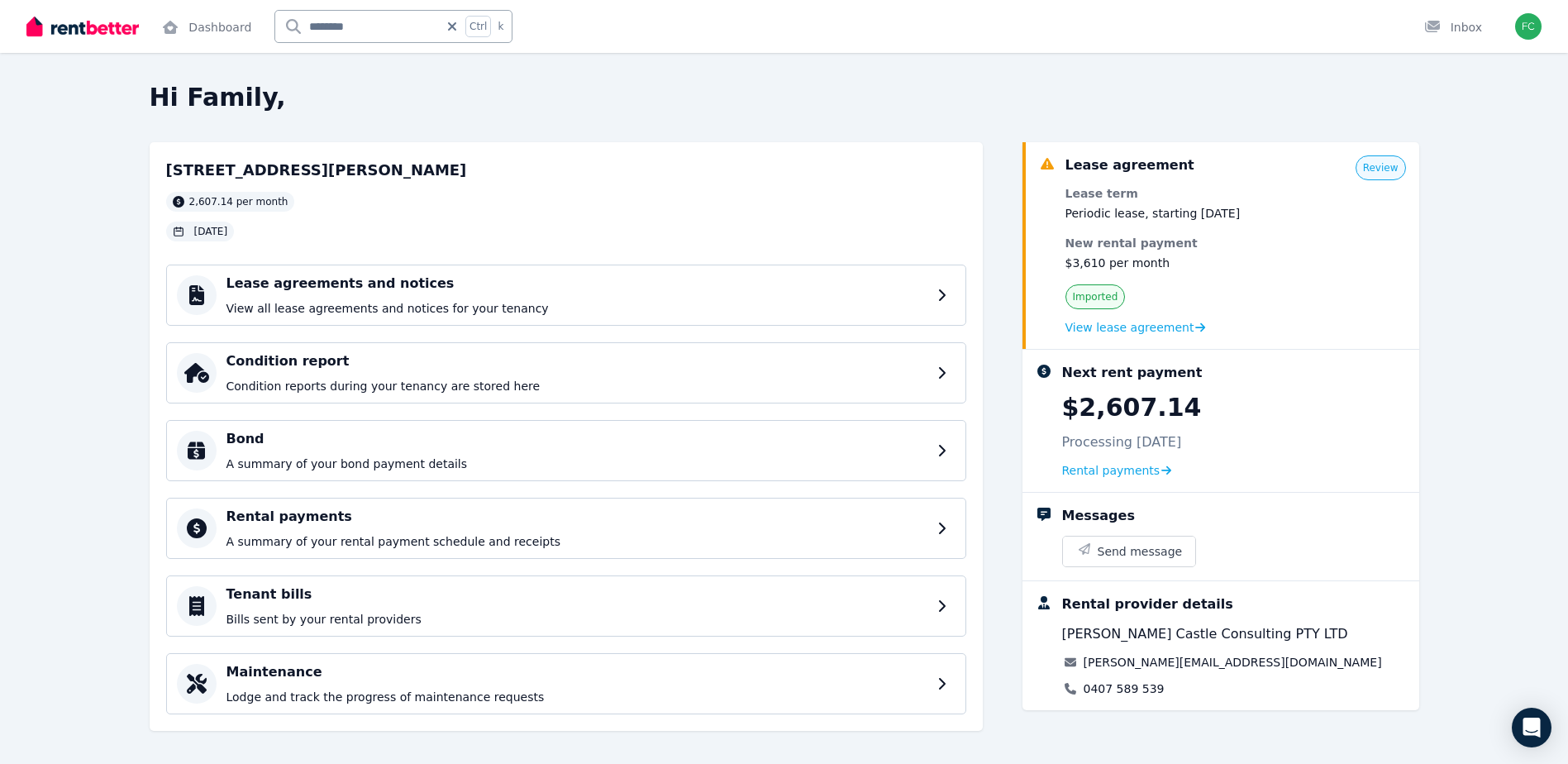
click at [320, 24] on input "********" at bounding box center [357, 26] width 164 height 32
click at [352, 23] on input "********" at bounding box center [357, 26] width 164 height 32
type input "******"
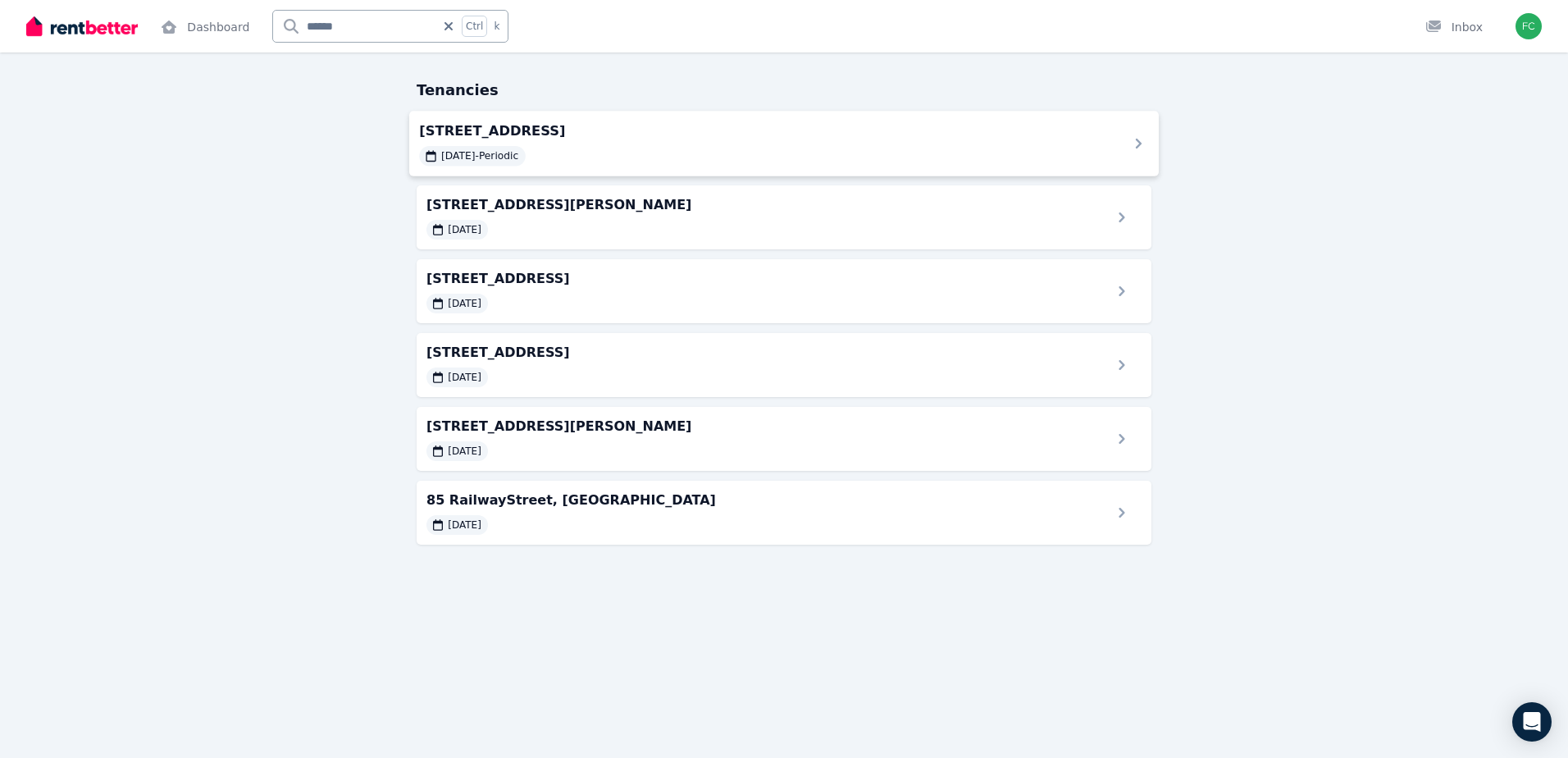
click at [556, 152] on div "[DATE] - Periodic" at bounding box center [763, 156] width 688 height 20
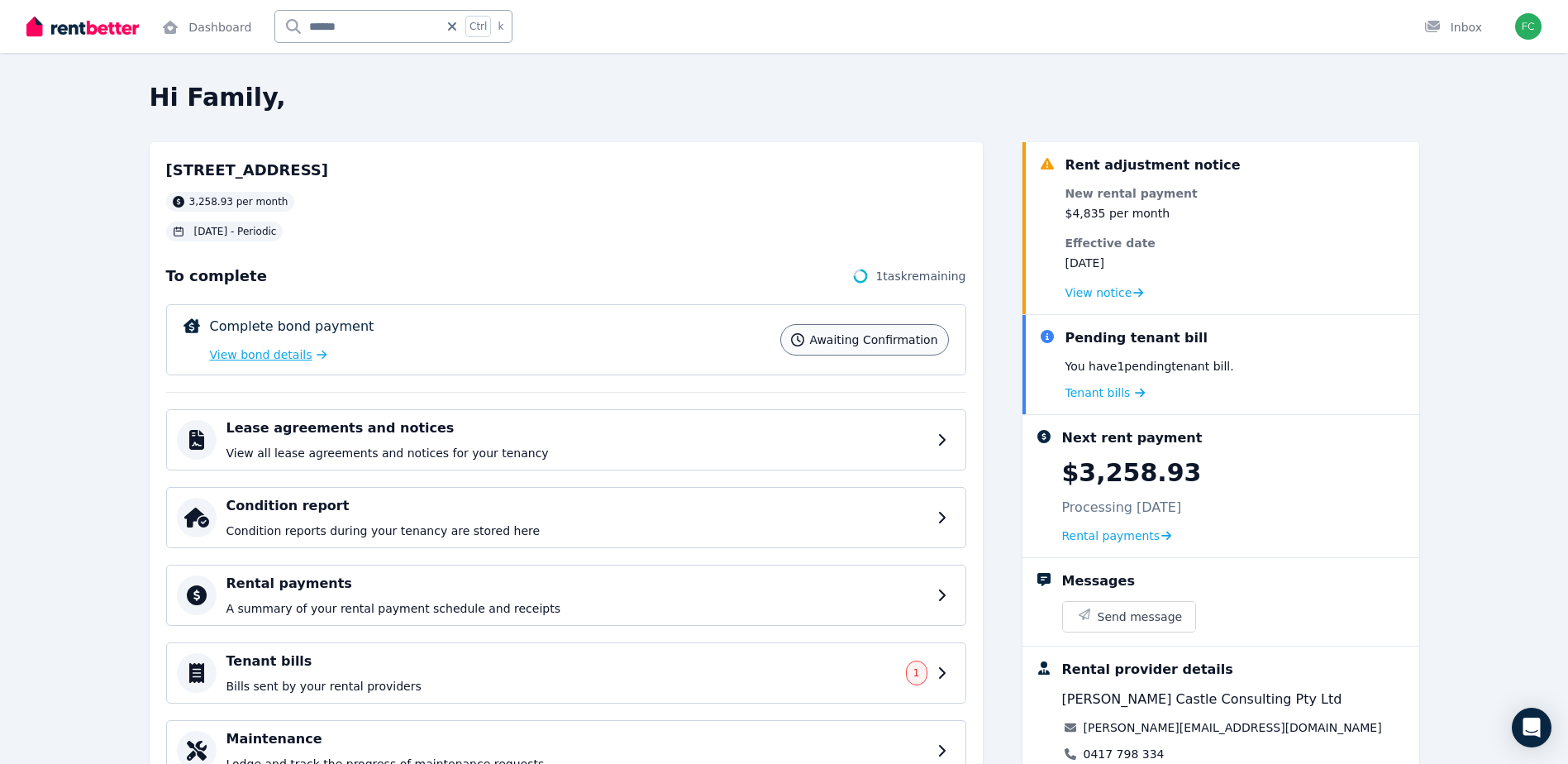
click at [286, 352] on span "View bond details" at bounding box center [261, 354] width 103 height 16
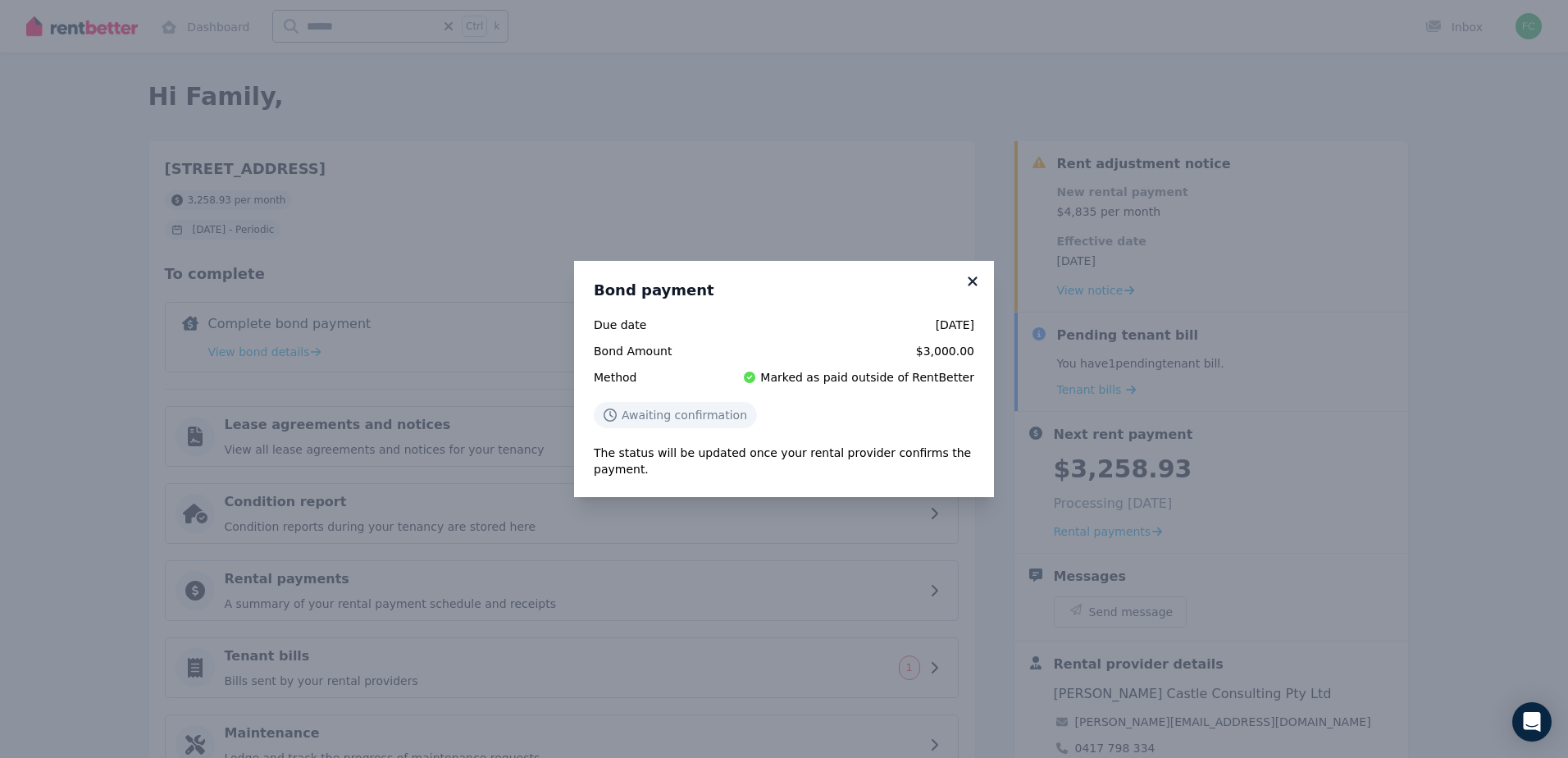
click at [970, 282] on icon at bounding box center [972, 281] width 16 height 14
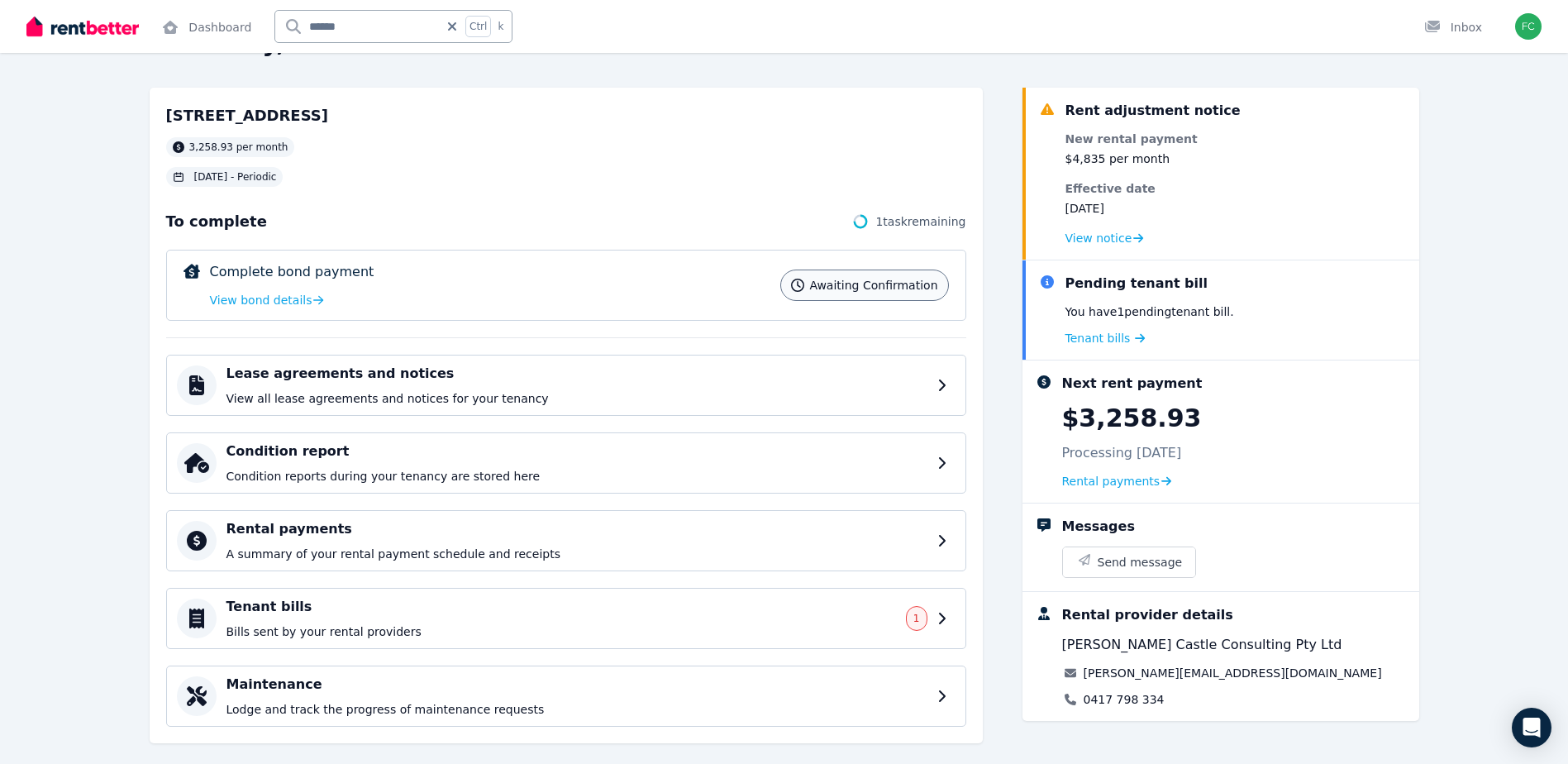
scroll to position [80, 0]
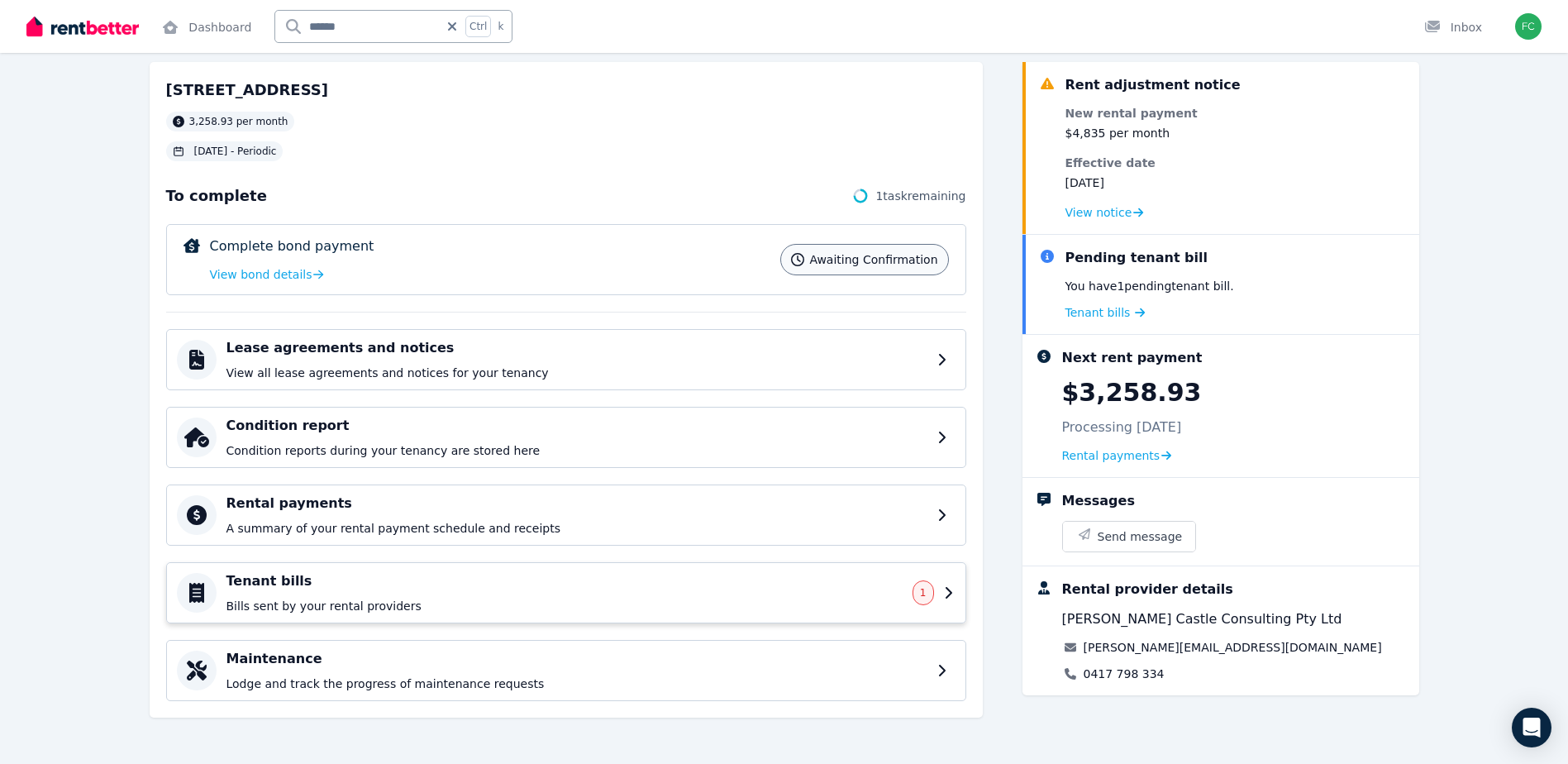
click at [411, 592] on div "Tenant bills Bills sent by your rental providers" at bounding box center [564, 592] width 676 height 43
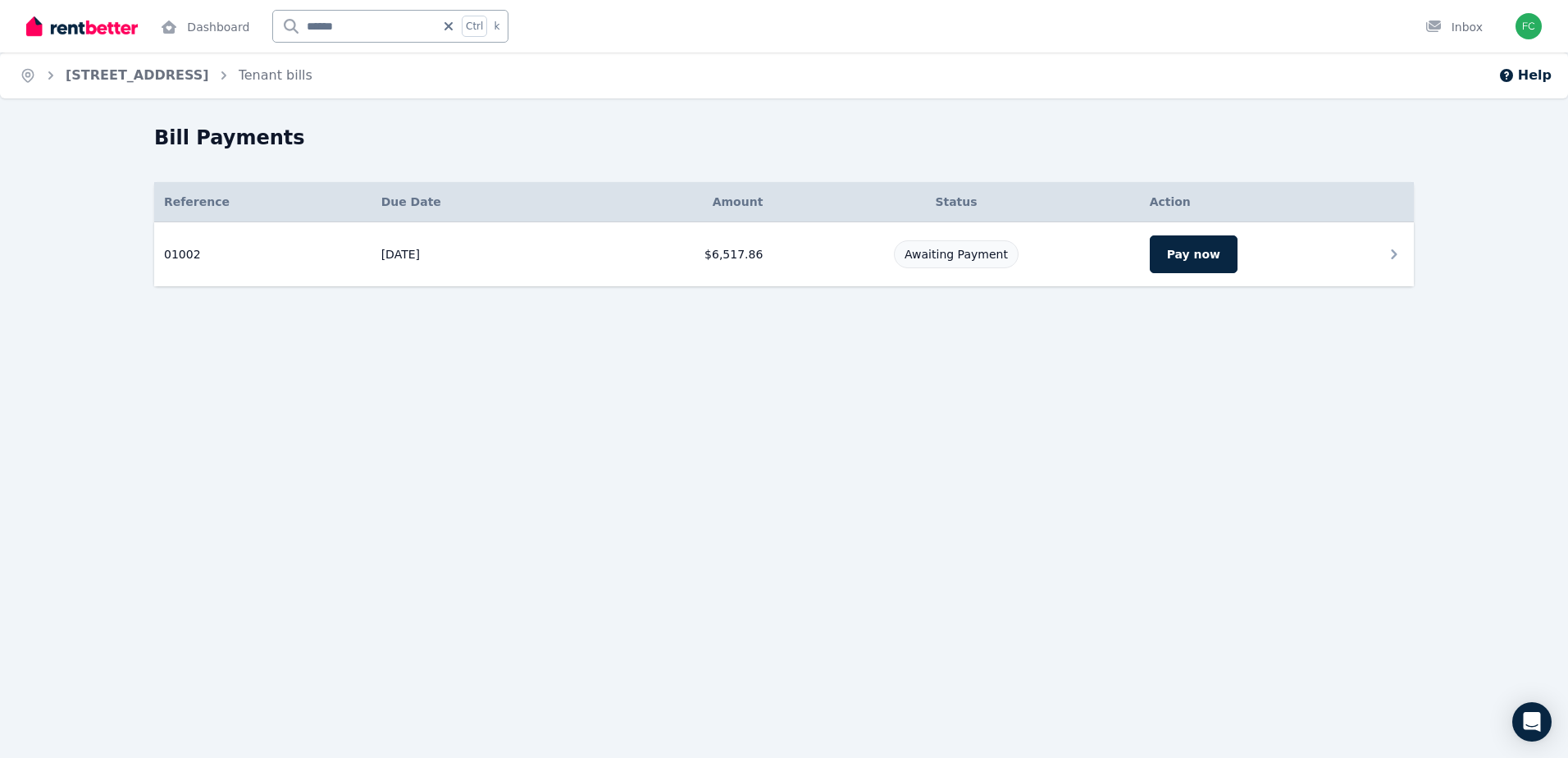
click at [1391, 245] on icon at bounding box center [1394, 254] width 20 height 20
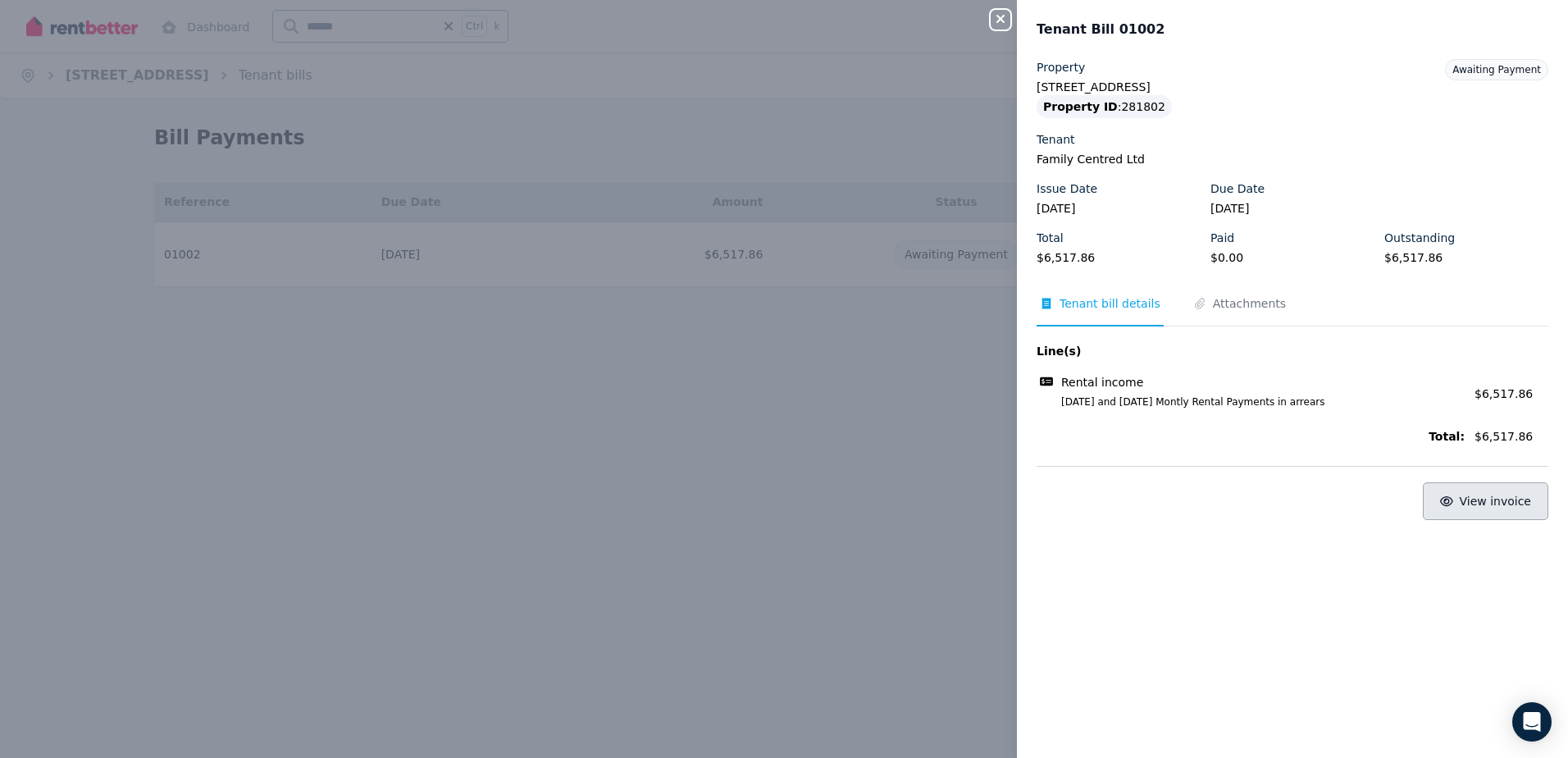
click at [1452, 498] on button "View invoice" at bounding box center [1485, 501] width 125 height 38
